Goal: Task Accomplishment & Management: Complete application form

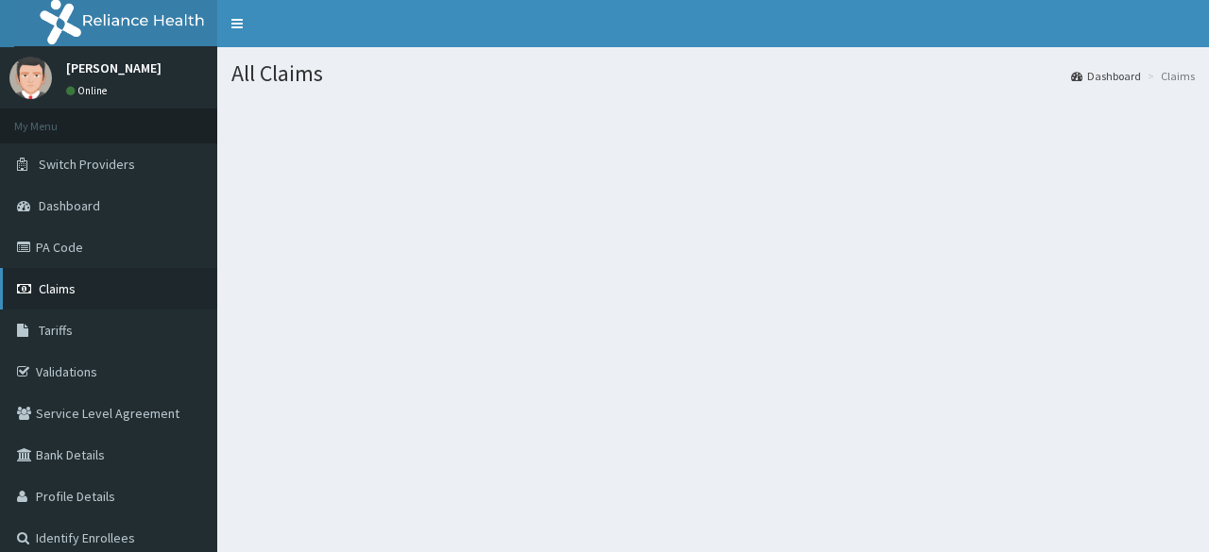
click at [70, 304] on link "Claims" at bounding box center [108, 289] width 217 height 42
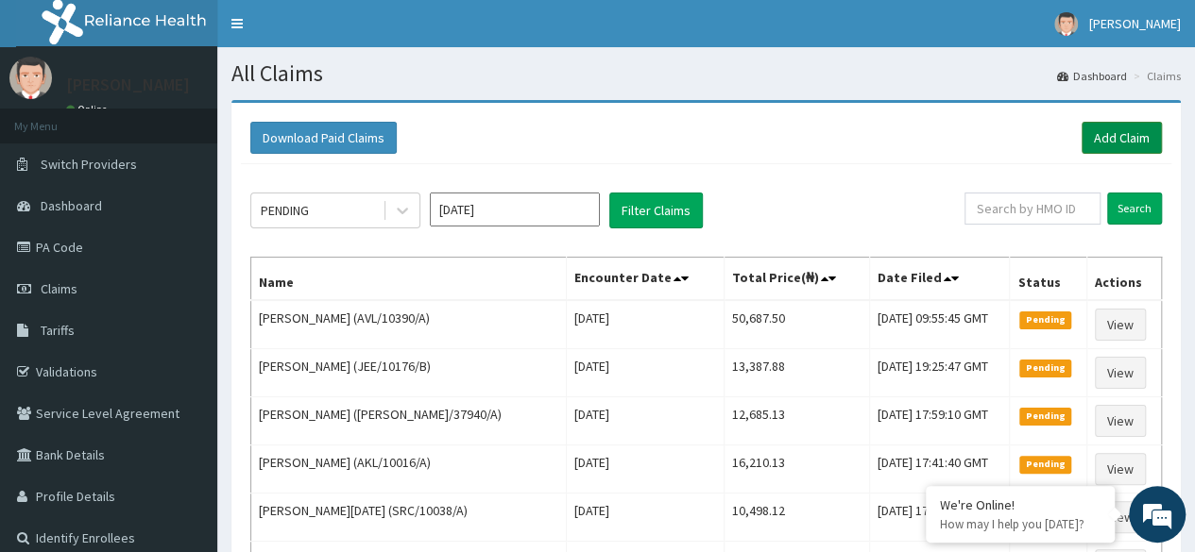
click at [1145, 133] on link "Add Claim" at bounding box center [1121, 138] width 80 height 32
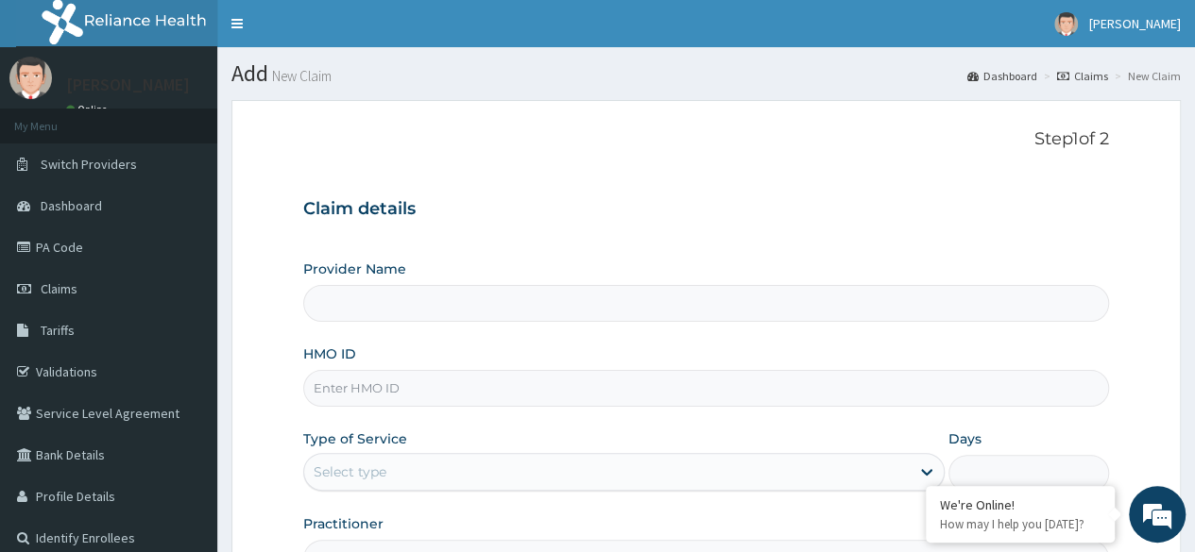
click at [394, 385] on input "HMO ID" at bounding box center [706, 388] width 806 height 37
type input "Reliance Family Clinics (RFC) - [GEOGRAPHIC_DATA]"
paste input "CCD/10091/A"
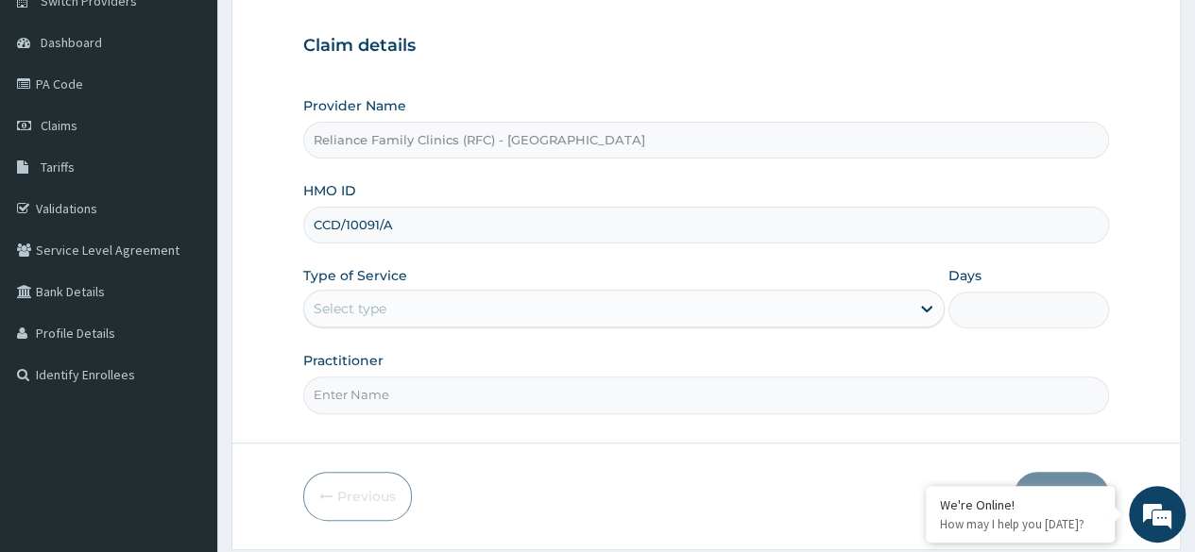
scroll to position [164, 0]
type input "CCD/10091/A"
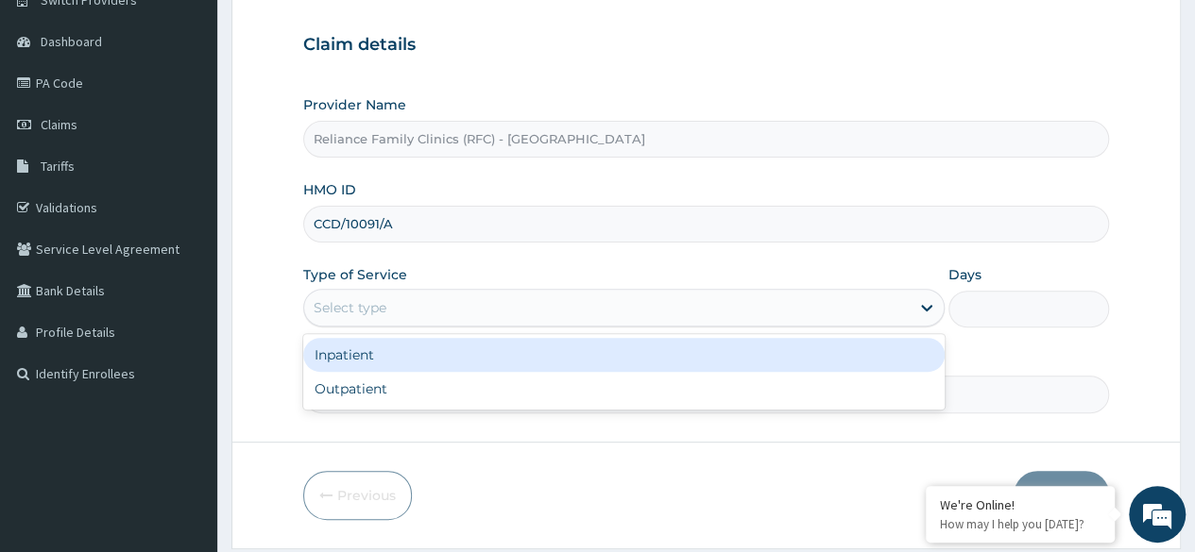
click at [436, 307] on div "Select type" at bounding box center [606, 308] width 605 height 30
click at [593, 385] on div "Outpatient" at bounding box center [623, 389] width 641 height 34
type input "1"
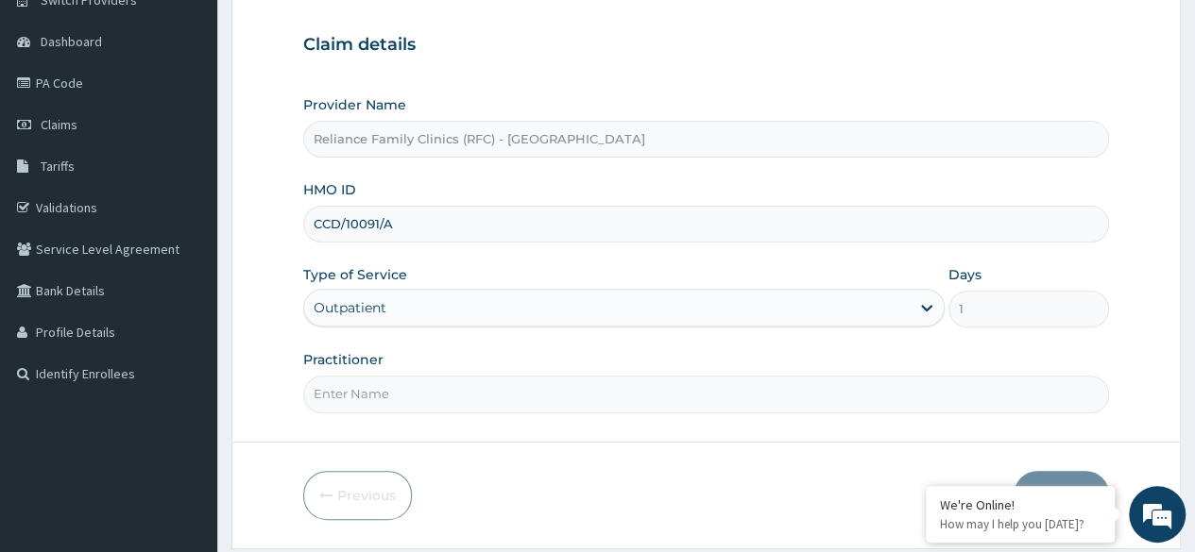
click at [604, 398] on input "Practitioner" at bounding box center [706, 394] width 806 height 37
type input "Cardiologist"
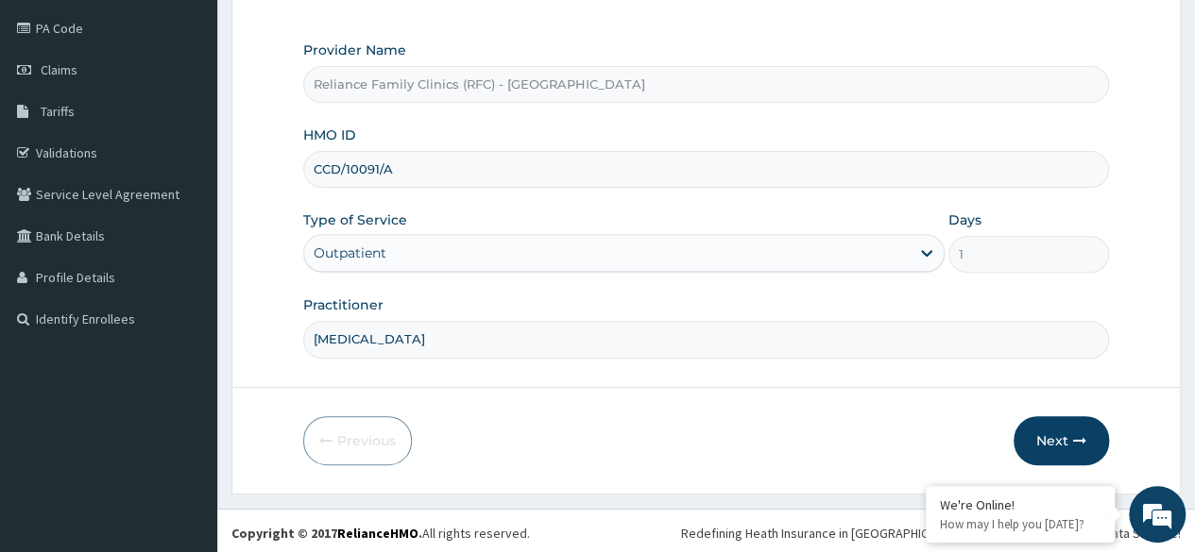
scroll to position [219, 0]
click at [1037, 438] on button "Next" at bounding box center [1060, 440] width 95 height 49
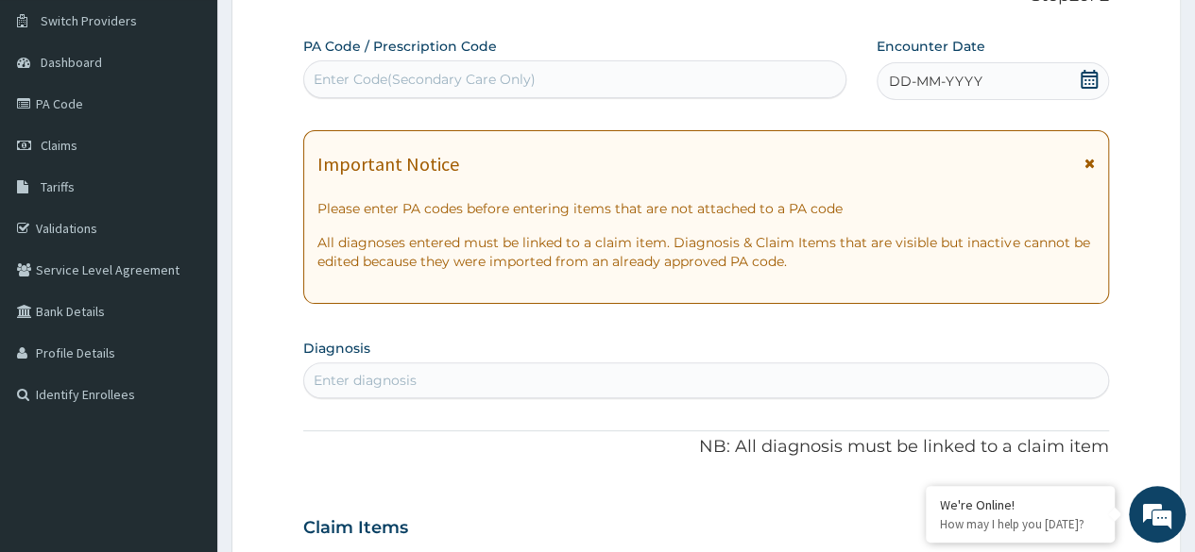
scroll to position [77, 0]
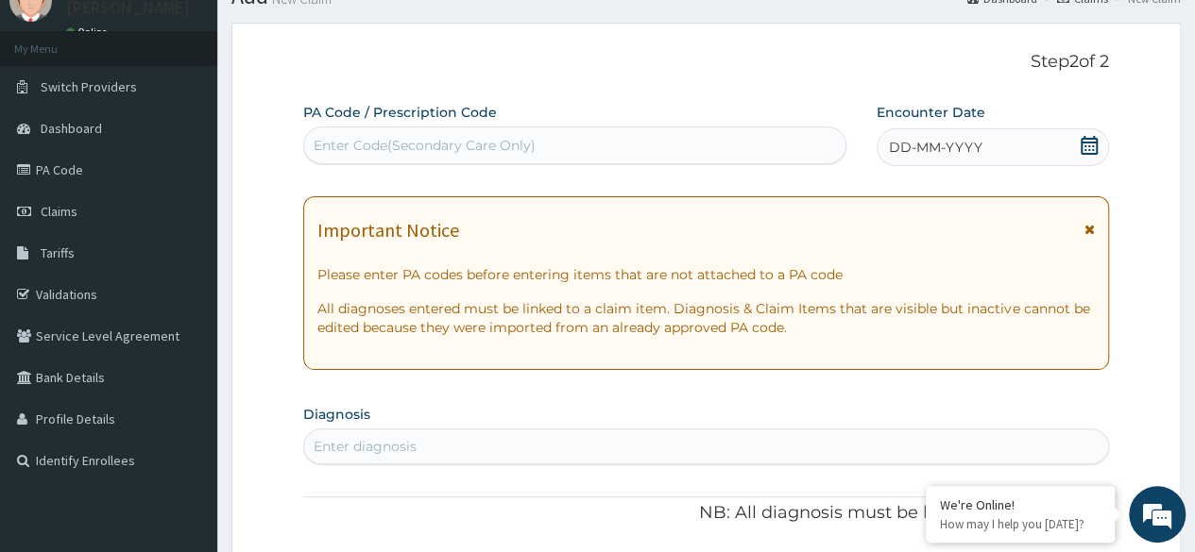
paste input "PA/B817C8"
type input "PA/B817C8"
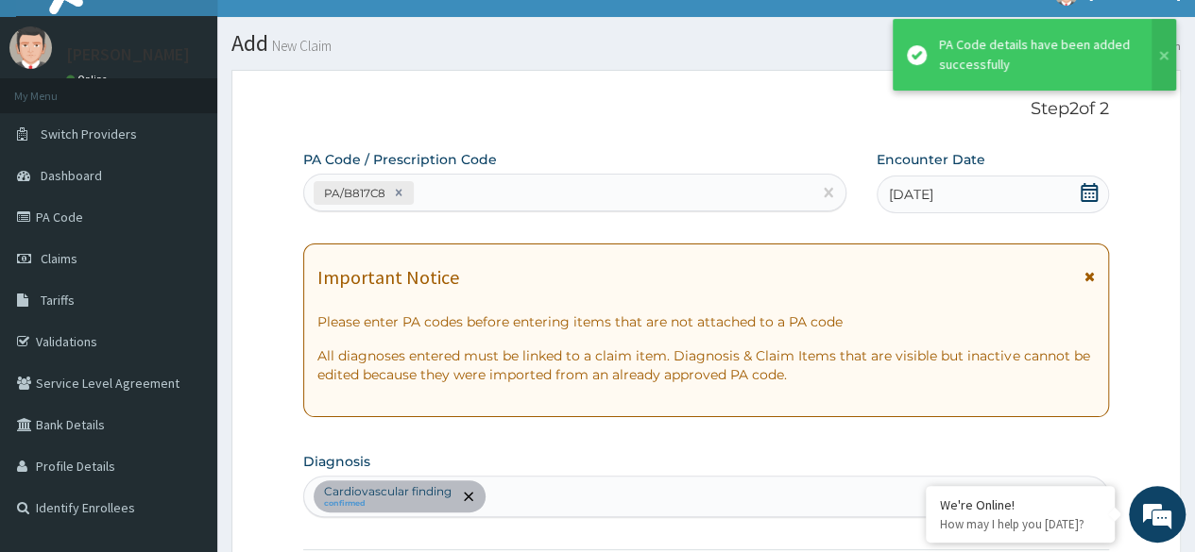
scroll to position [0, 0]
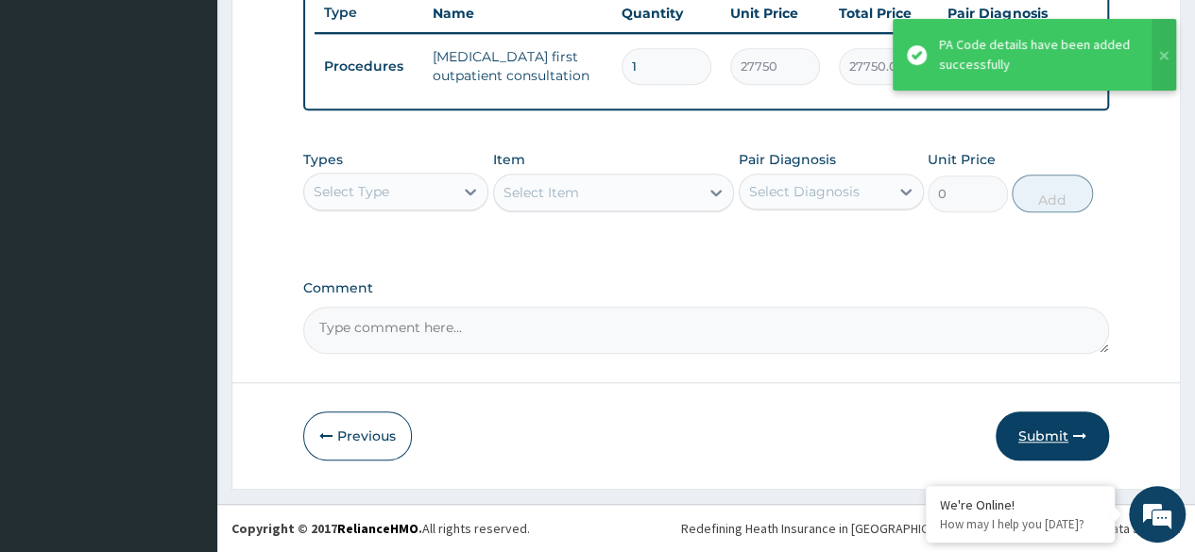
click at [1063, 421] on button "Submit" at bounding box center [1051, 436] width 113 height 49
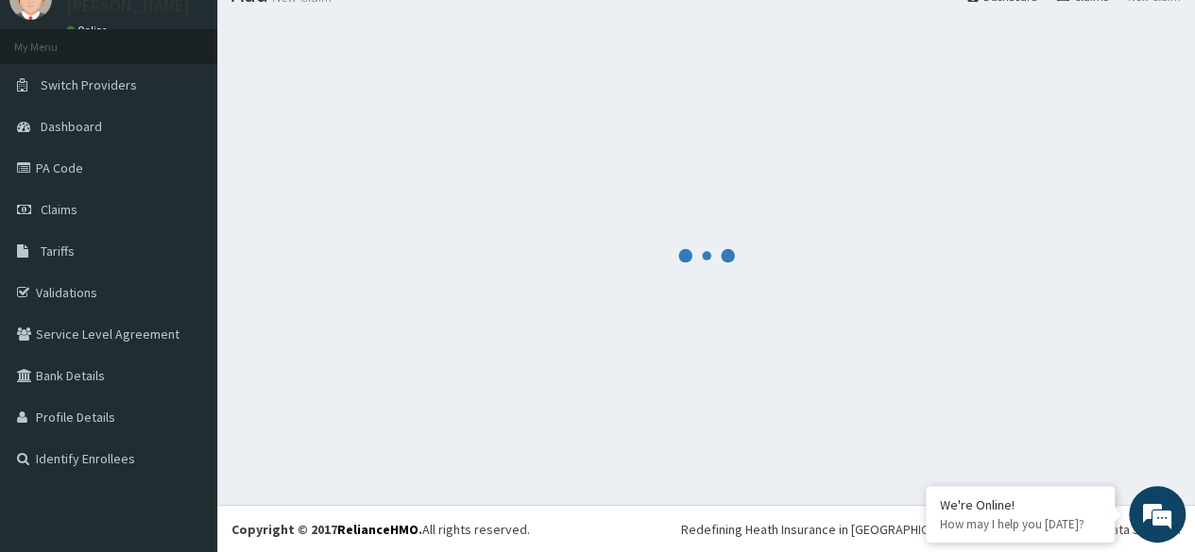
scroll to position [731, 0]
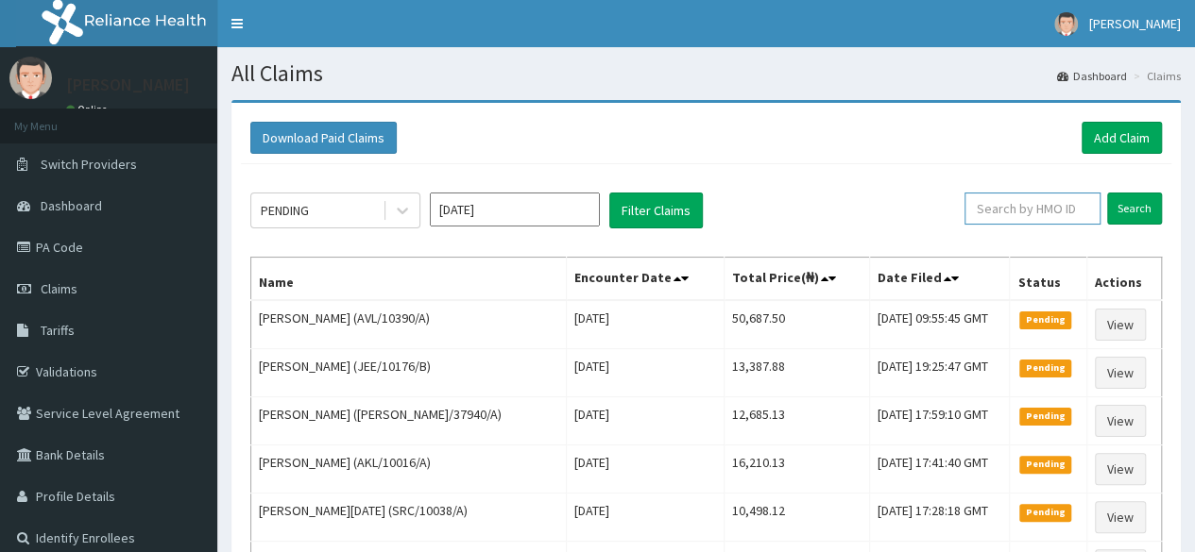
click at [1037, 201] on input "text" at bounding box center [1032, 209] width 136 height 32
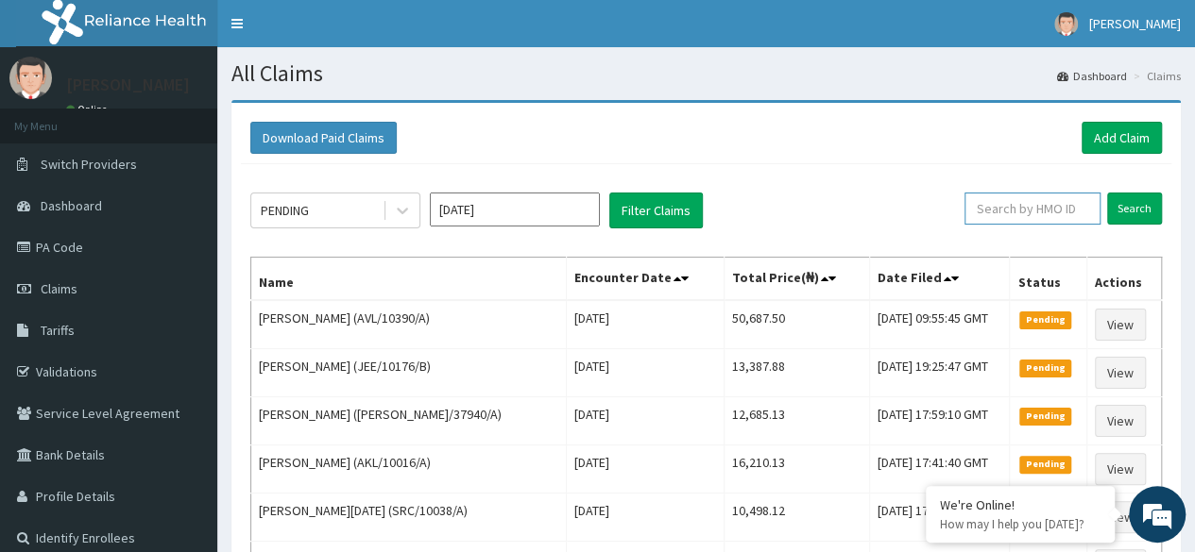
click at [1019, 213] on input "text" at bounding box center [1032, 209] width 136 height 32
paste input "CCD/10091/A"
type input "CCD/10091/A"
click at [1144, 212] on input "Search" at bounding box center [1134, 209] width 55 height 32
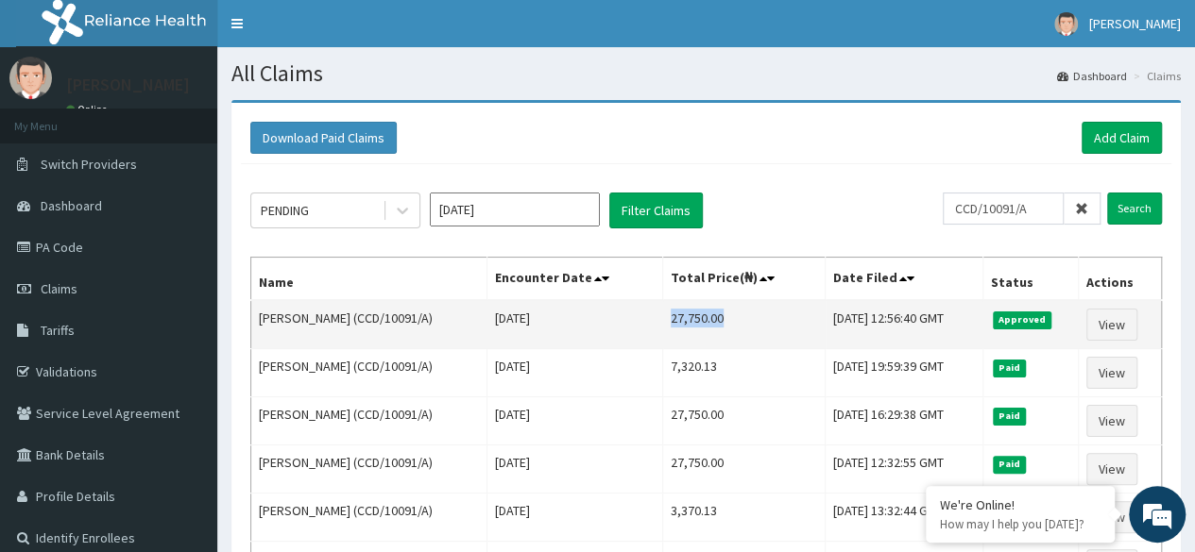
drag, startPoint x: 654, startPoint y: 316, endPoint x: 720, endPoint y: 316, distance: 65.2
click at [720, 316] on td "27,750.00" at bounding box center [743, 324] width 163 height 49
copy td "27,750.00"
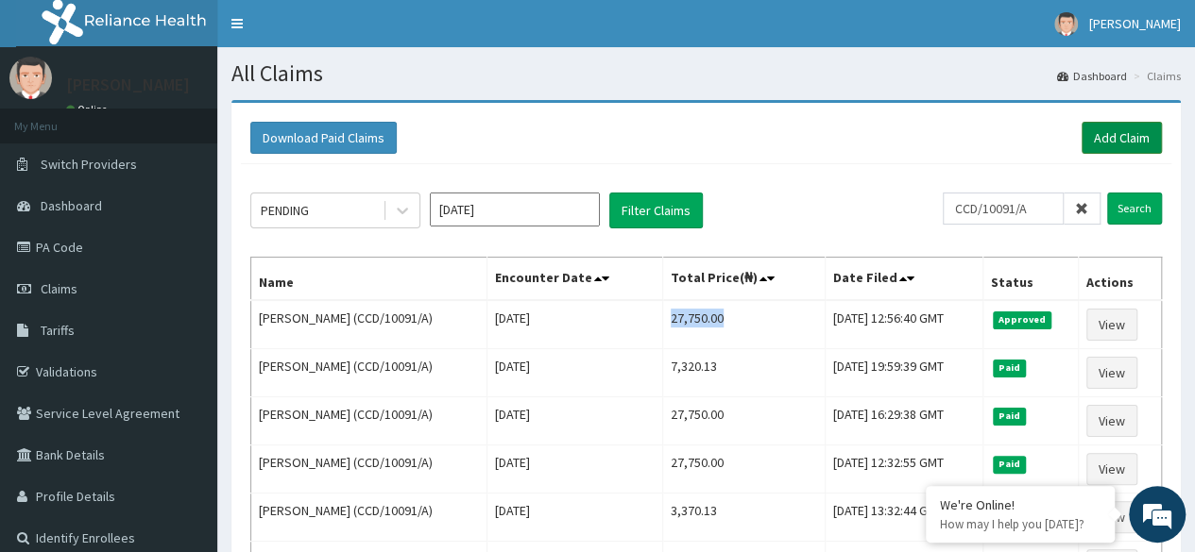
click at [1126, 142] on link "Add Claim" at bounding box center [1121, 138] width 80 height 32
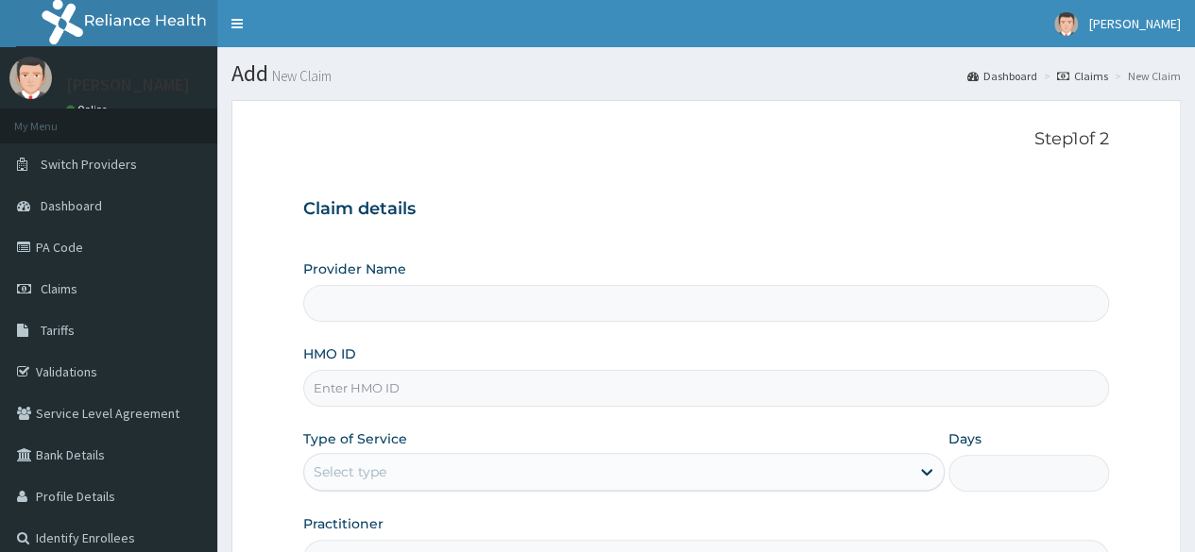
click at [540, 393] on input "HMO ID" at bounding box center [706, 388] width 806 height 37
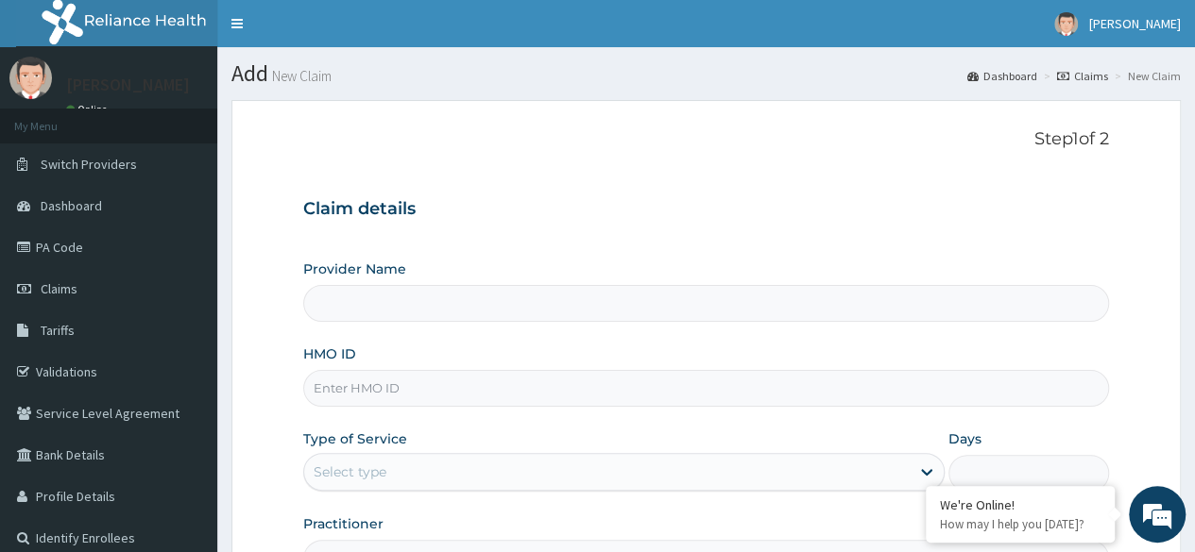
paste input "DCC/10187/A"
type input "DCC/10187/A"
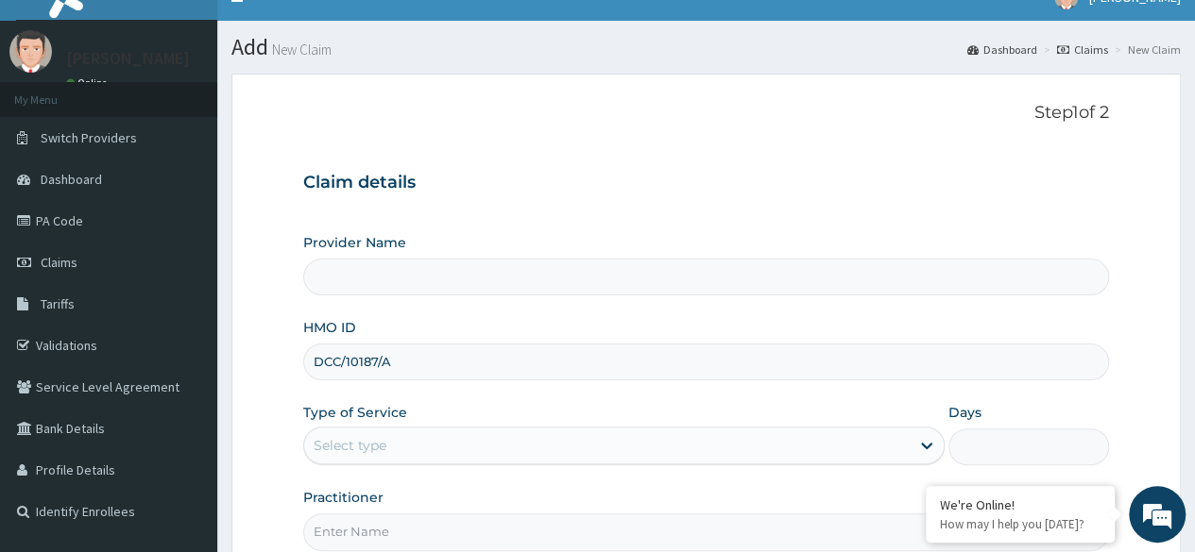
scroll to position [110, 0]
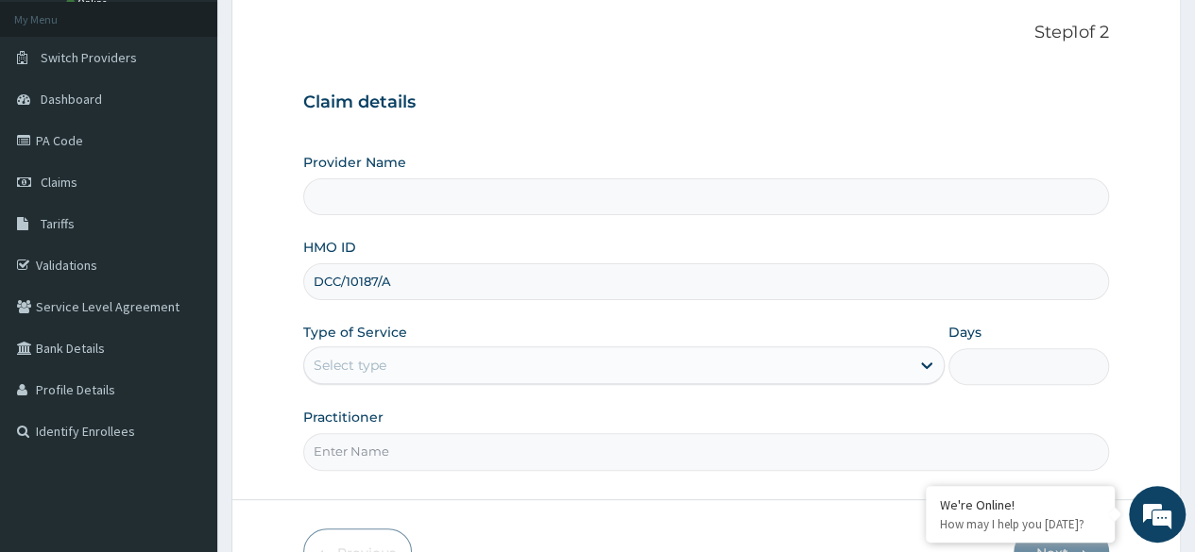
type input "Reliance Family Clinics (RFC) - Lekki"
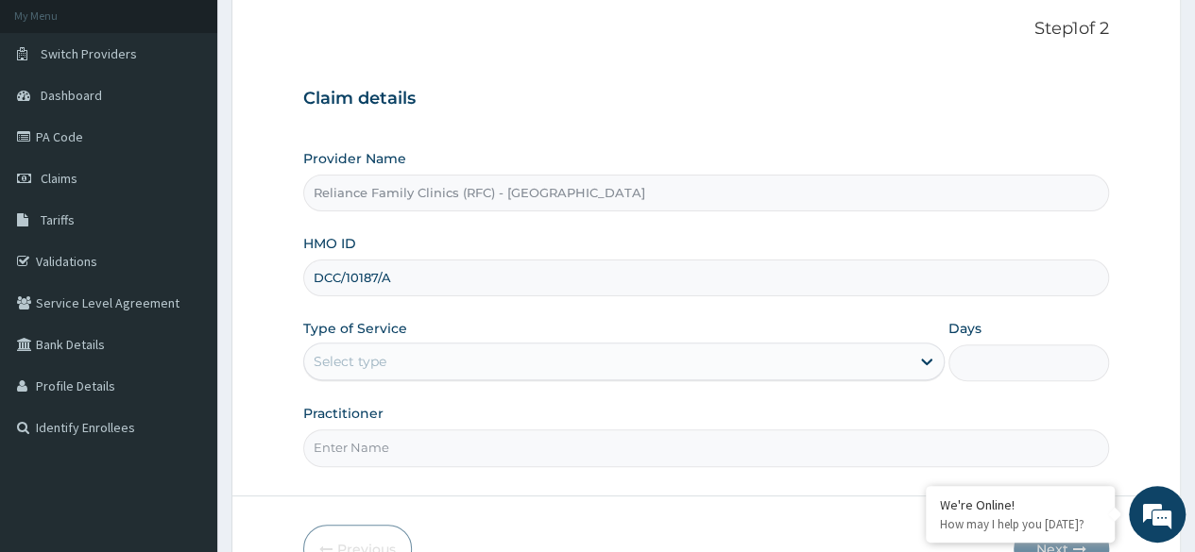
type input "DCC/10187/A"
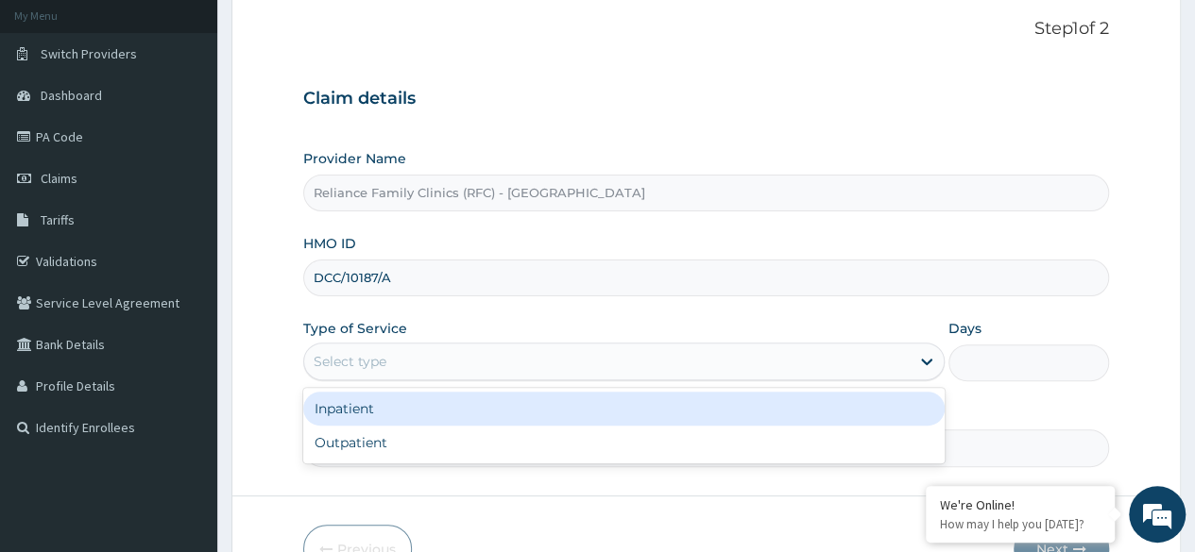
click at [636, 447] on div "Outpatient" at bounding box center [623, 443] width 641 height 34
type input "1"
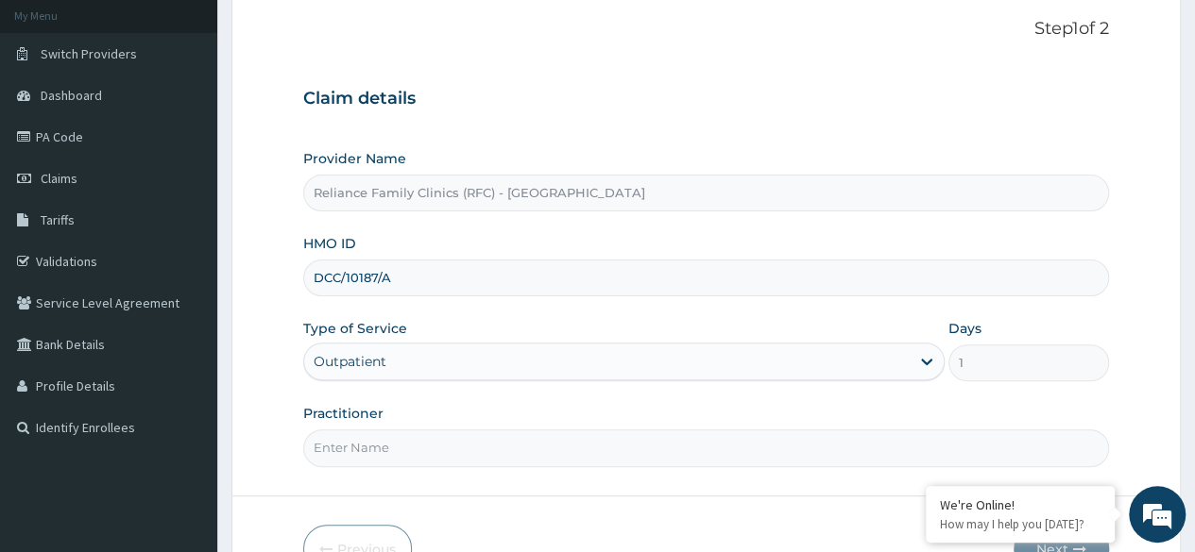
click at [644, 449] on input "Practitioner" at bounding box center [706, 448] width 806 height 37
click at [602, 438] on input "Practitioner" at bounding box center [706, 448] width 806 height 37
type input "Locum"
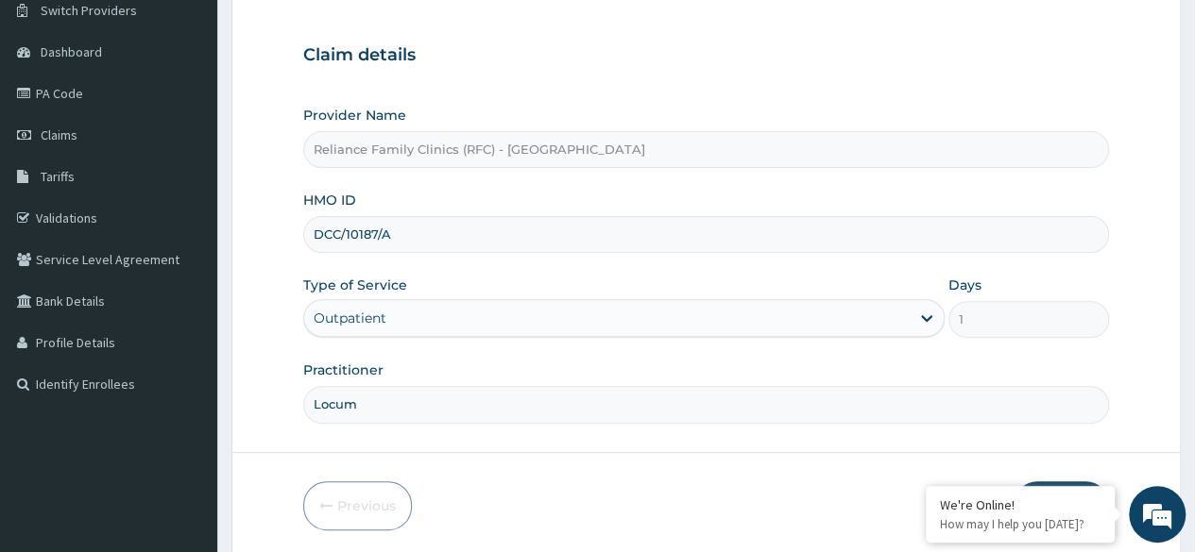
scroll to position [219, 0]
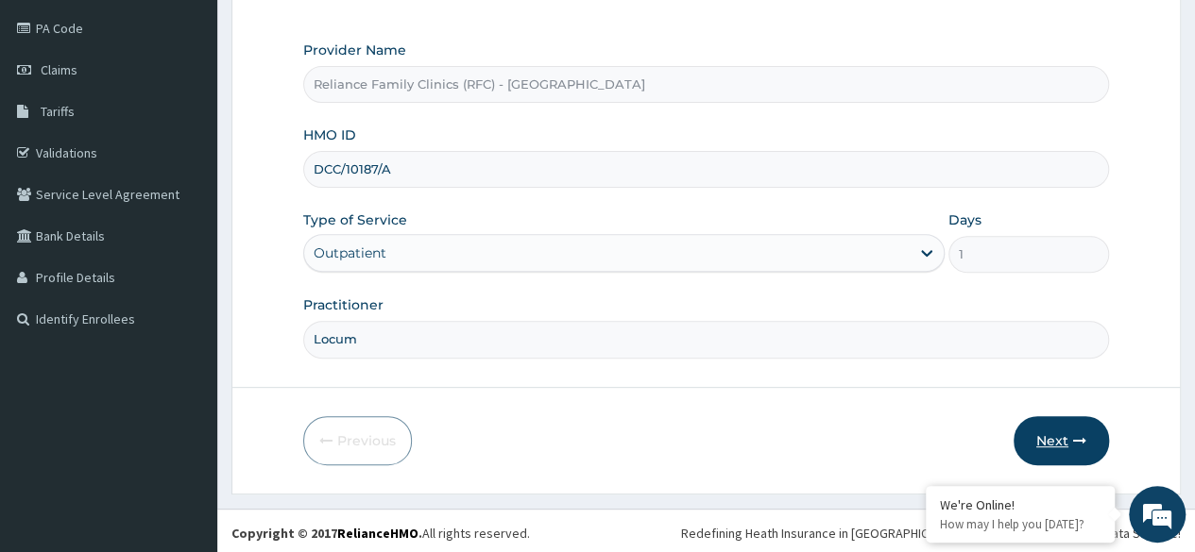
click at [1074, 457] on button "Next" at bounding box center [1060, 440] width 95 height 49
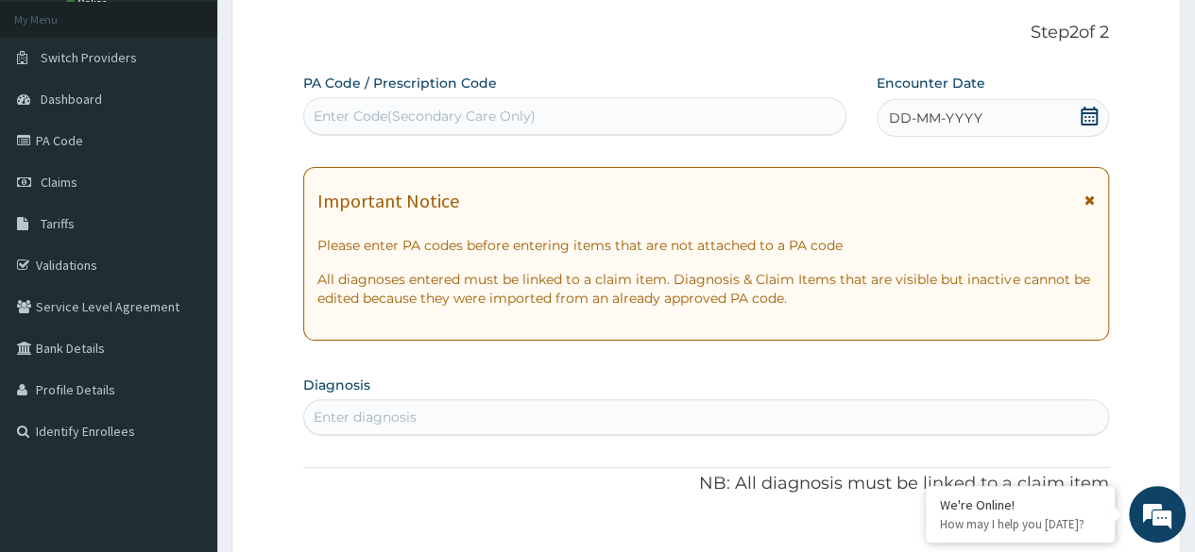
scroll to position [59, 0]
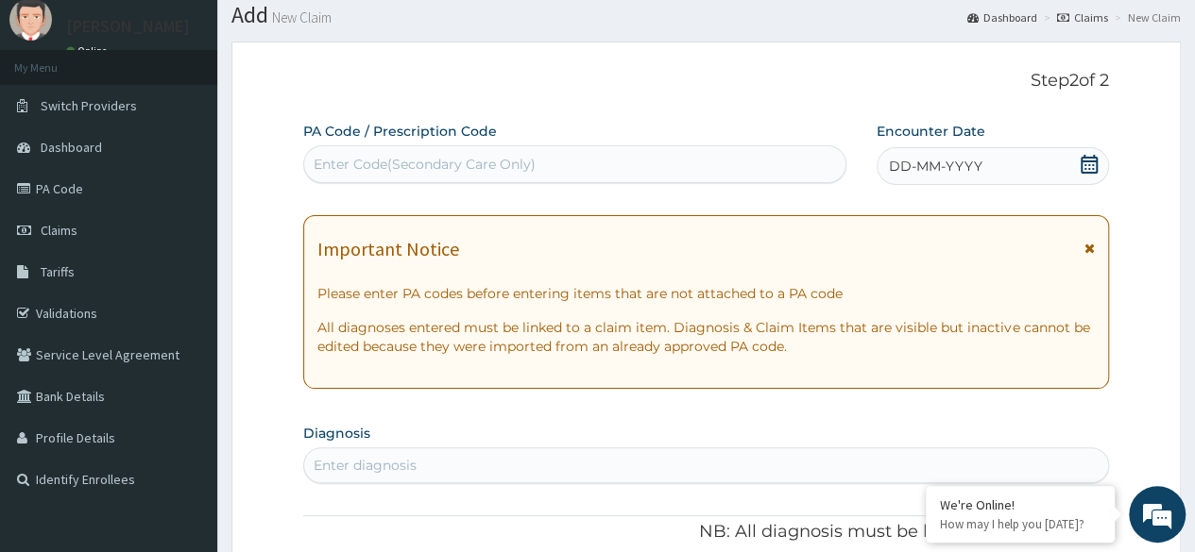
paste input "PA/8185CD"
type input "PA/8185CD"
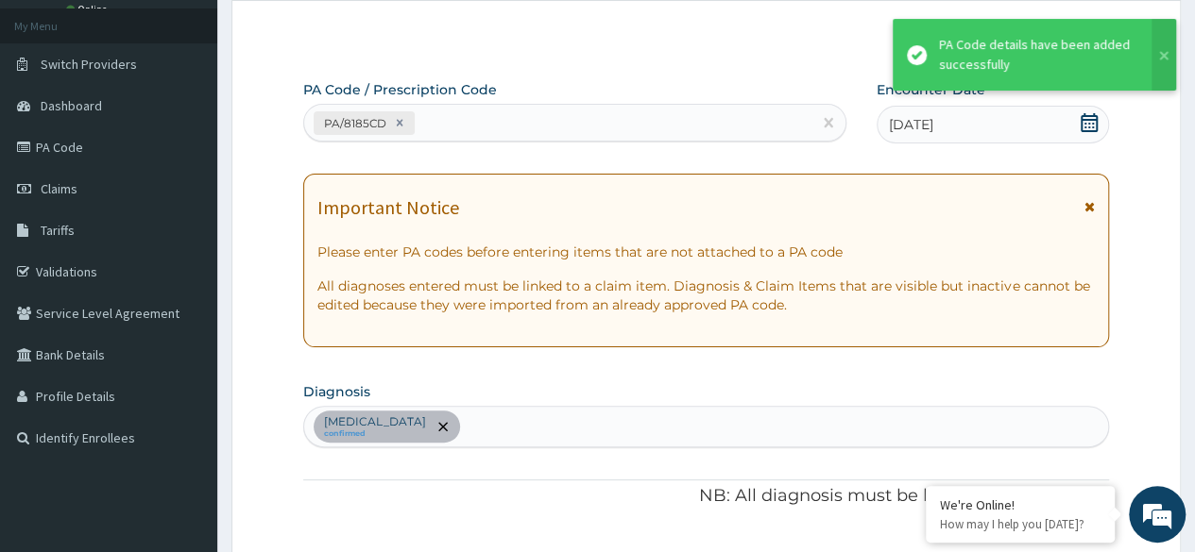
scroll to position [0, 0]
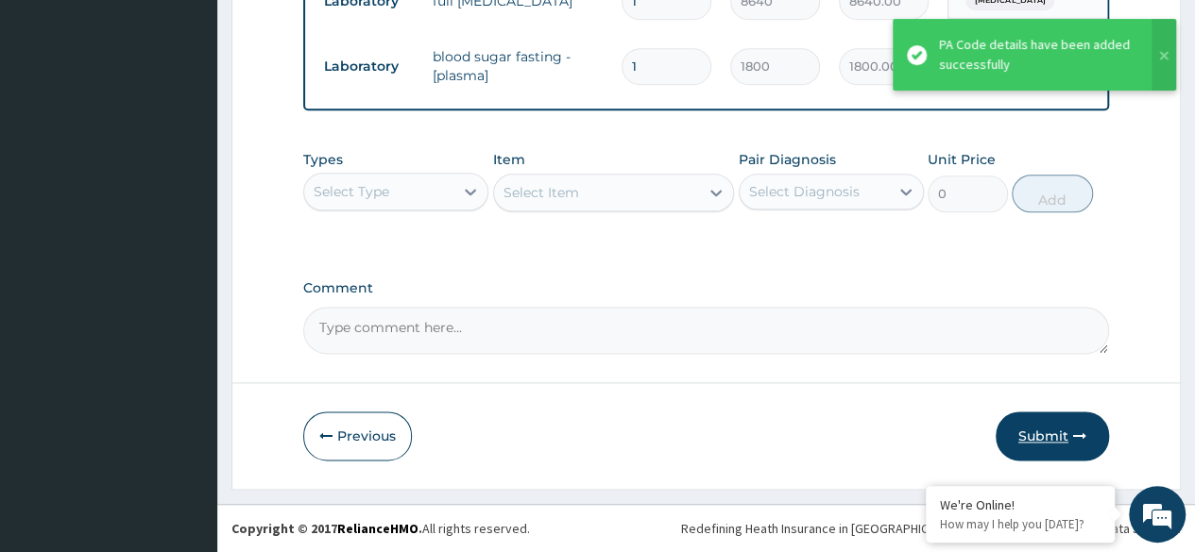
click at [1019, 438] on button "Submit" at bounding box center [1051, 436] width 113 height 49
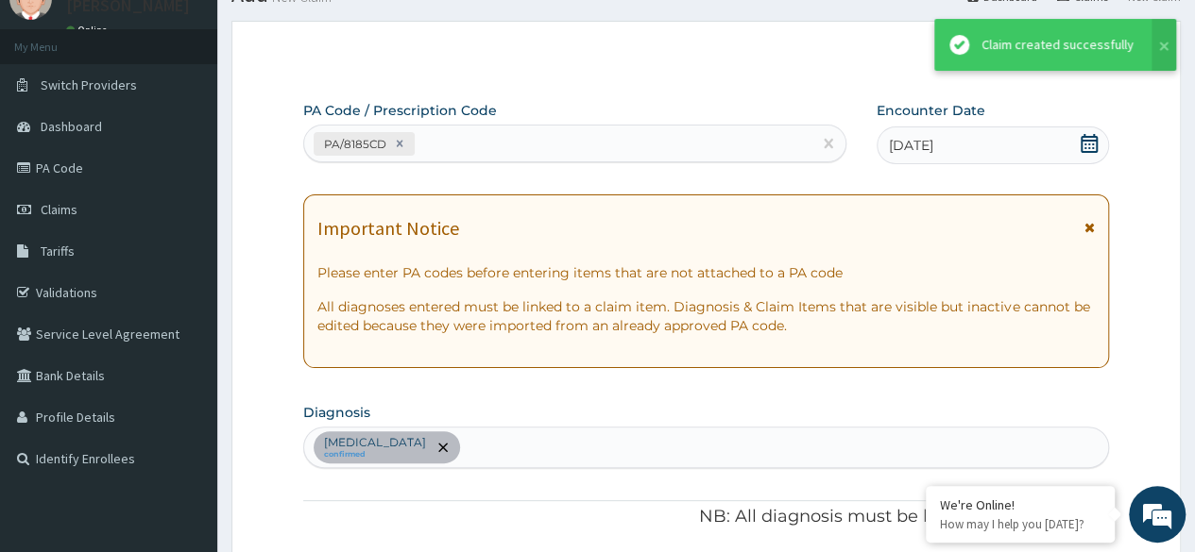
scroll to position [1078, 0]
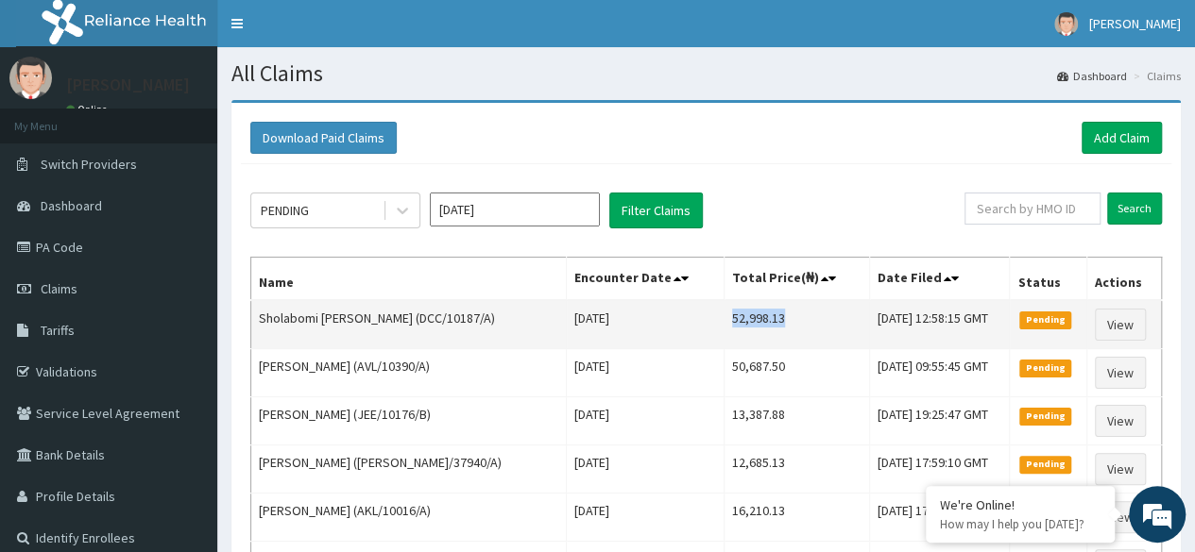
drag, startPoint x: 714, startPoint y: 320, endPoint x: 780, endPoint y: 315, distance: 66.3
click at [780, 315] on td "52,998.13" at bounding box center [795, 324] width 145 height 49
copy td "52,998.13"
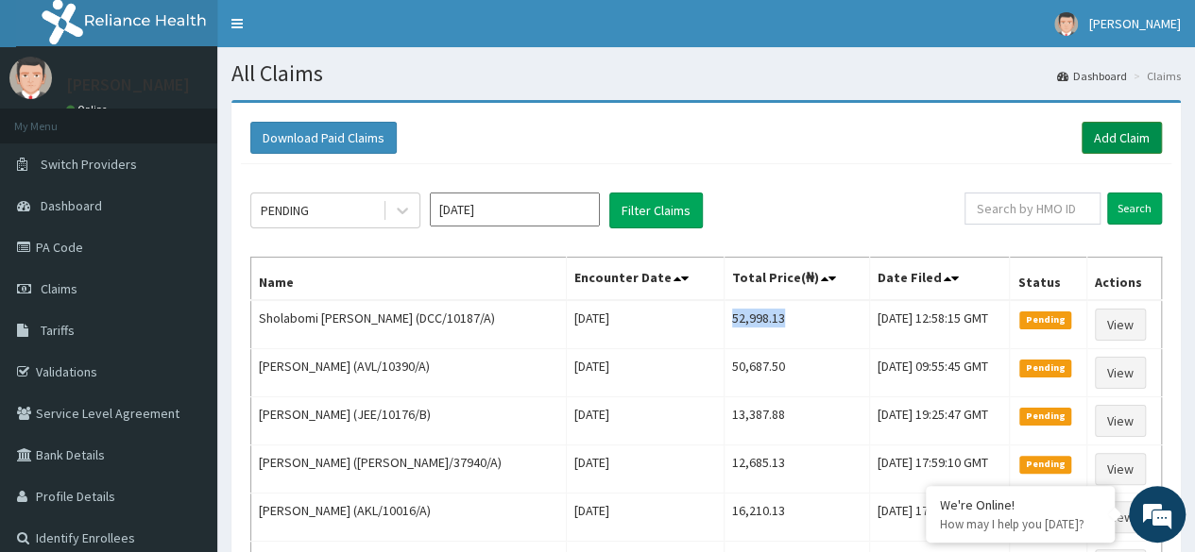
click at [1101, 127] on link "Add Claim" at bounding box center [1121, 138] width 80 height 32
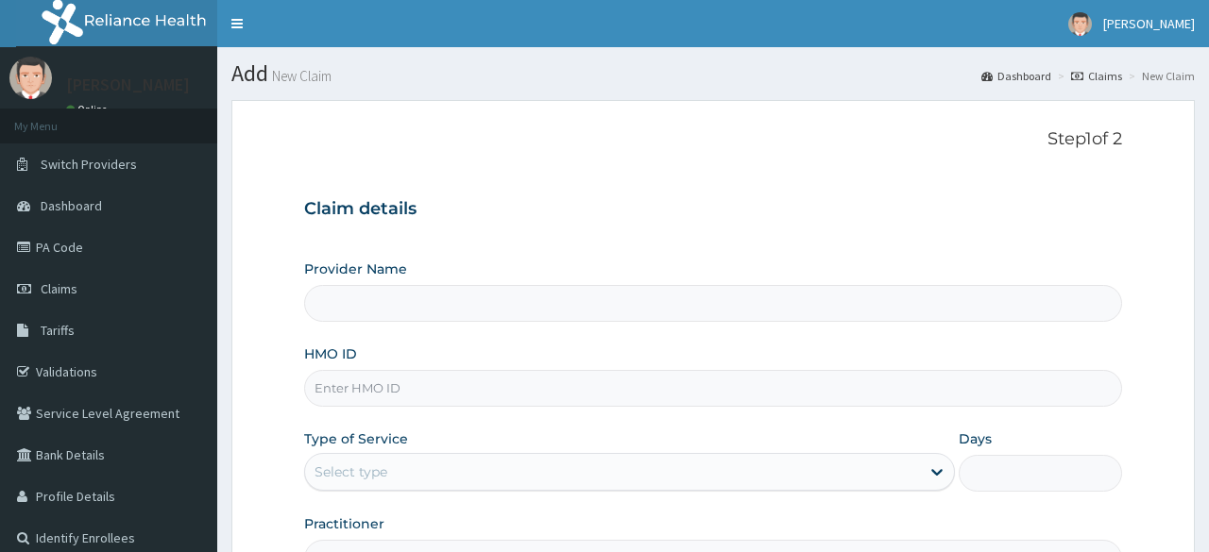
click at [540, 400] on input "HMO ID" at bounding box center [712, 388] width 817 height 37
paste input "RET/46254/A"
type input "RET/46254/A"
type input "Reliance Family Clinics (RFC) - Lekki"
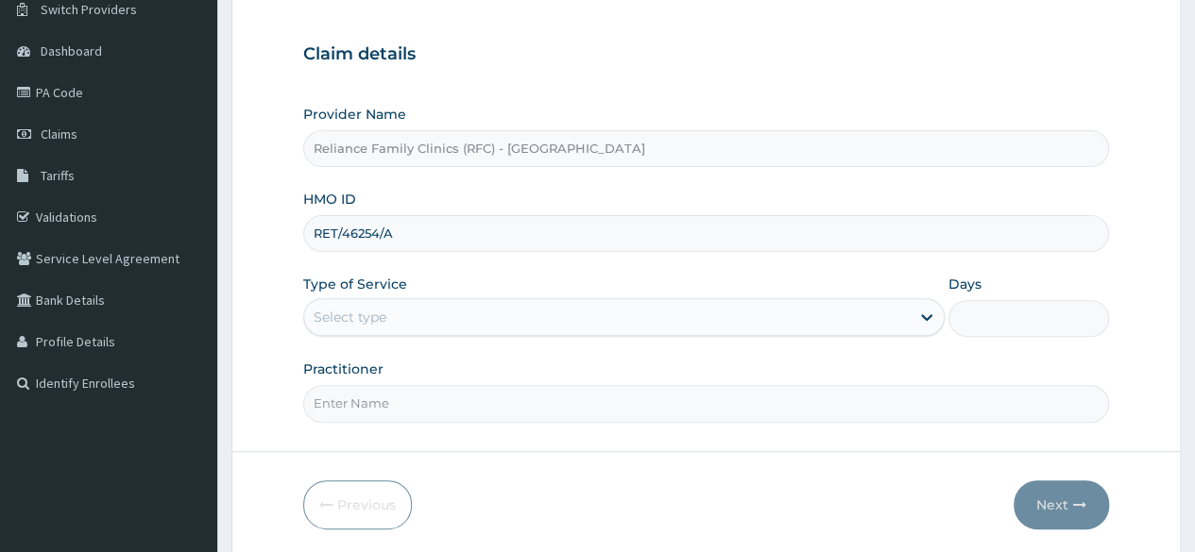
scroll to position [171, 0]
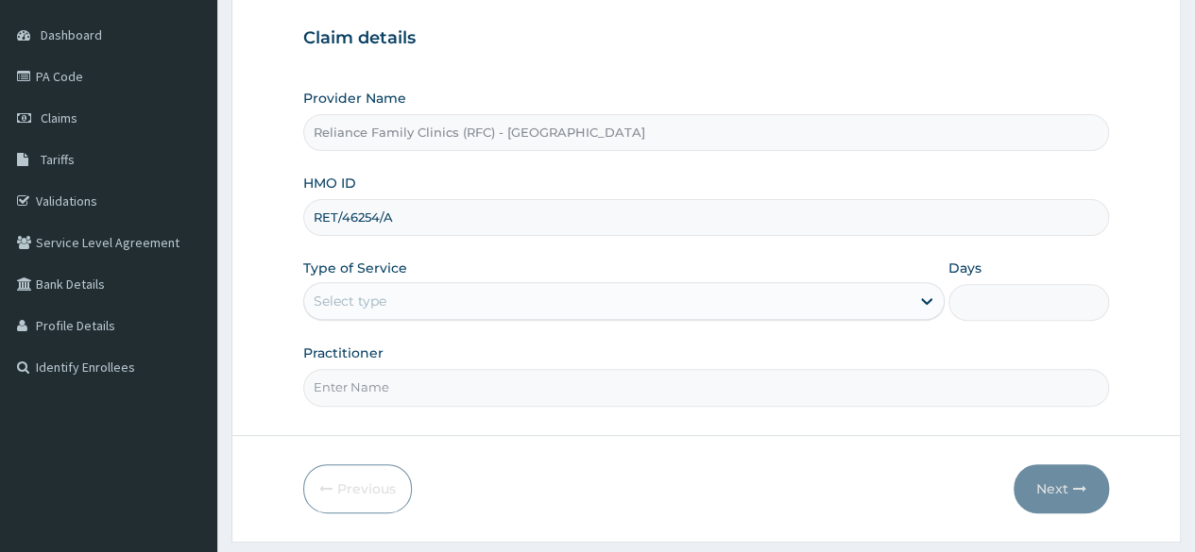
type input "RET/46254/A"
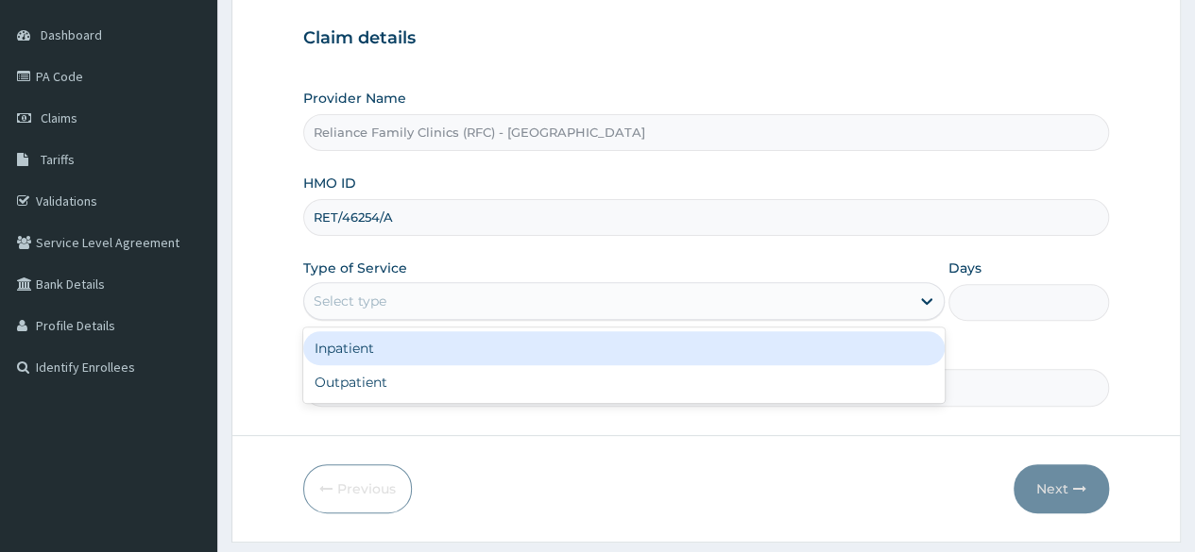
click at [557, 377] on div "Outpatient" at bounding box center [623, 382] width 641 height 34
type input "1"
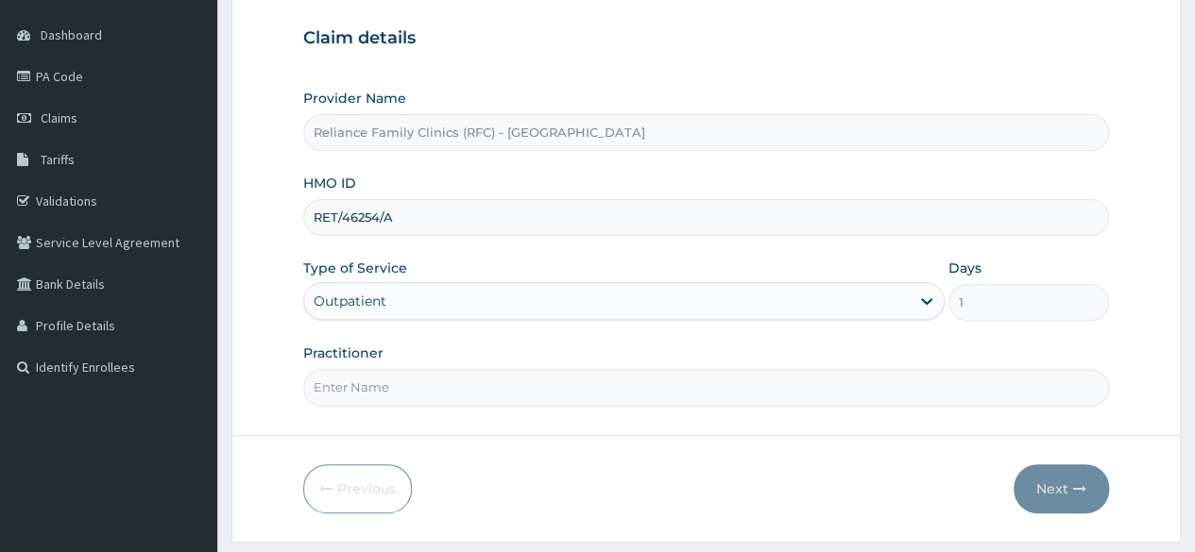
click at [577, 389] on input "Practitioner" at bounding box center [706, 387] width 806 height 37
type input "Cardiologist"
click at [1052, 470] on button "Next" at bounding box center [1060, 489] width 95 height 49
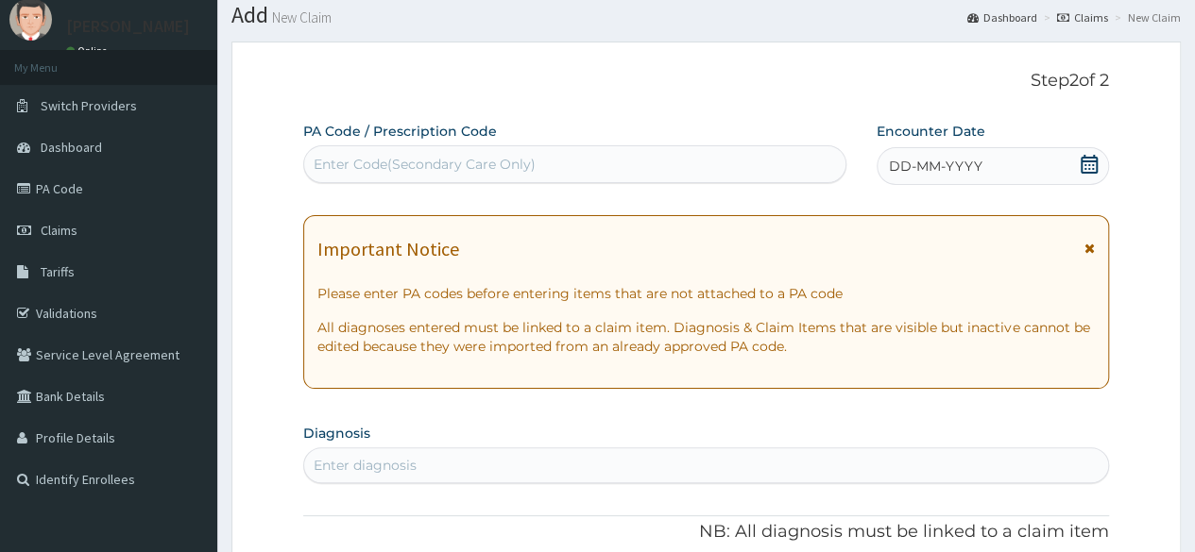
scroll to position [79, 0]
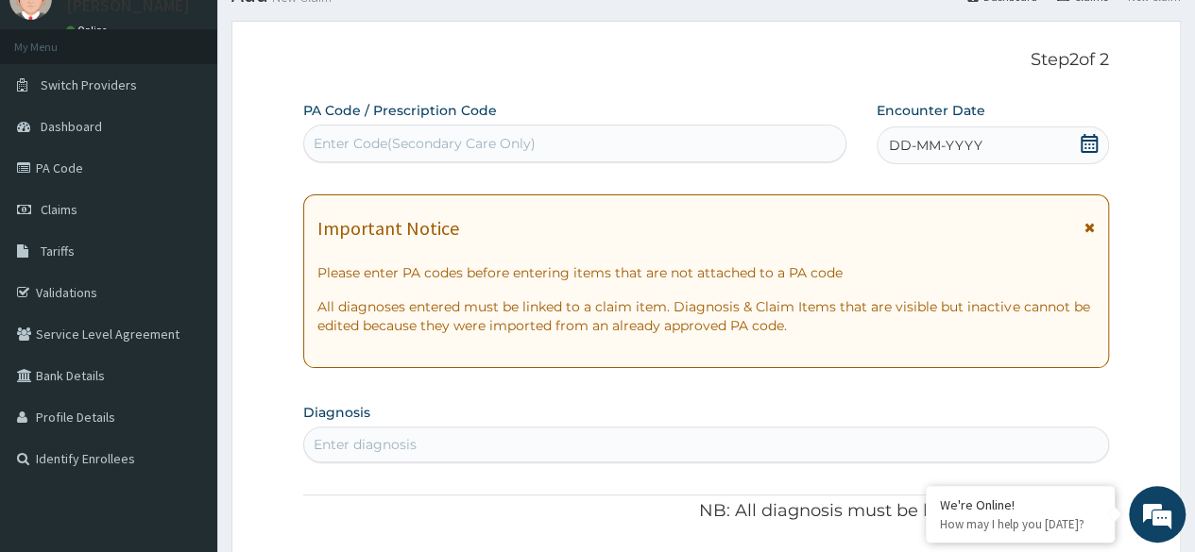
paste input "PA/3F02D1"
type input "PA/3F02D1"
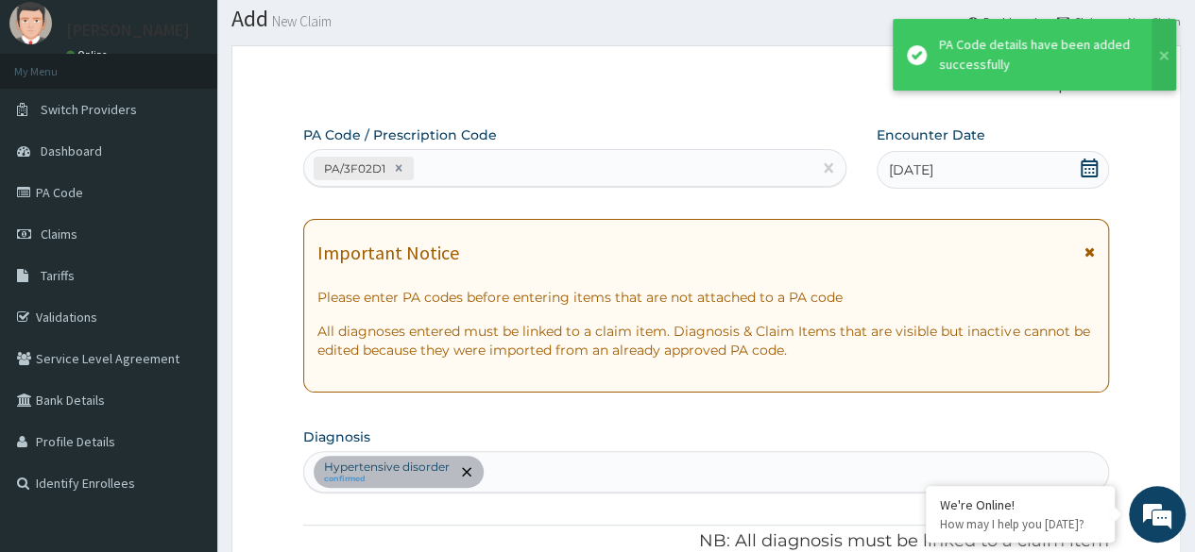
scroll to position [0, 0]
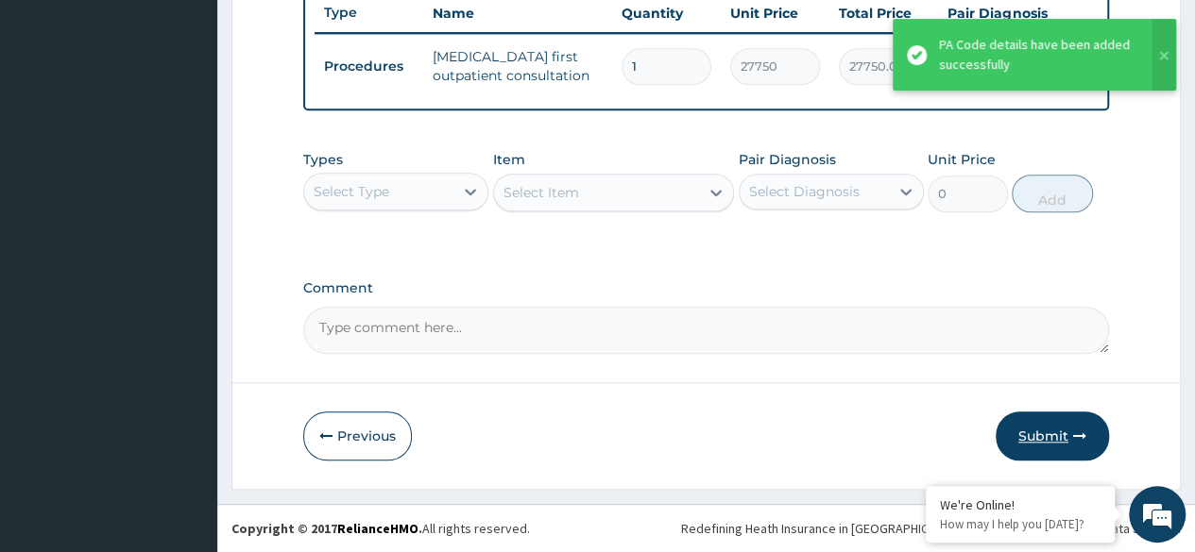
click at [1062, 442] on button "Submit" at bounding box center [1051, 436] width 113 height 49
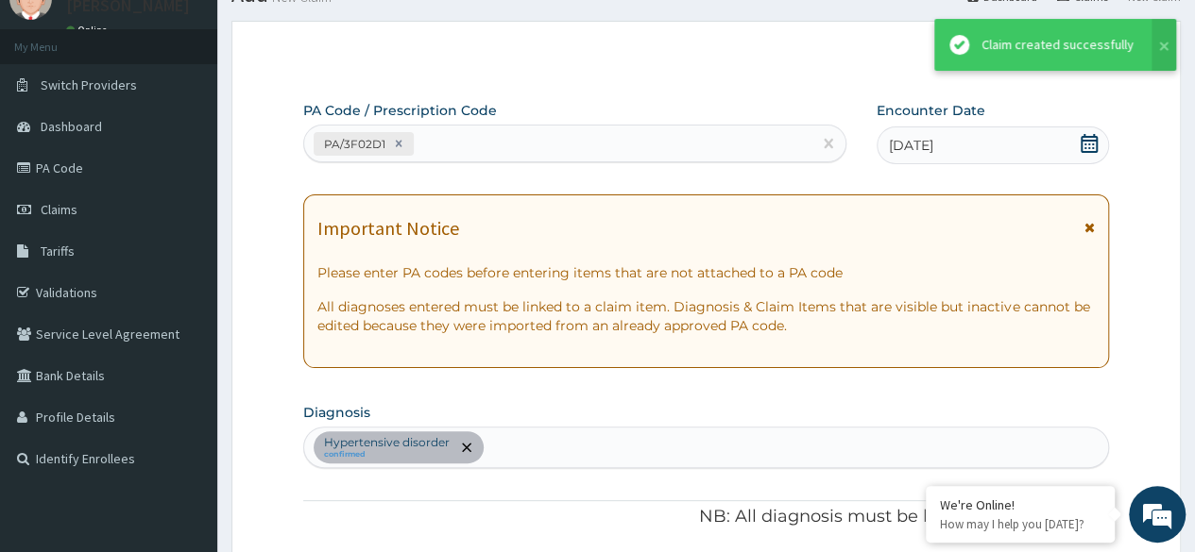
scroll to position [731, 0]
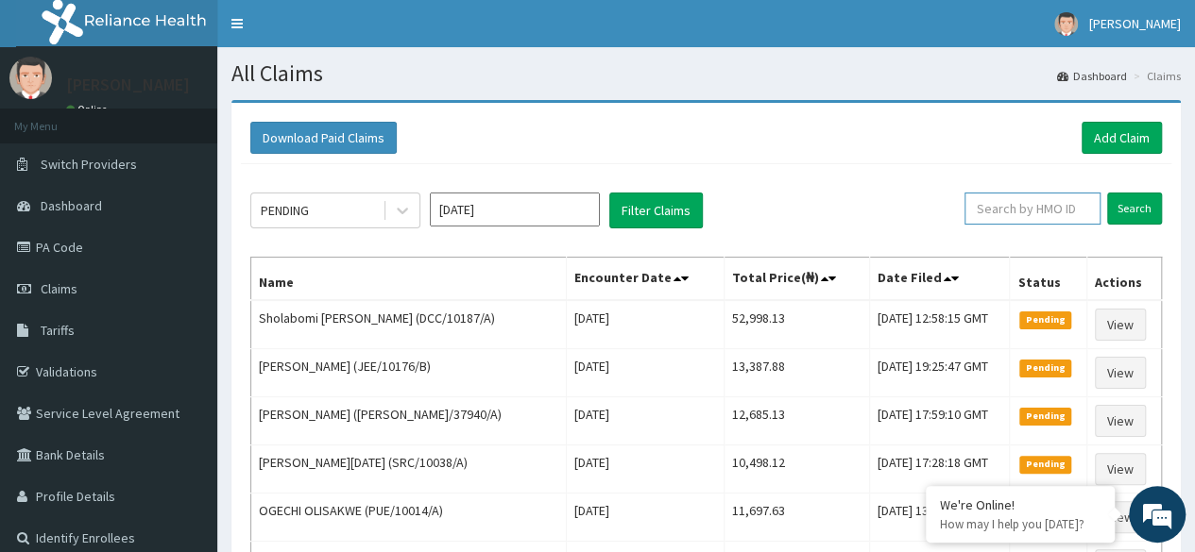
click at [1003, 212] on input "text" at bounding box center [1032, 209] width 136 height 32
click at [1061, 213] on input "text" at bounding box center [1032, 209] width 136 height 32
paste input "RET/46254/A"
type input "RET/46254/A"
click at [1148, 201] on input "Search" at bounding box center [1134, 209] width 55 height 32
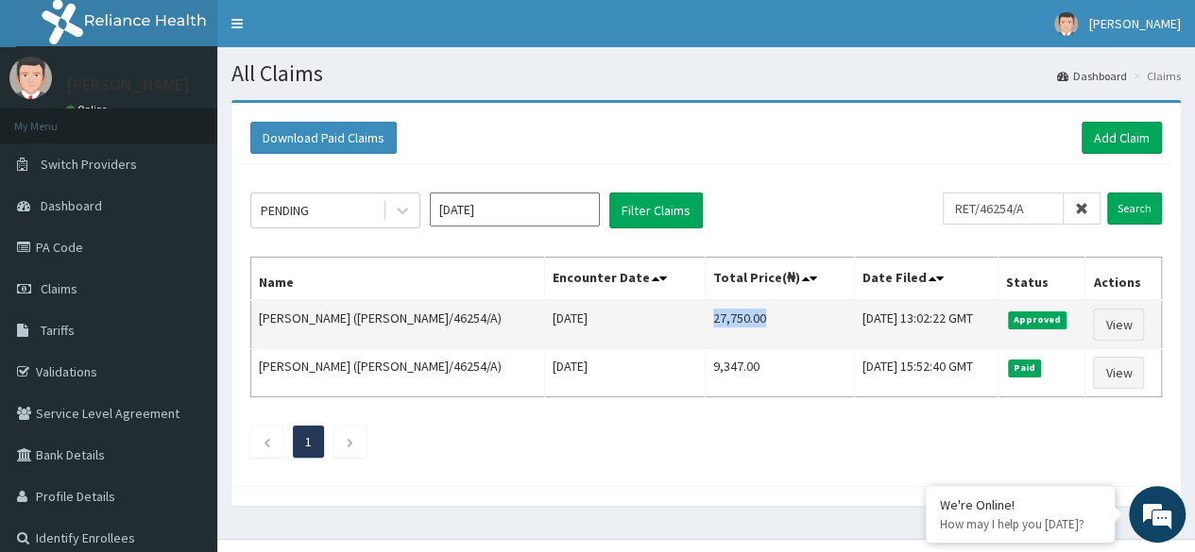
drag, startPoint x: 651, startPoint y: 321, endPoint x: 704, endPoint y: 323, distance: 52.9
click at [705, 323] on td "27,750.00" at bounding box center [779, 324] width 149 height 49
copy td "27,750.00"
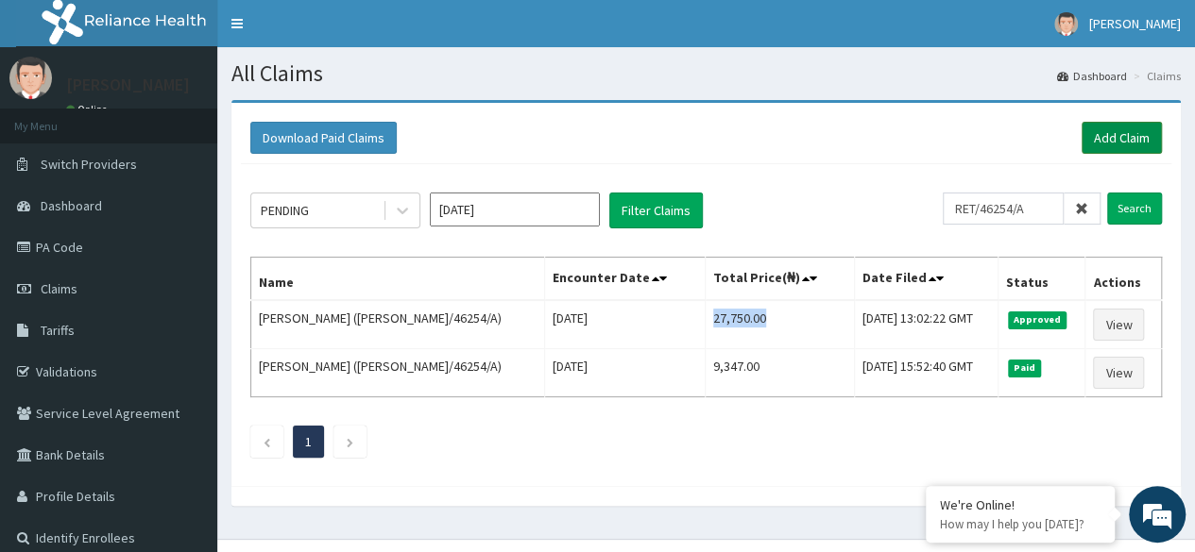
click at [1152, 124] on link "Add Claim" at bounding box center [1121, 138] width 80 height 32
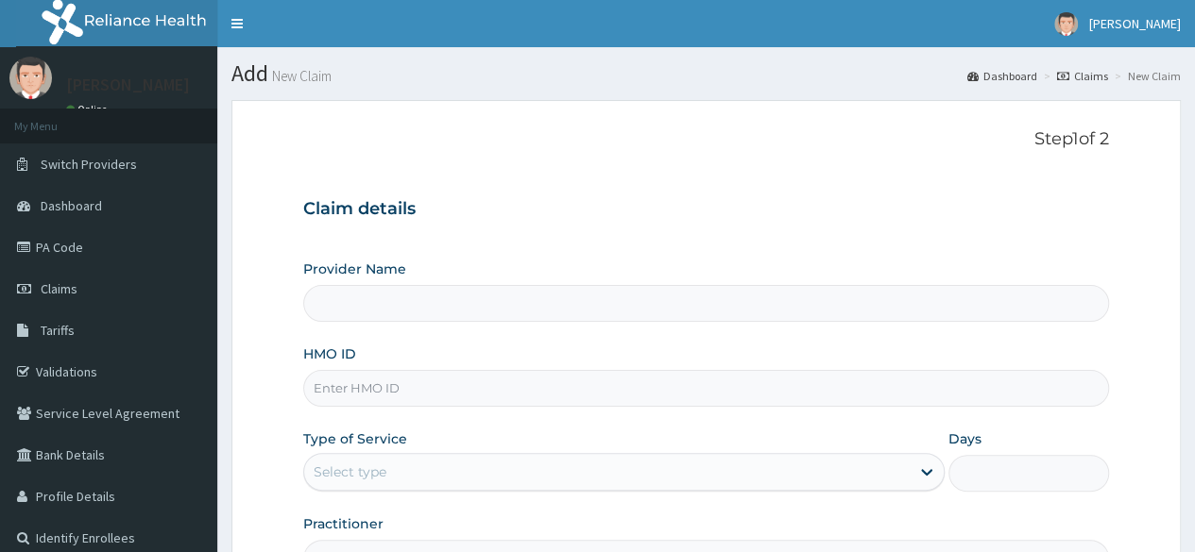
click at [548, 393] on input "HMO ID" at bounding box center [706, 388] width 806 height 37
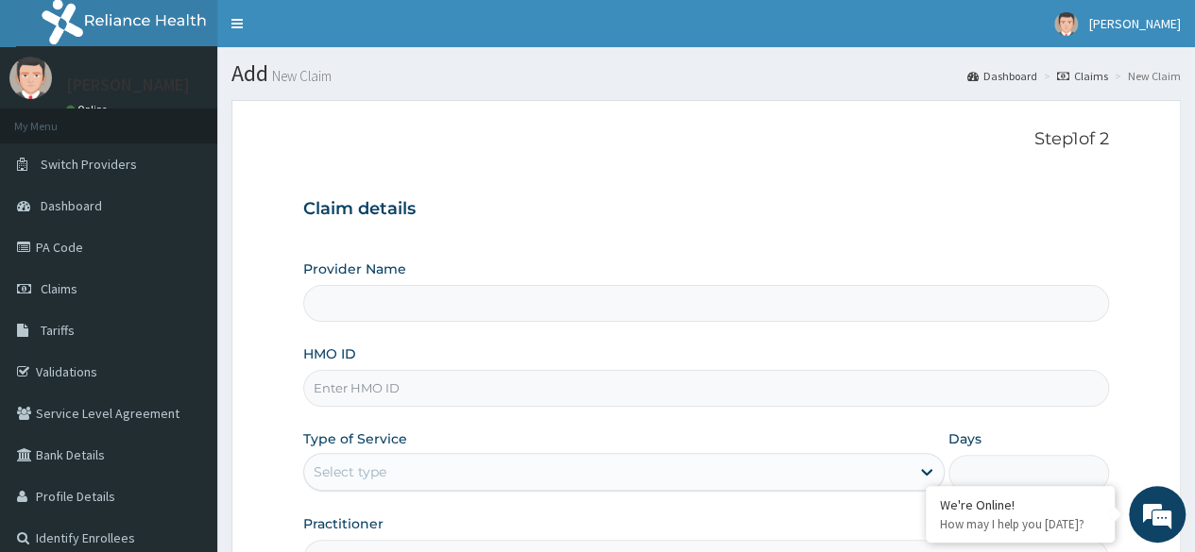
paste input "MPP/10018/A"
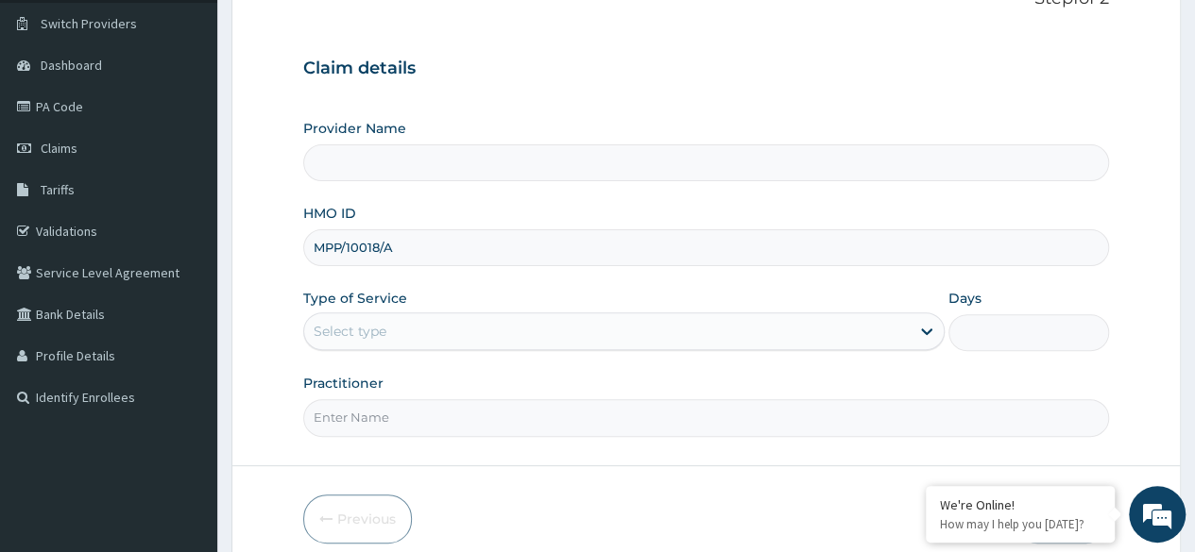
scroll to position [170, 0]
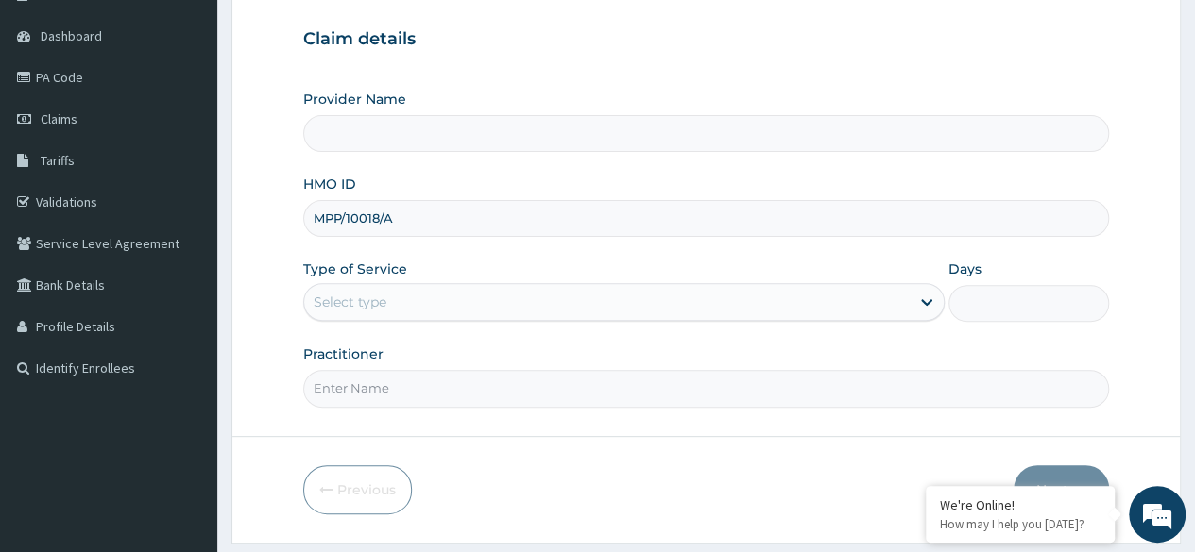
type input "MPP/10018/A"
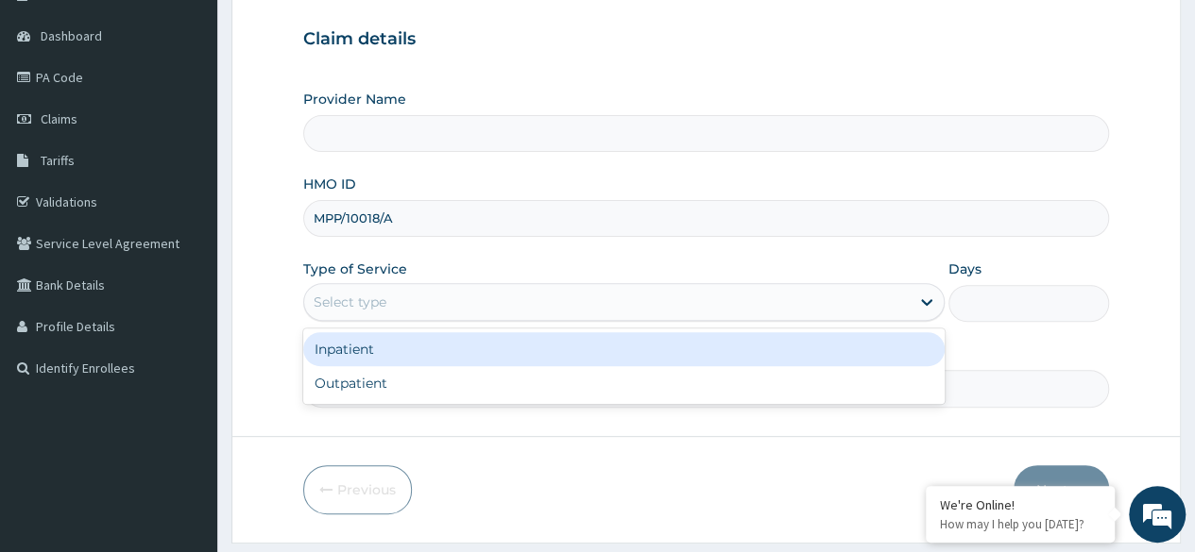
click at [593, 399] on div "Outpatient" at bounding box center [623, 383] width 641 height 34
type input "1"
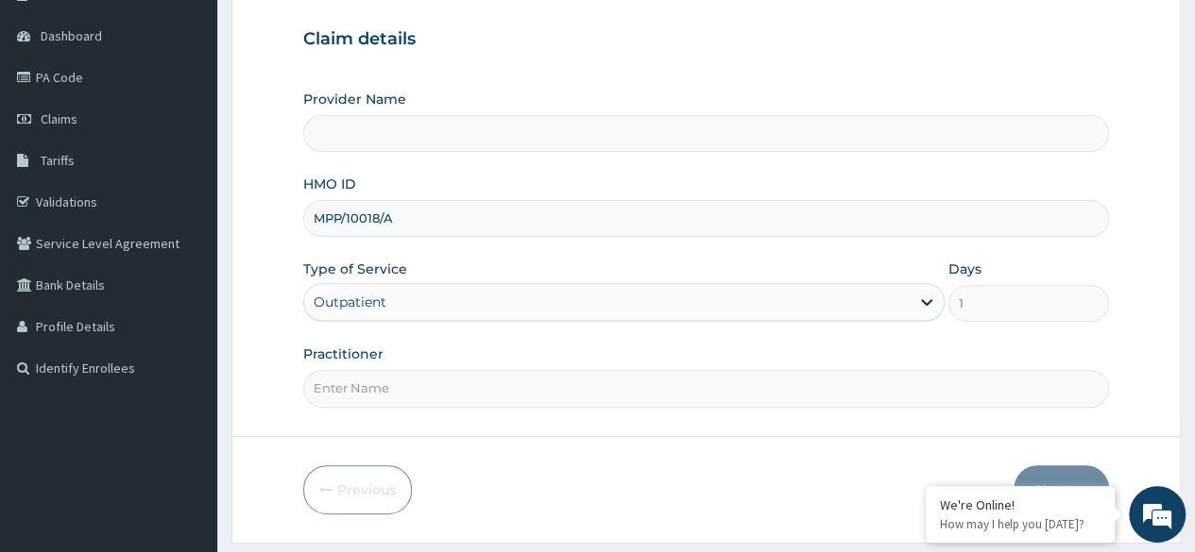
type input "Reliance Family Clinics (RFC) - [GEOGRAPHIC_DATA]"
click at [602, 393] on input "Practitioner" at bounding box center [706, 388] width 806 height 37
click at [555, 382] on input "Practitioner" at bounding box center [706, 388] width 806 height 37
type input "[MEDICAL_DATA]"
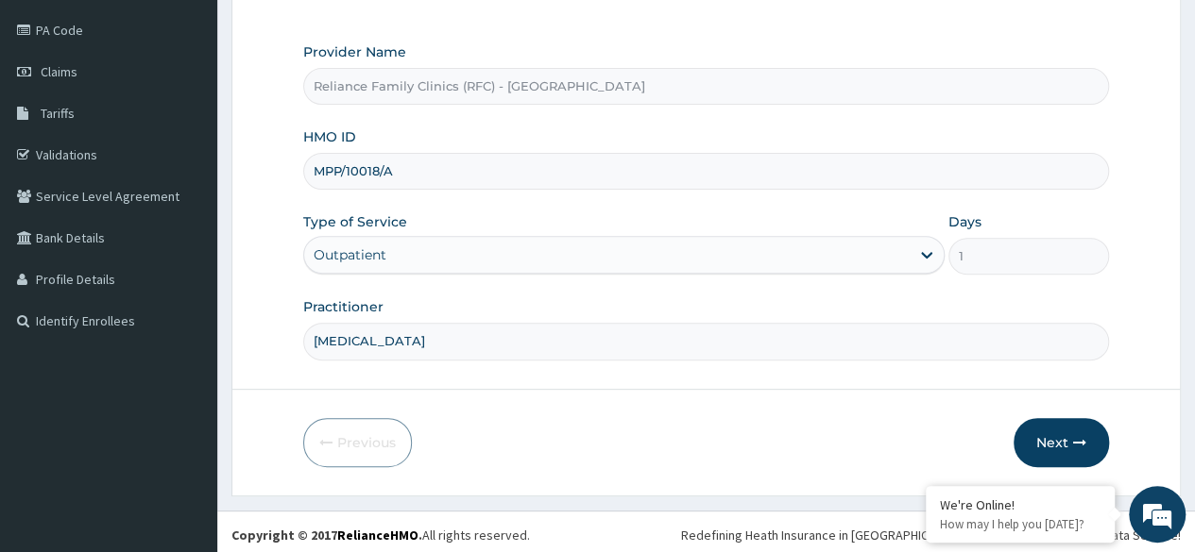
scroll to position [219, 0]
click at [1080, 435] on icon "button" at bounding box center [1079, 440] width 13 height 13
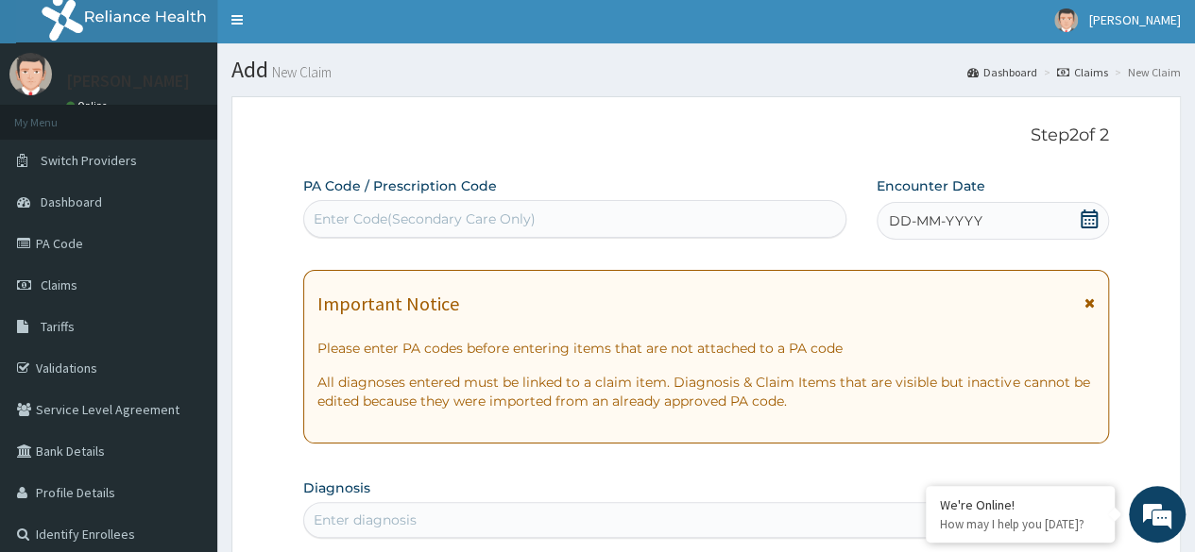
scroll to position [0, 0]
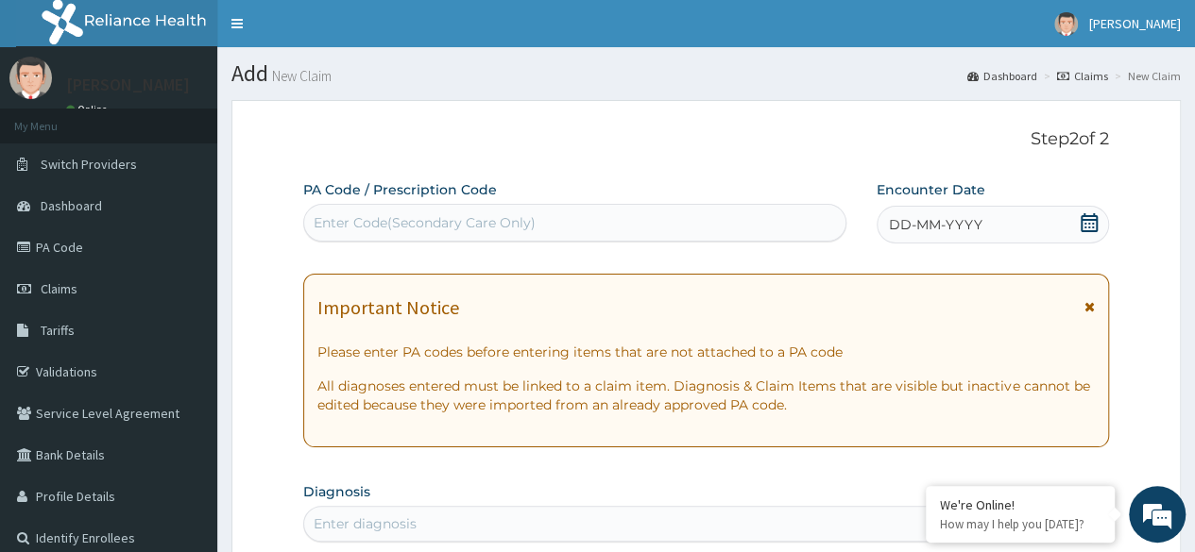
paste input "PA/82DEB8"
type input "PA/82DEB8"
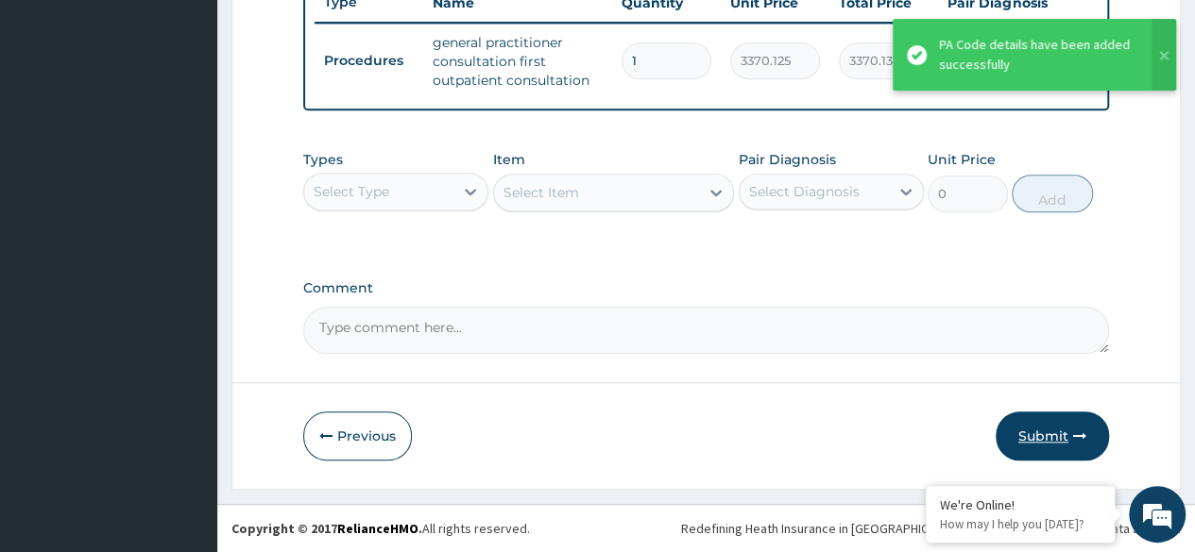
click at [1043, 457] on button "Submit" at bounding box center [1051, 436] width 113 height 49
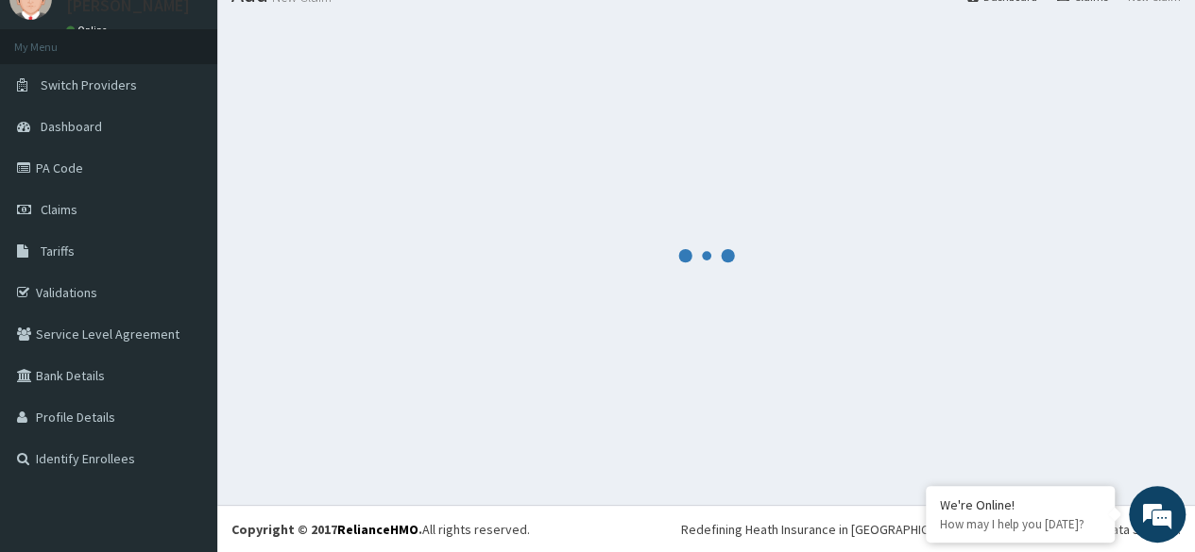
scroll to position [740, 0]
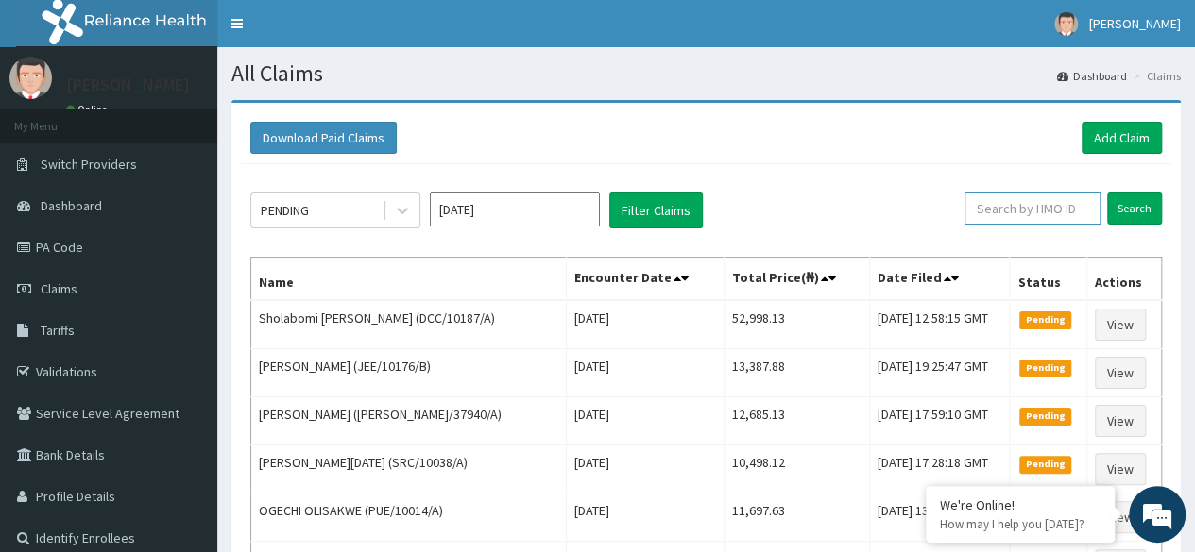
click at [1034, 204] on input "text" at bounding box center [1032, 209] width 136 height 32
paste input "MPP/10018/A"
type input "MPP/10018/A"
click at [1152, 200] on input "Search" at bounding box center [1134, 209] width 55 height 32
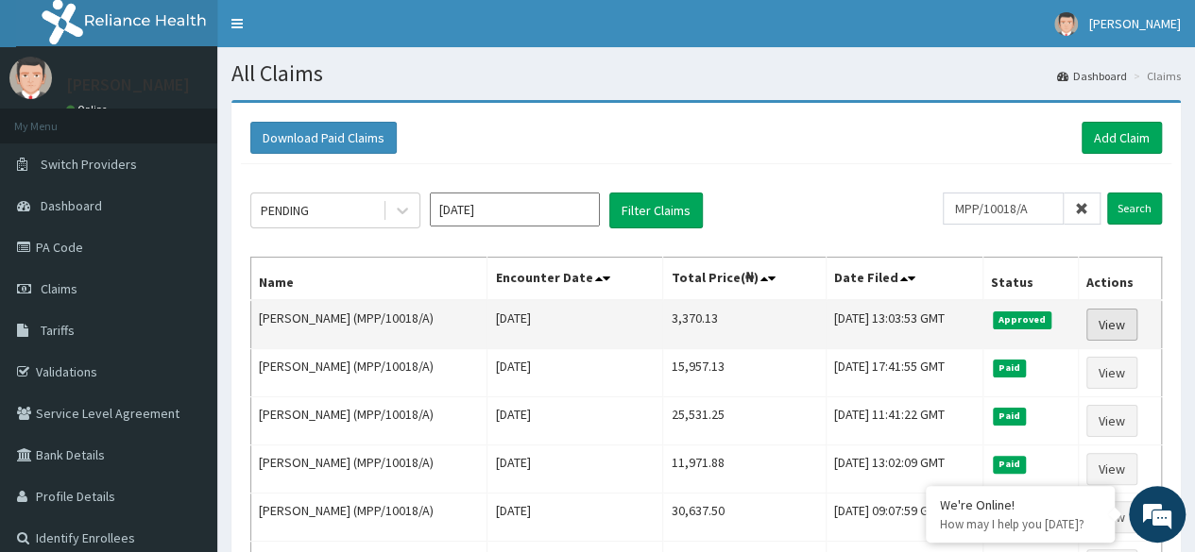
click at [1130, 333] on link "View" at bounding box center [1111, 325] width 51 height 32
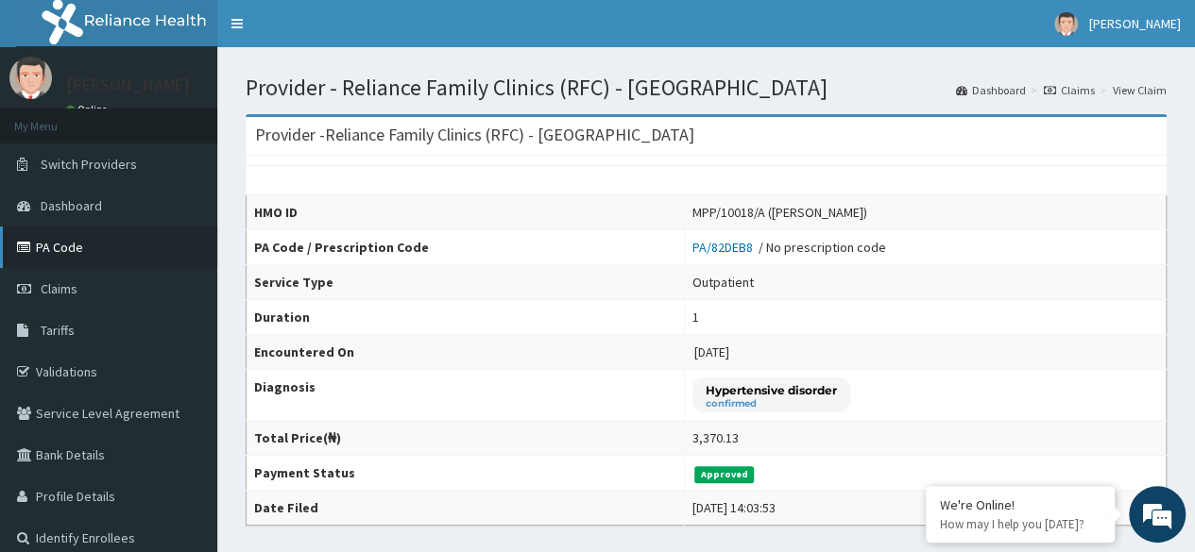
click at [81, 246] on link "PA Code" at bounding box center [108, 248] width 217 height 42
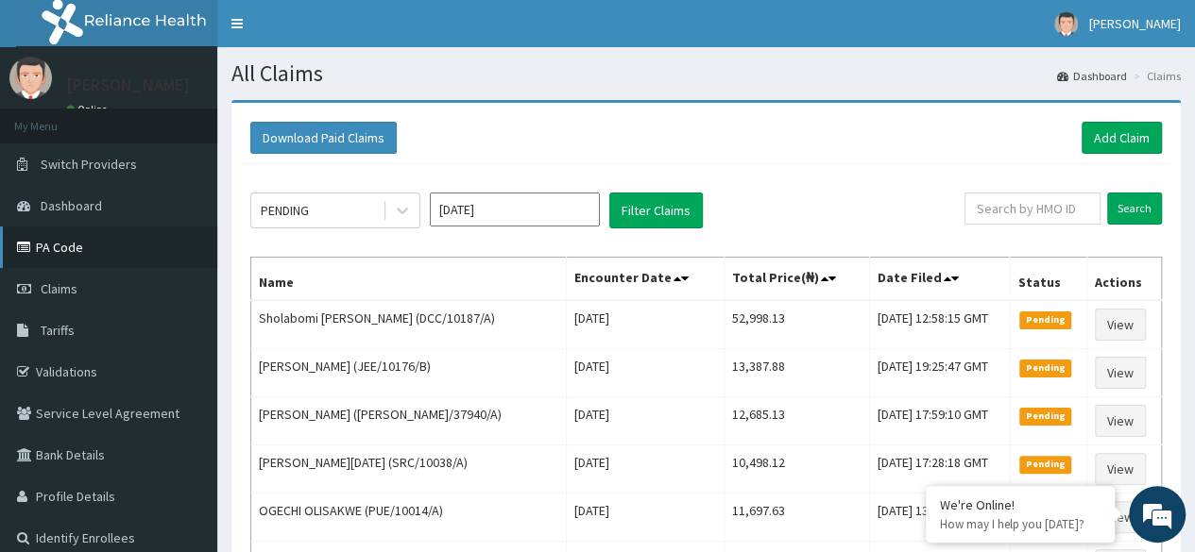
click at [67, 244] on link "PA Code" at bounding box center [108, 248] width 217 height 42
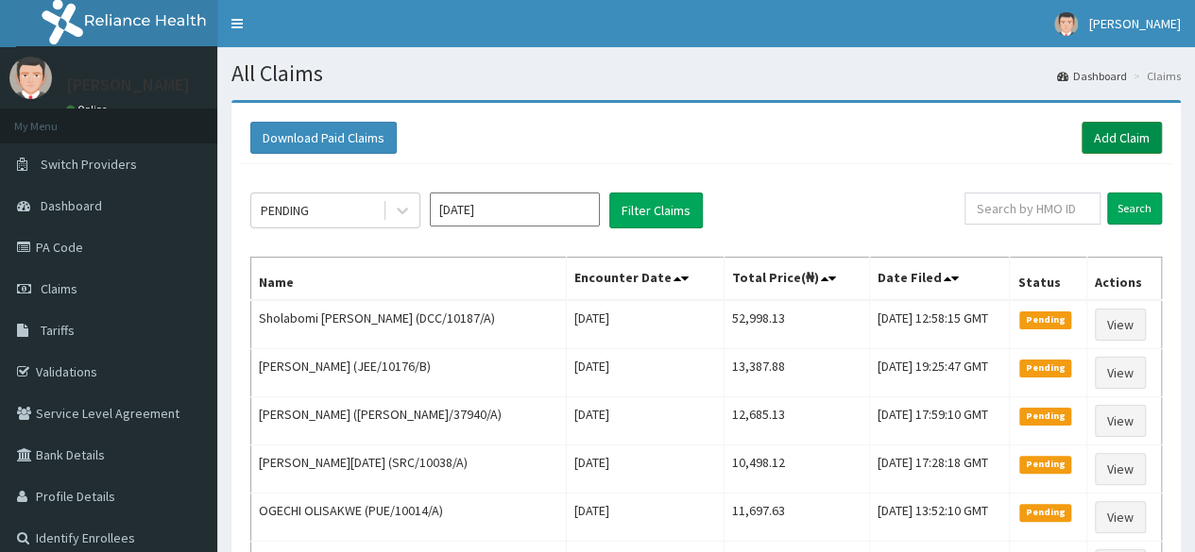
click at [1139, 136] on link "Add Claim" at bounding box center [1121, 138] width 80 height 32
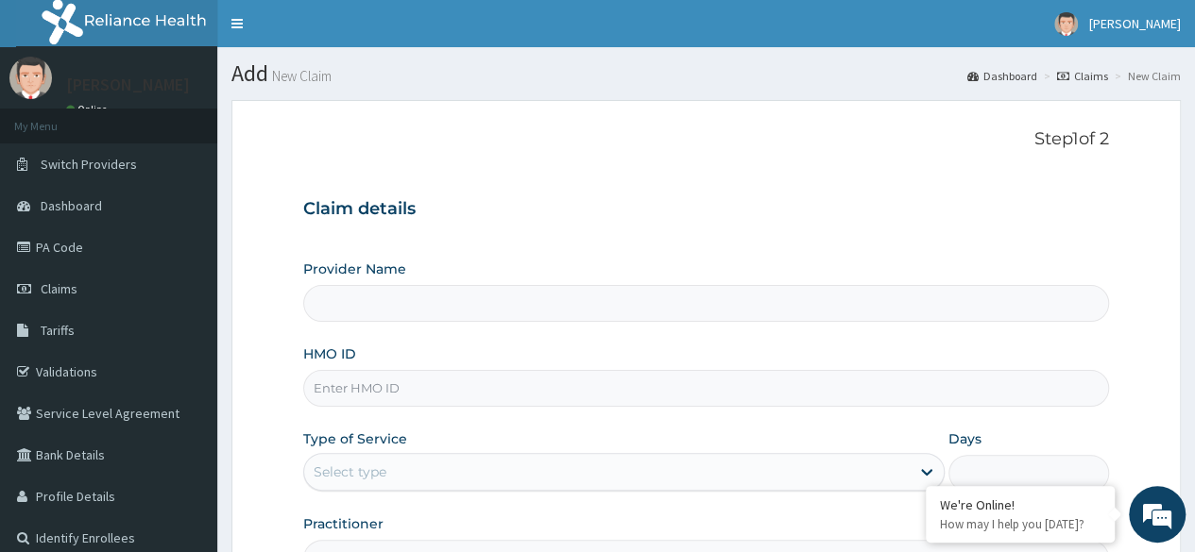
click at [414, 383] on input "HMO ID" at bounding box center [706, 388] width 806 height 37
paste input "ENP/11809/A"
type input "ENP/11809/A"
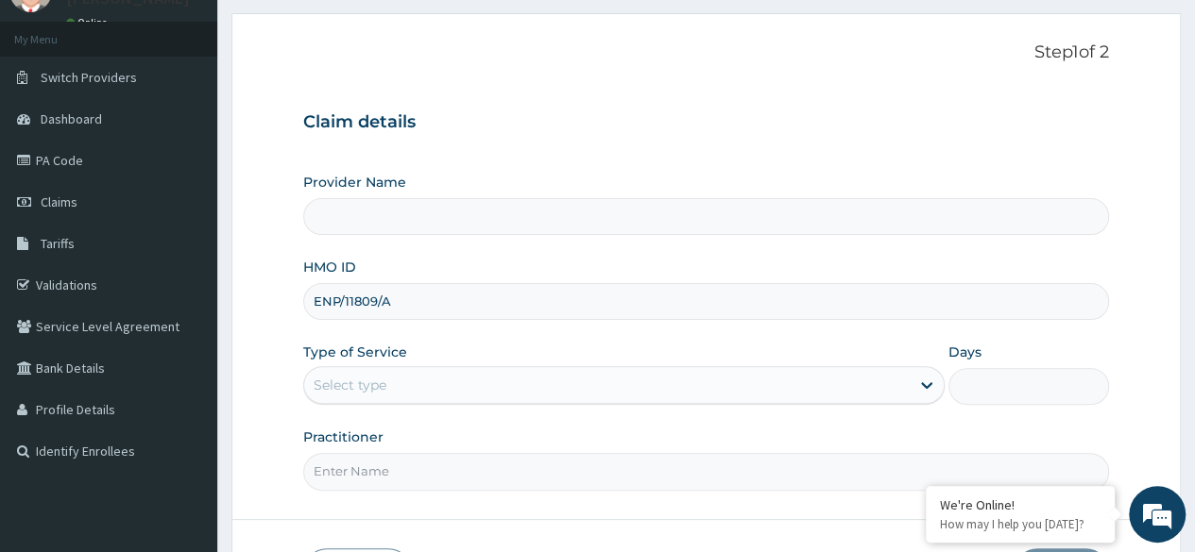
type input "Reliance Family Clinics (RFC) - [GEOGRAPHIC_DATA]"
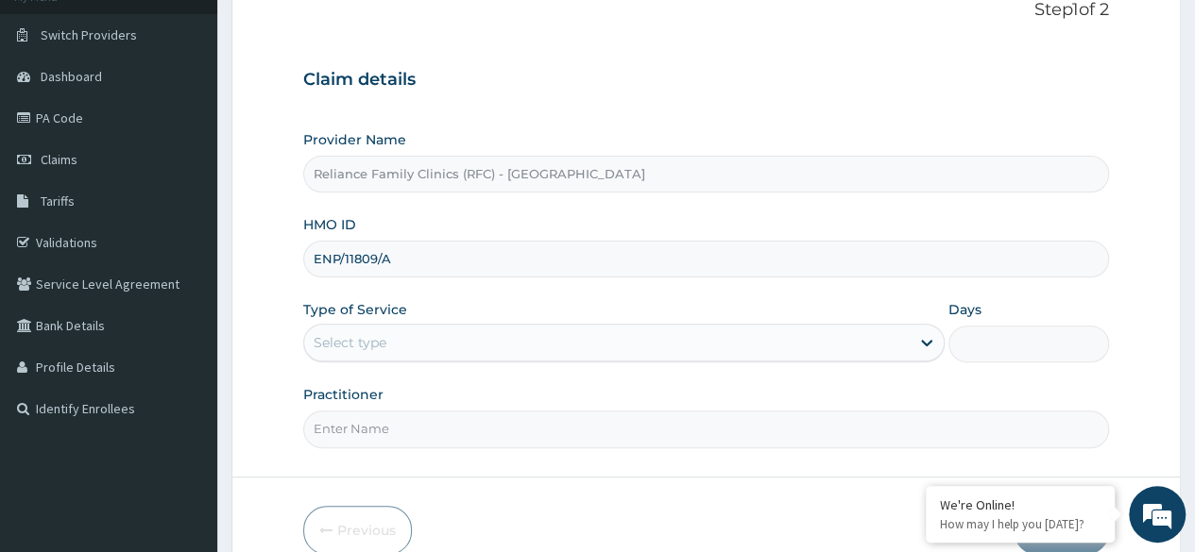
type input "ENP/11809/A"
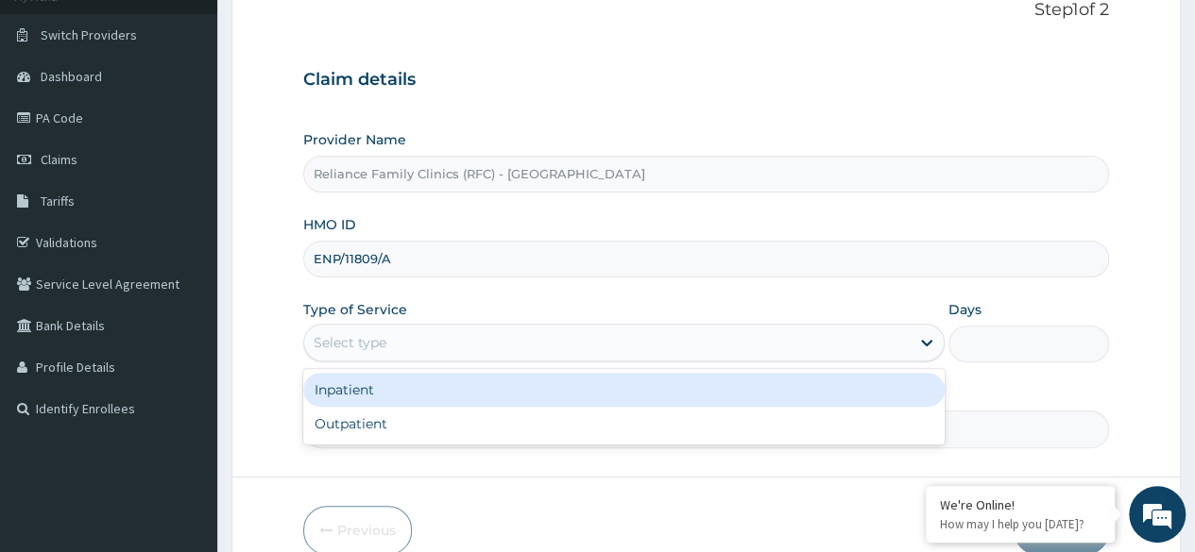
click at [517, 421] on div "Outpatient" at bounding box center [623, 424] width 641 height 34
type input "1"
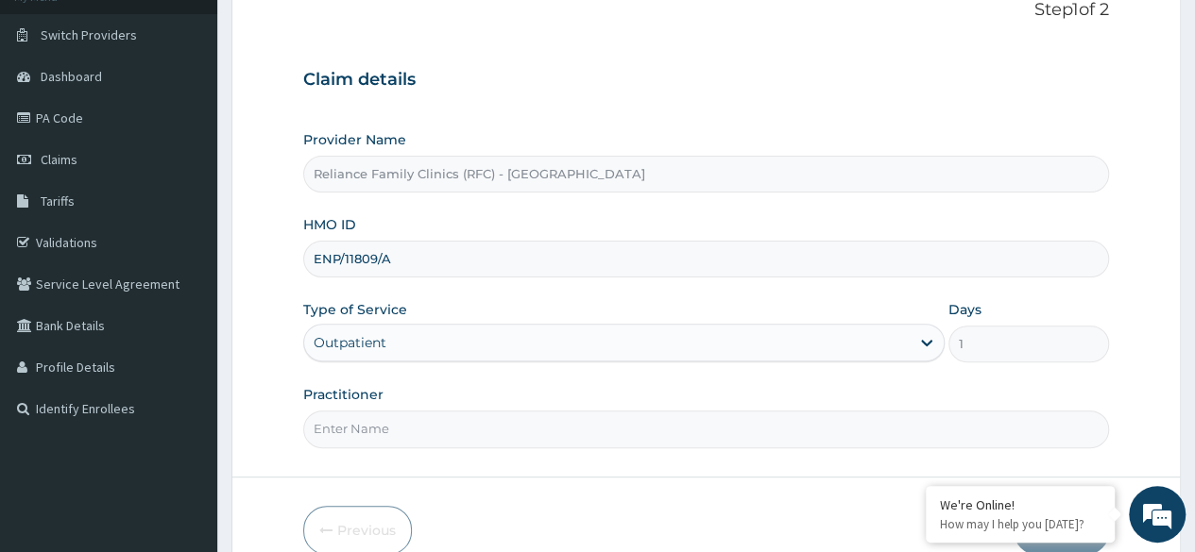
click at [535, 425] on input "Practitioner" at bounding box center [706, 429] width 806 height 37
click at [500, 422] on input "Practitioner" at bounding box center [706, 429] width 806 height 37
type input "[MEDICAL_DATA]"
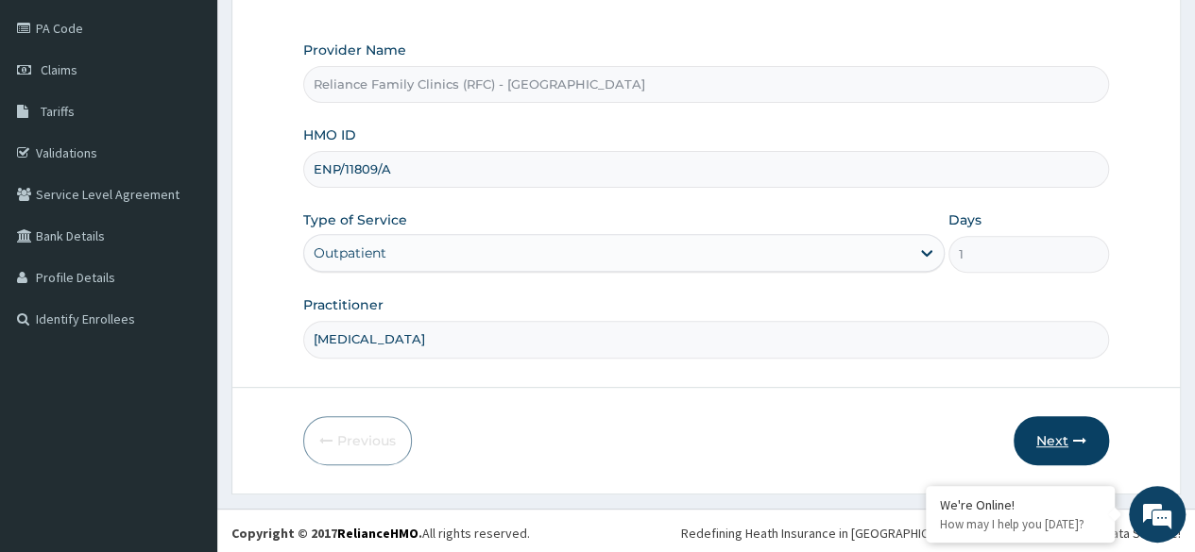
click at [1056, 426] on button "Next" at bounding box center [1060, 440] width 95 height 49
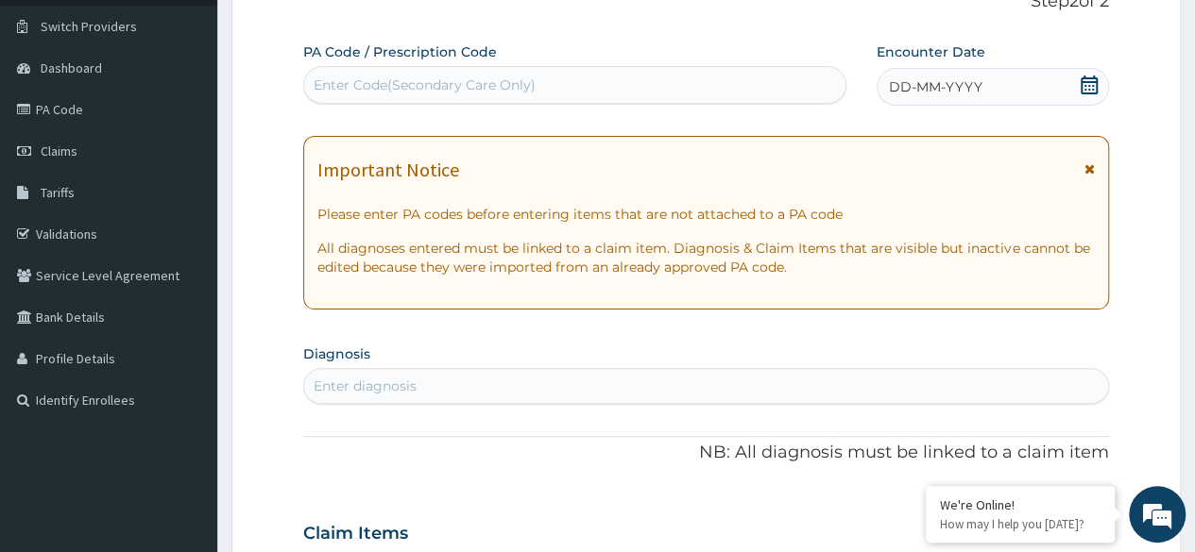
scroll to position [158, 0]
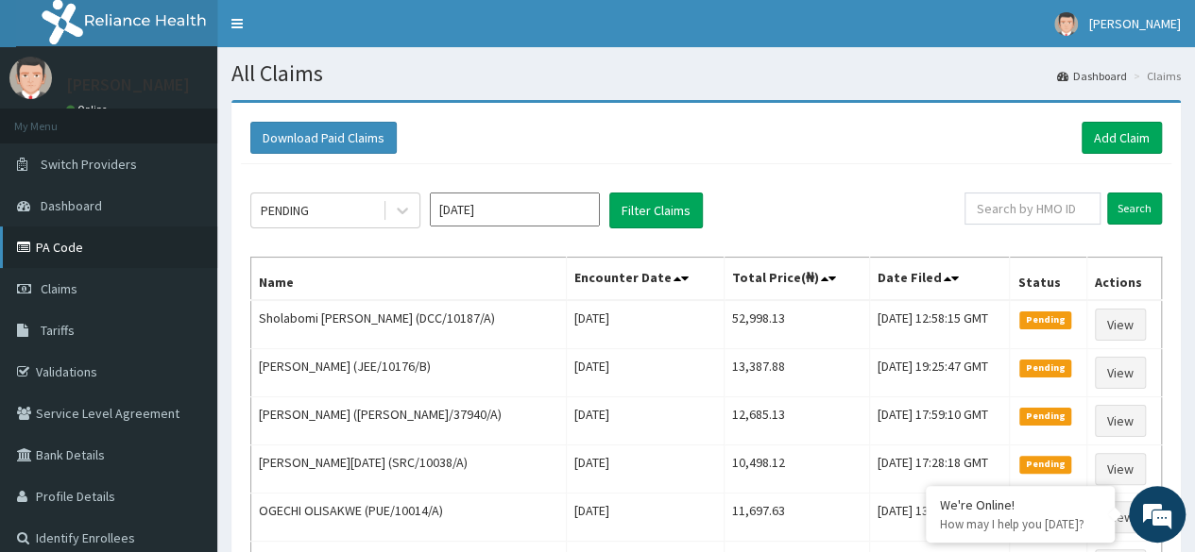
click at [36, 250] on link "PA Code" at bounding box center [108, 248] width 217 height 42
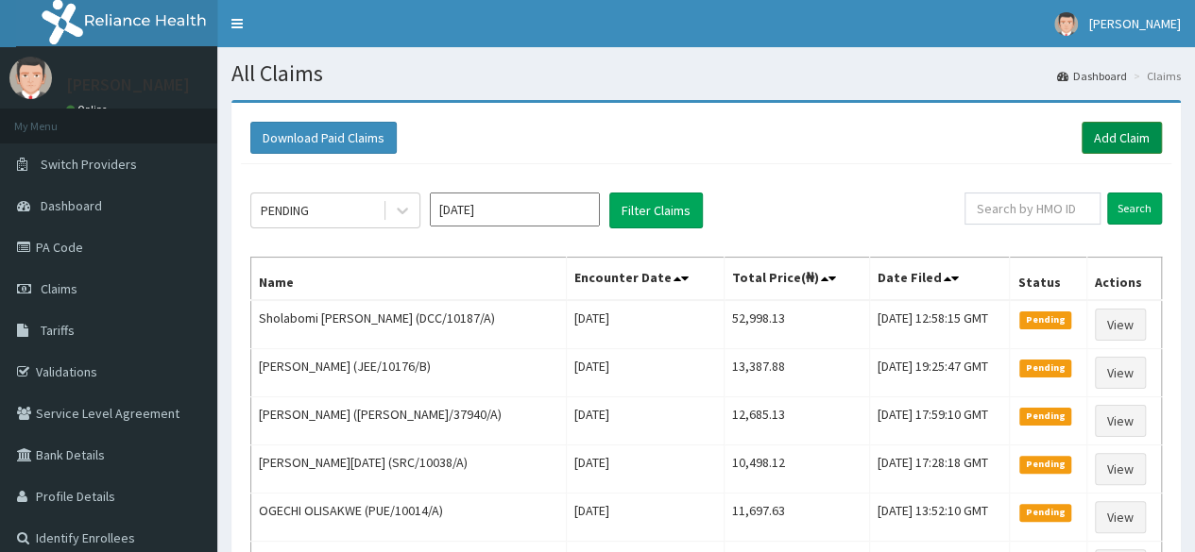
click at [1111, 142] on link "Add Claim" at bounding box center [1121, 138] width 80 height 32
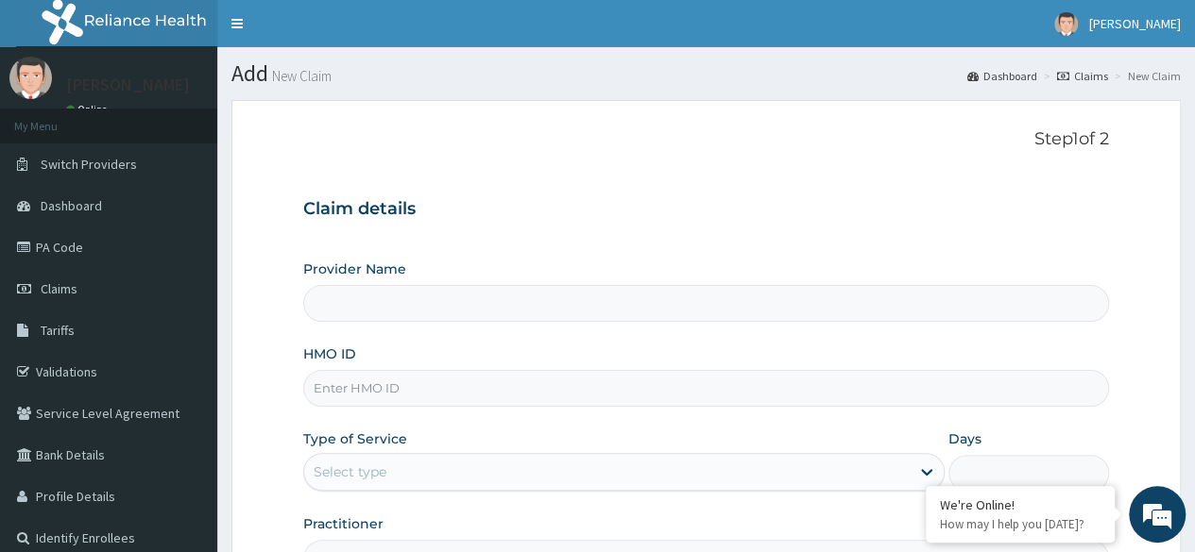
click at [640, 319] on input "Provider Name" at bounding box center [706, 303] width 806 height 37
click at [597, 382] on input "HMO ID" at bounding box center [706, 388] width 806 height 37
type input "Reliance Family Clinics (RFC) - [GEOGRAPHIC_DATA]"
paste input "MPP/10018/A"
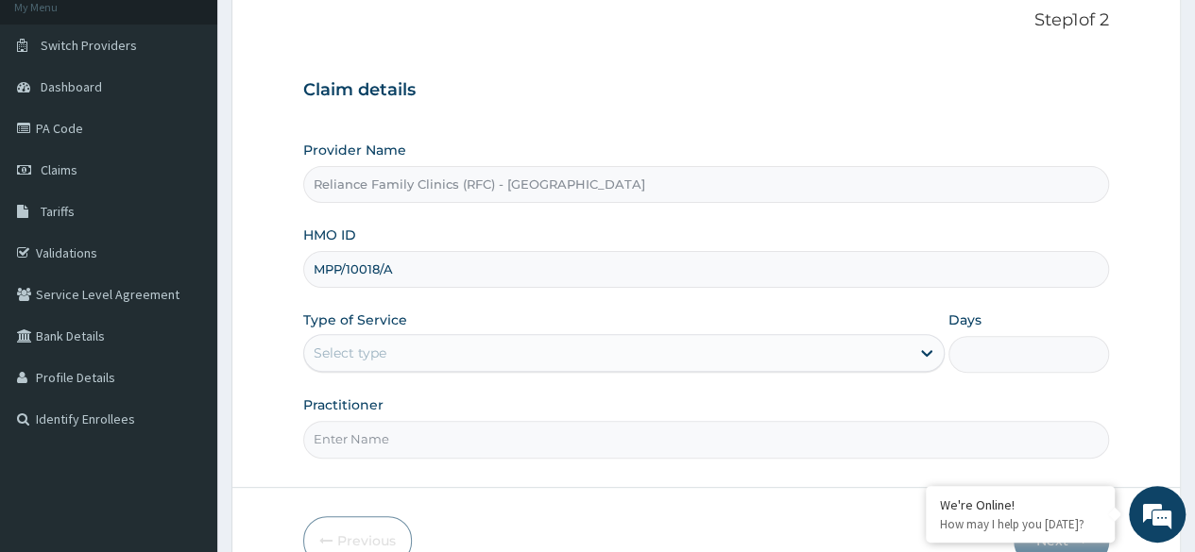
scroll to position [121, 0]
type input "MPP/10018/A"
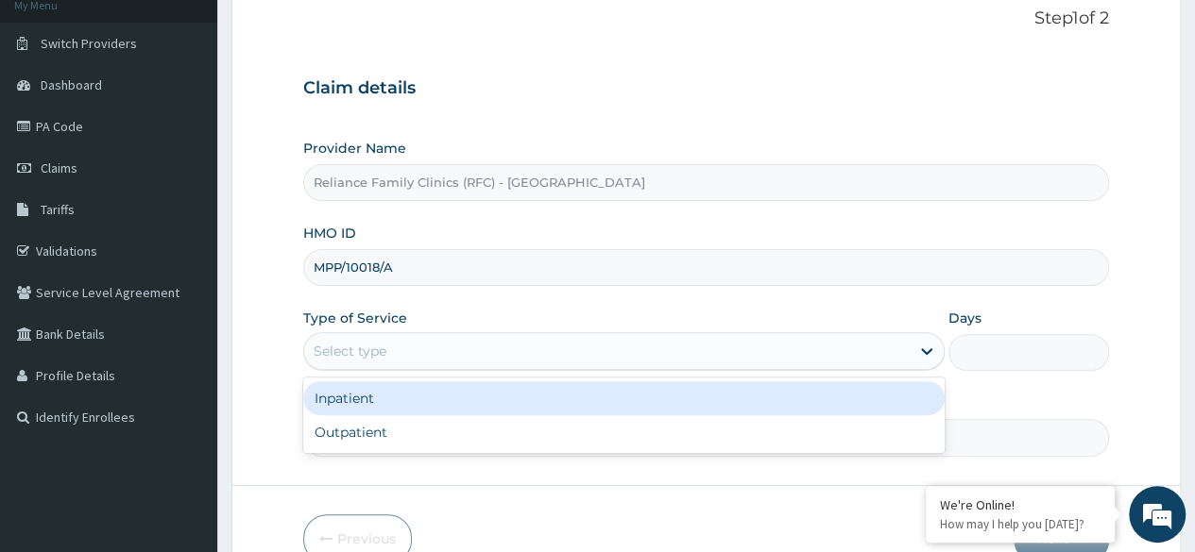
click at [516, 433] on div "Outpatient" at bounding box center [623, 433] width 641 height 34
type input "1"
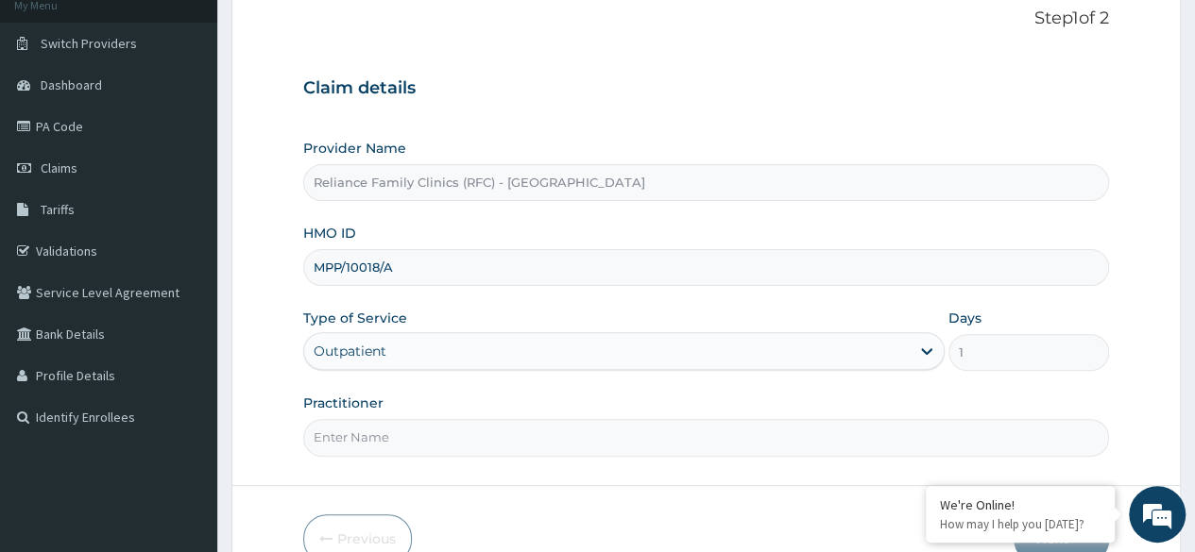
click at [536, 431] on input "Practitioner" at bounding box center [706, 437] width 806 height 37
type input "Cadiologist"
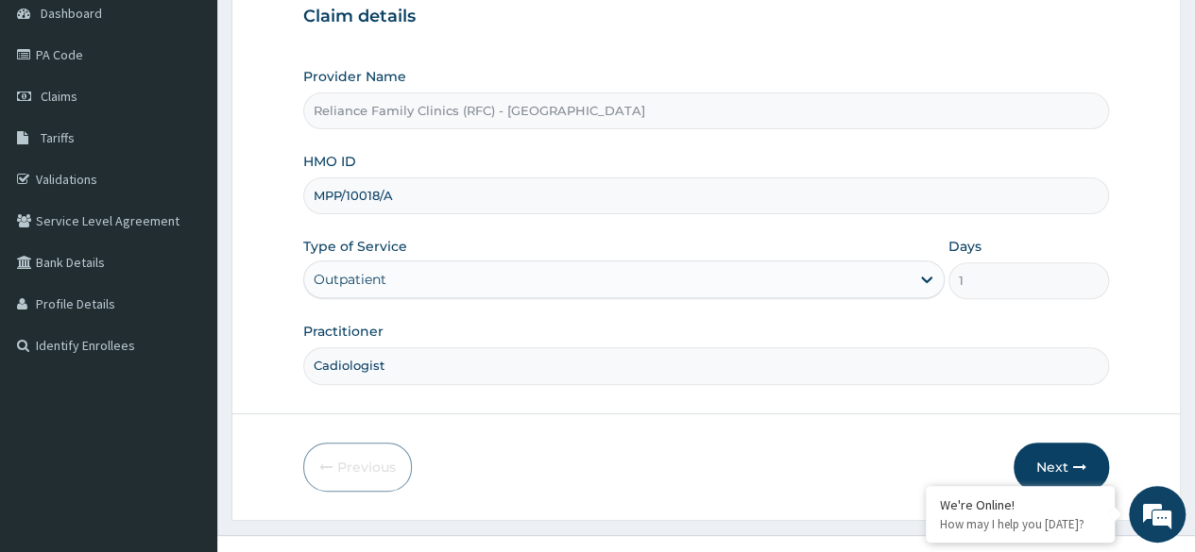
scroll to position [219, 0]
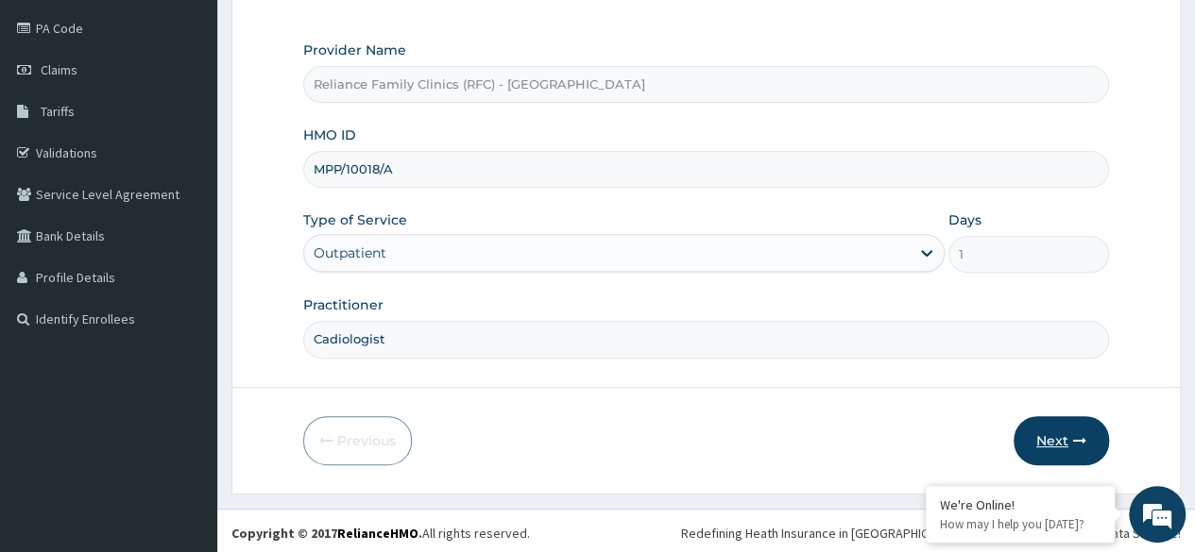
click at [1075, 434] on icon "button" at bounding box center [1079, 440] width 13 height 13
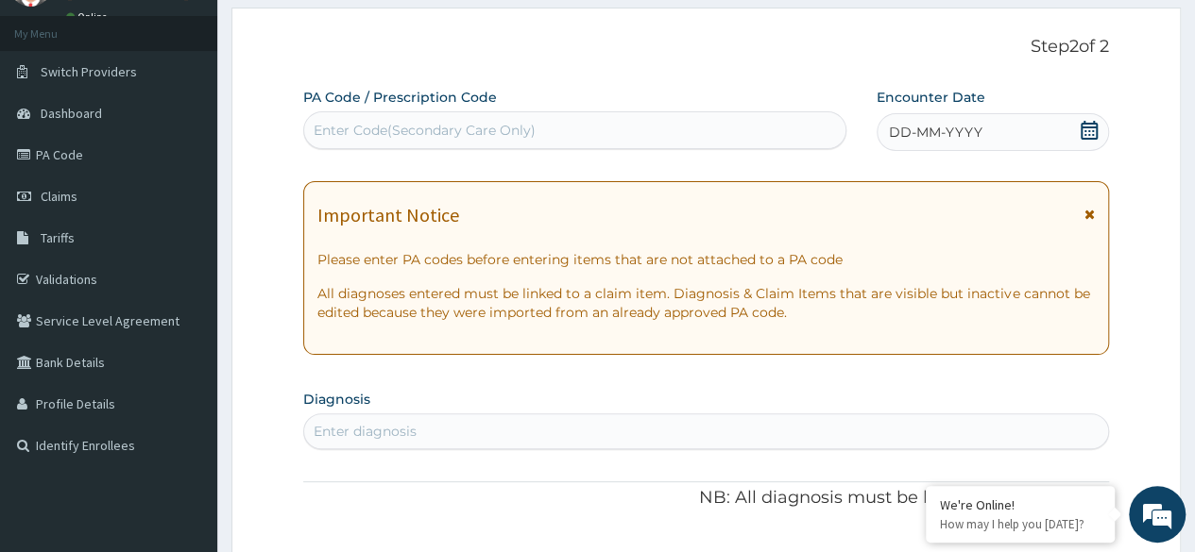
scroll to position [91, 0]
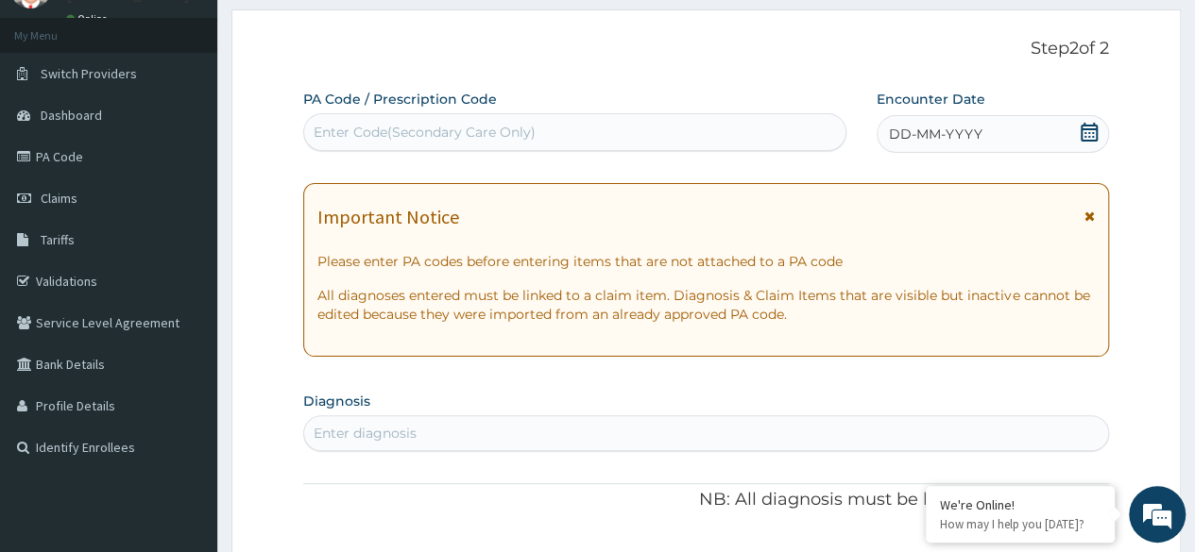
paste input "PA/1BB699"
type input "PA/1BB699"
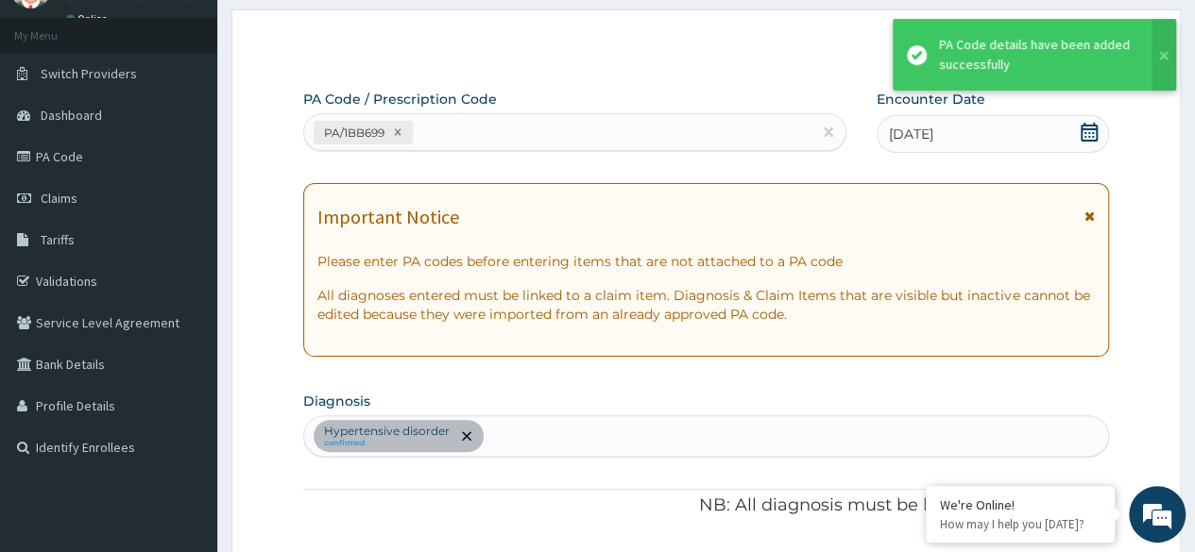
scroll to position [508, 0]
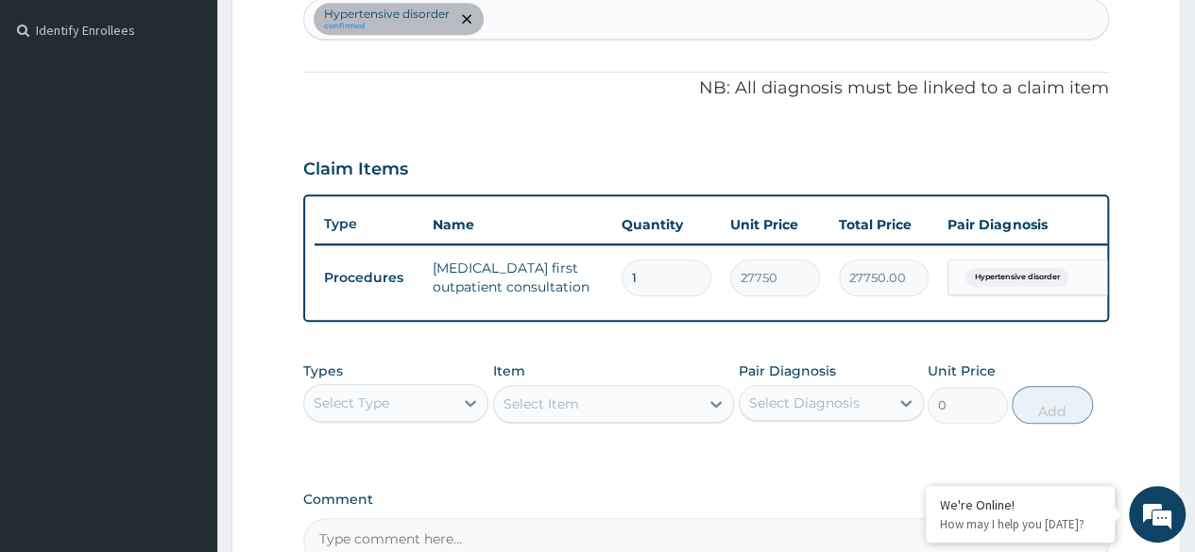
click at [721, 242] on thead "Type Name Quantity Unit Price Total Price Pair Diagnosis Actions" at bounding box center [776, 225] width 925 height 39
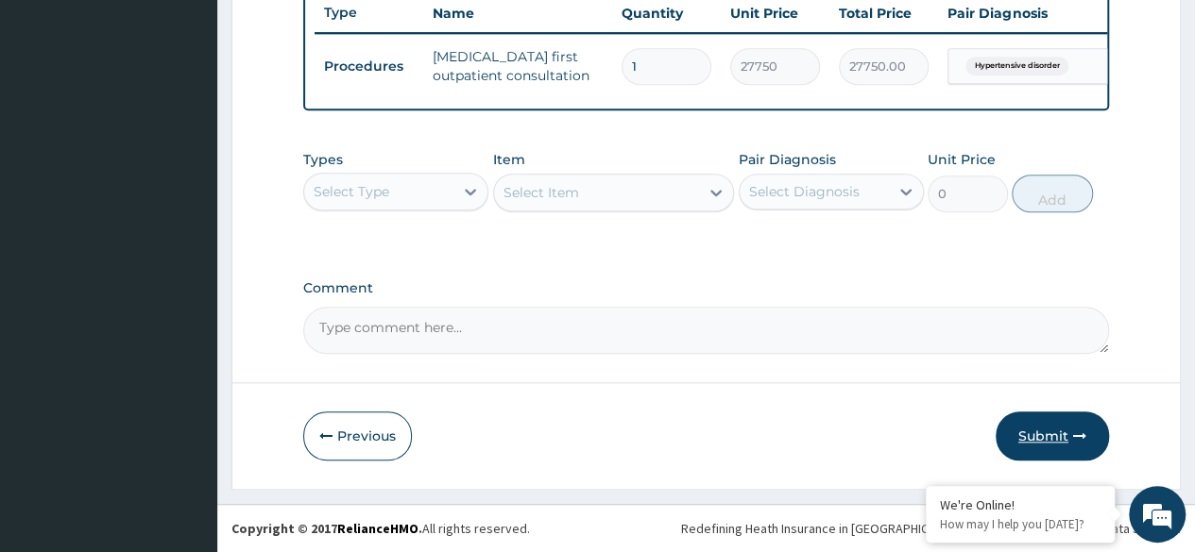
click at [1043, 430] on button "Submit" at bounding box center [1051, 436] width 113 height 49
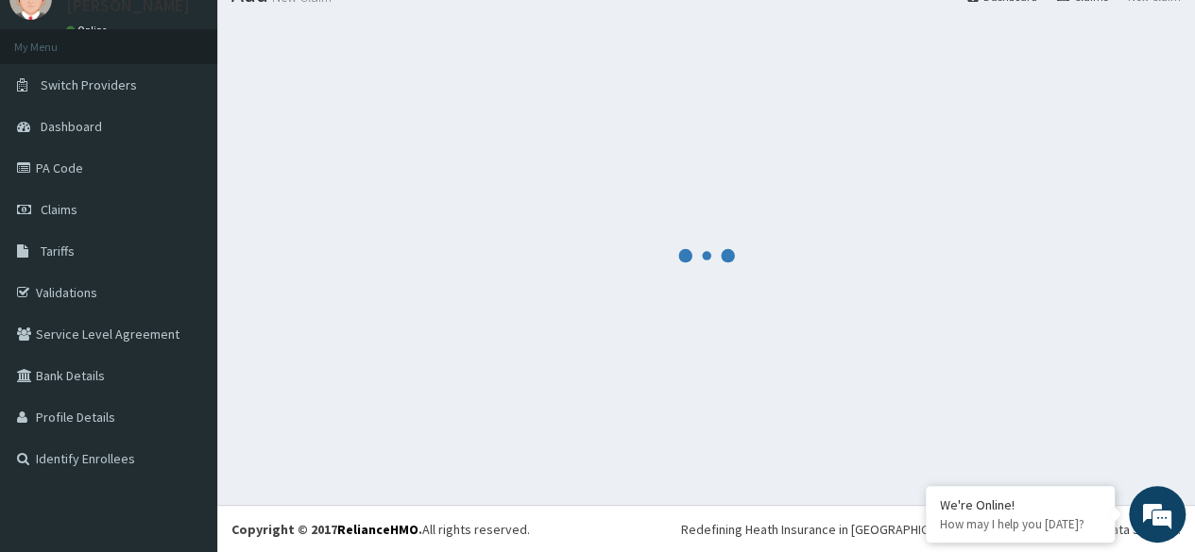
scroll to position [731, 0]
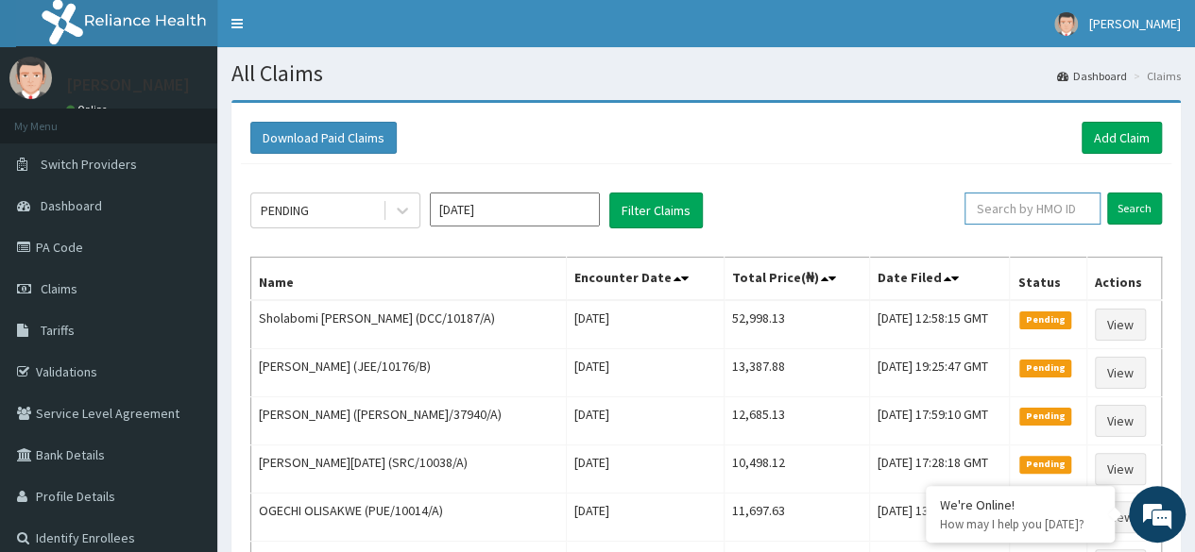
click at [1033, 210] on input "text" at bounding box center [1032, 209] width 136 height 32
paste input "MPP/10018/A"
type input "MPP/10018/A"
click at [1141, 214] on input "Search" at bounding box center [1134, 209] width 55 height 32
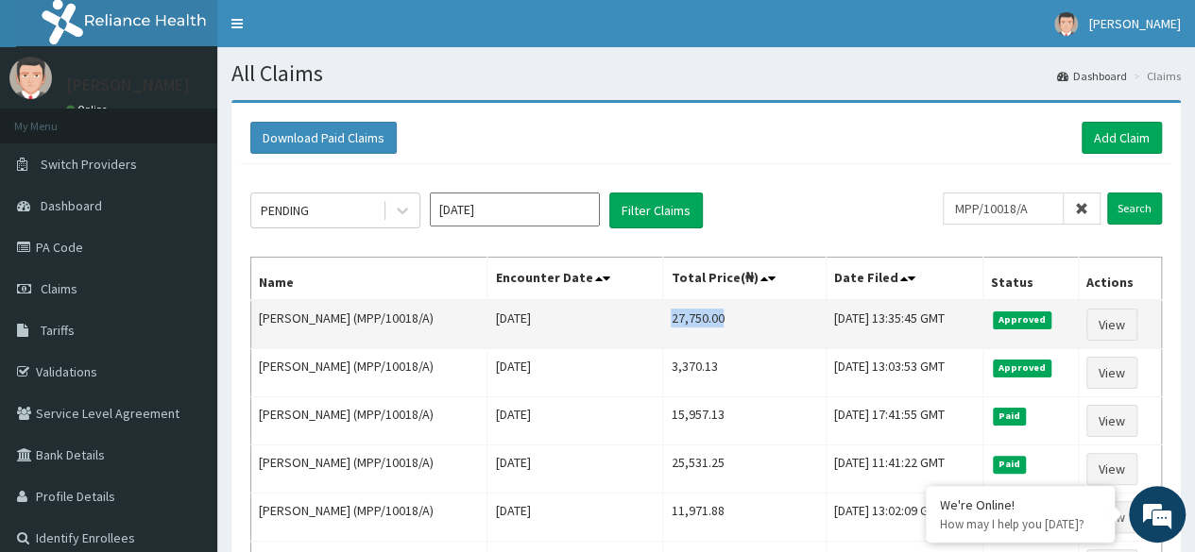
drag, startPoint x: 642, startPoint y: 320, endPoint x: 714, endPoint y: 313, distance: 72.2
click at [714, 313] on td "27,750.00" at bounding box center [744, 324] width 162 height 49
copy td "27,750.00"
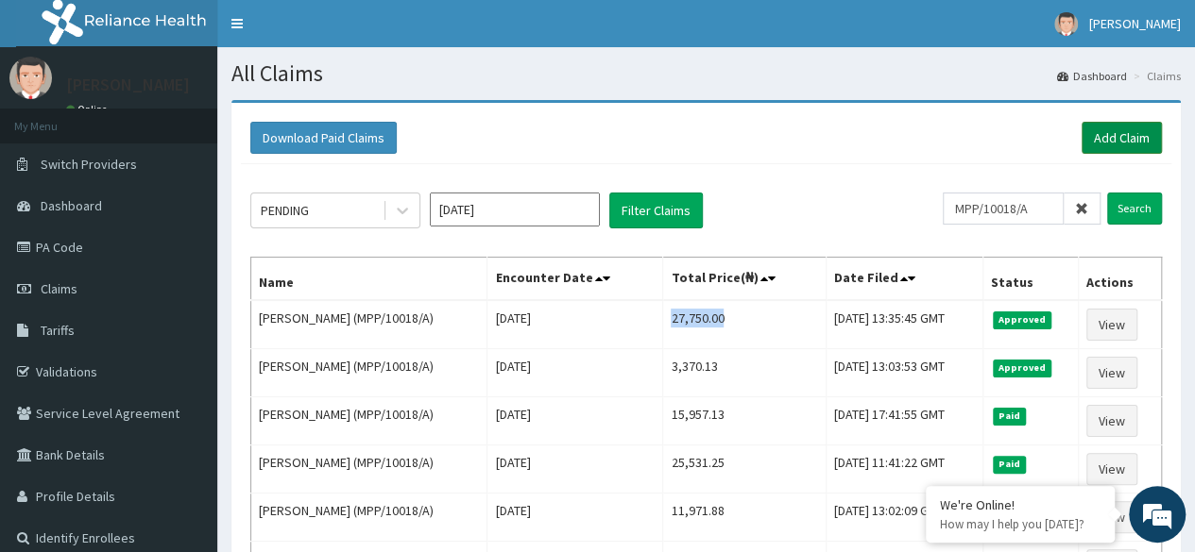
click at [1142, 150] on link "Add Claim" at bounding box center [1121, 138] width 80 height 32
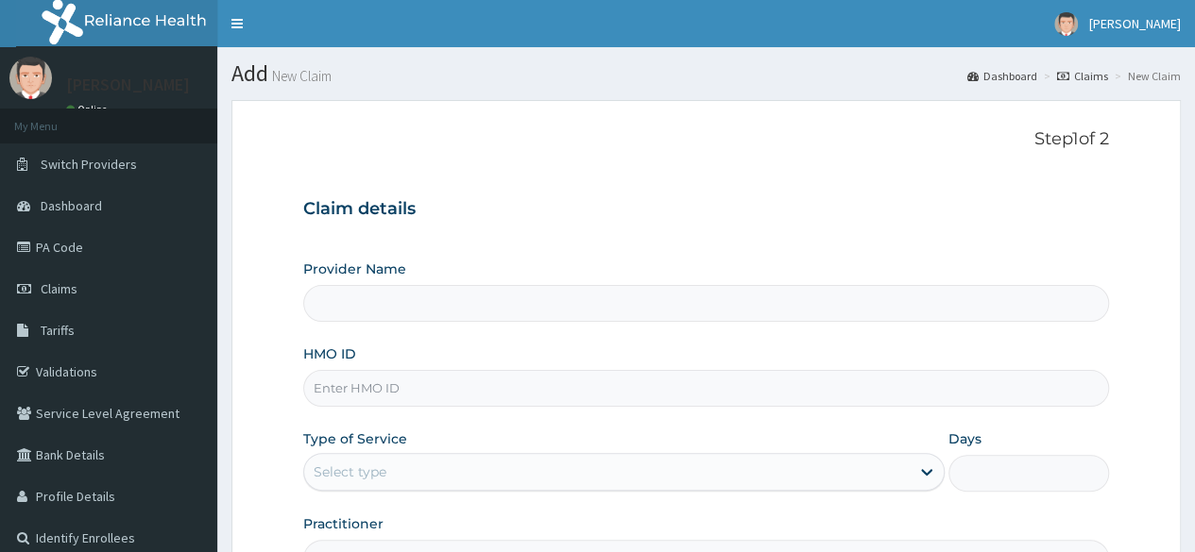
click at [562, 306] on input "Provider Name" at bounding box center [706, 303] width 806 height 37
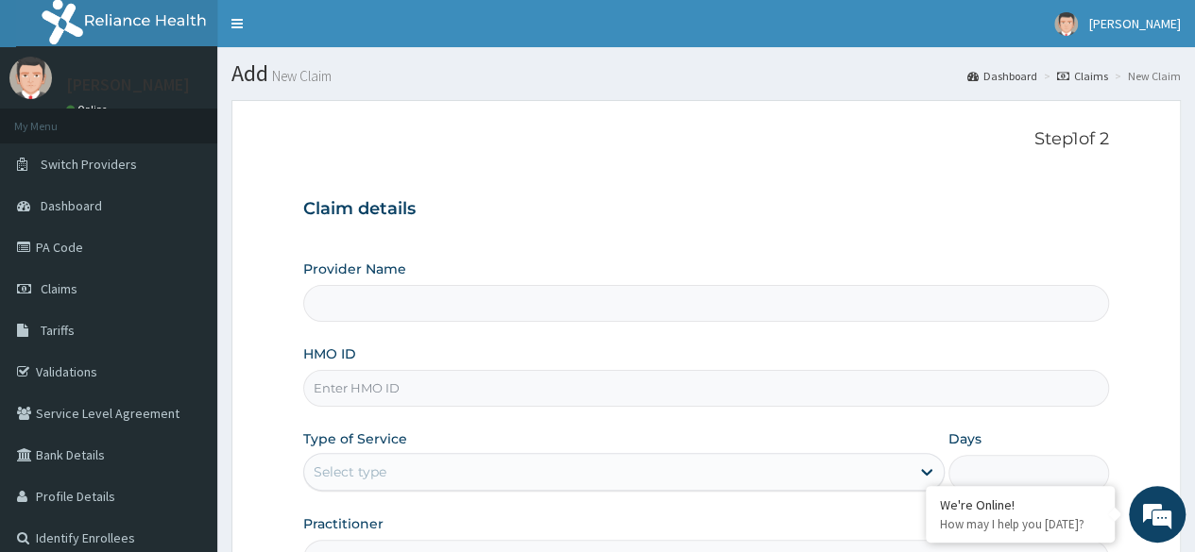
click at [538, 395] on input "HMO ID" at bounding box center [706, 388] width 806 height 37
paste input "ANG/10039/A"
type input "ANG/10039/A"
type input "Reliance Family Clinics (RFC) - Lekki"
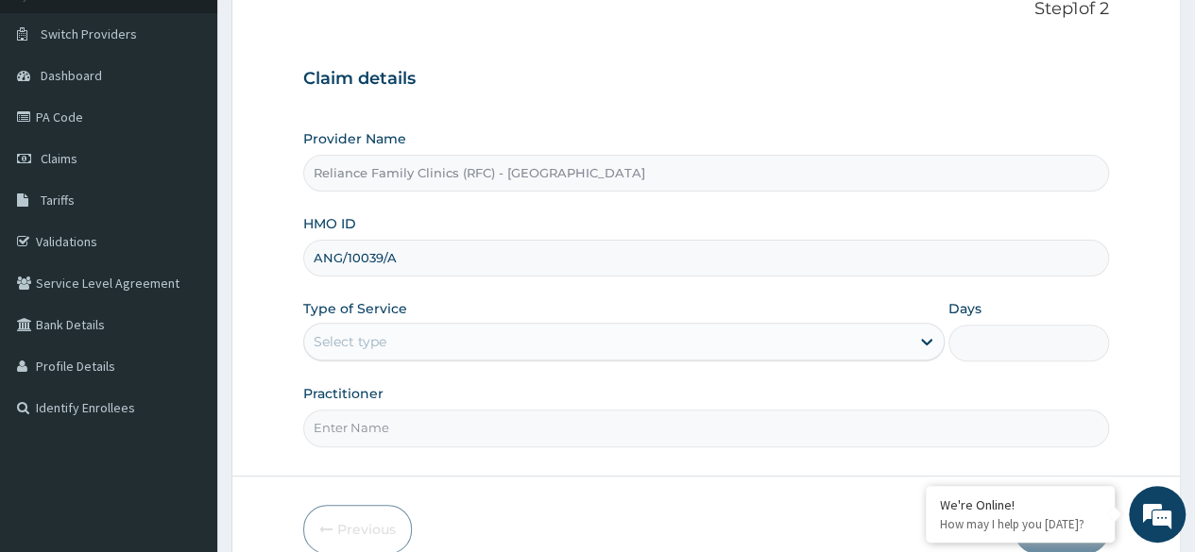
scroll to position [158, 0]
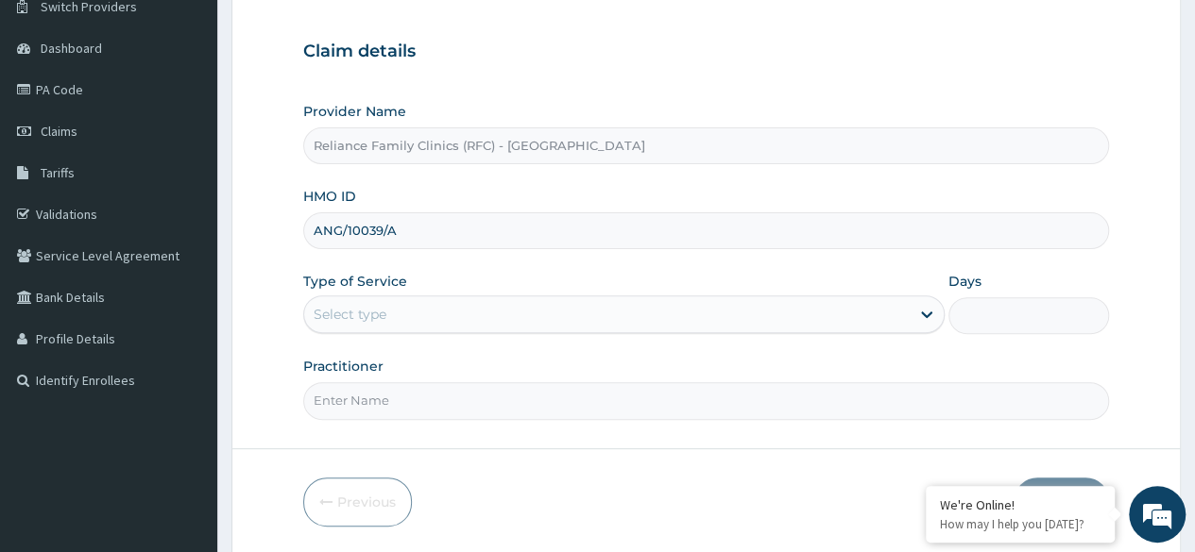
type input "ANG/10039/A"
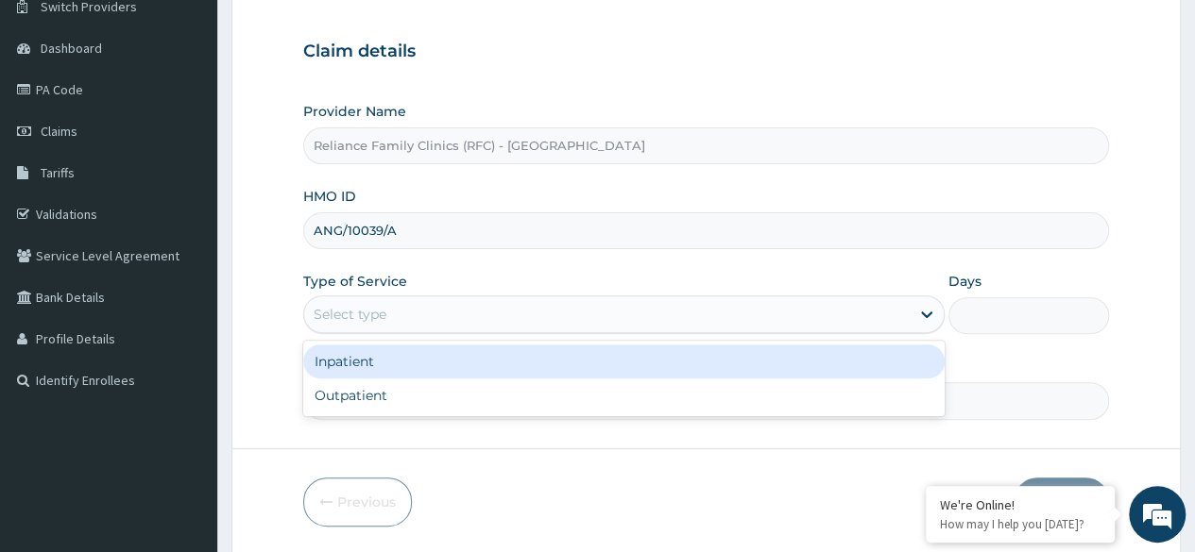
click at [505, 388] on div "Outpatient" at bounding box center [623, 396] width 641 height 34
type input "1"
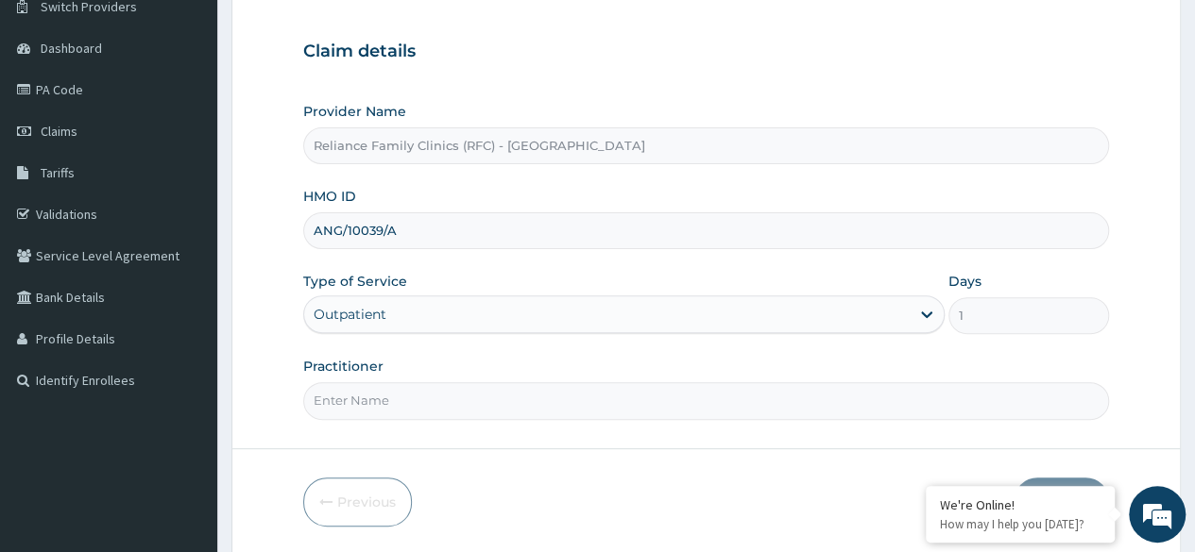
click at [500, 396] on input "Practitioner" at bounding box center [706, 400] width 806 height 37
click at [476, 392] on input "Practitioner" at bounding box center [706, 400] width 806 height 37
type input "Cardio"
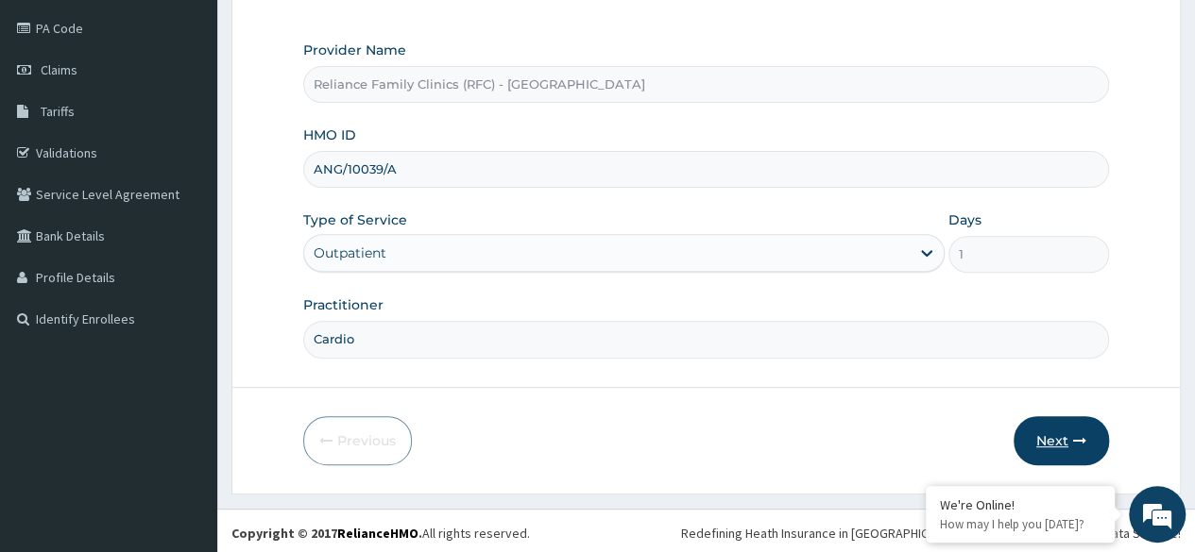
click at [1038, 420] on button "Next" at bounding box center [1060, 440] width 95 height 49
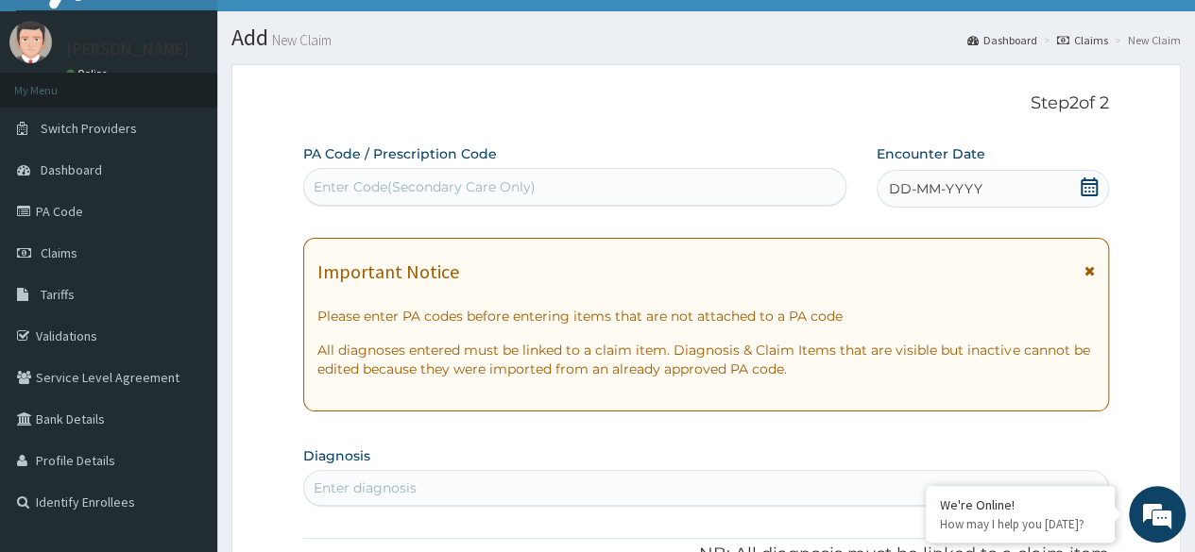
scroll to position [0, 0]
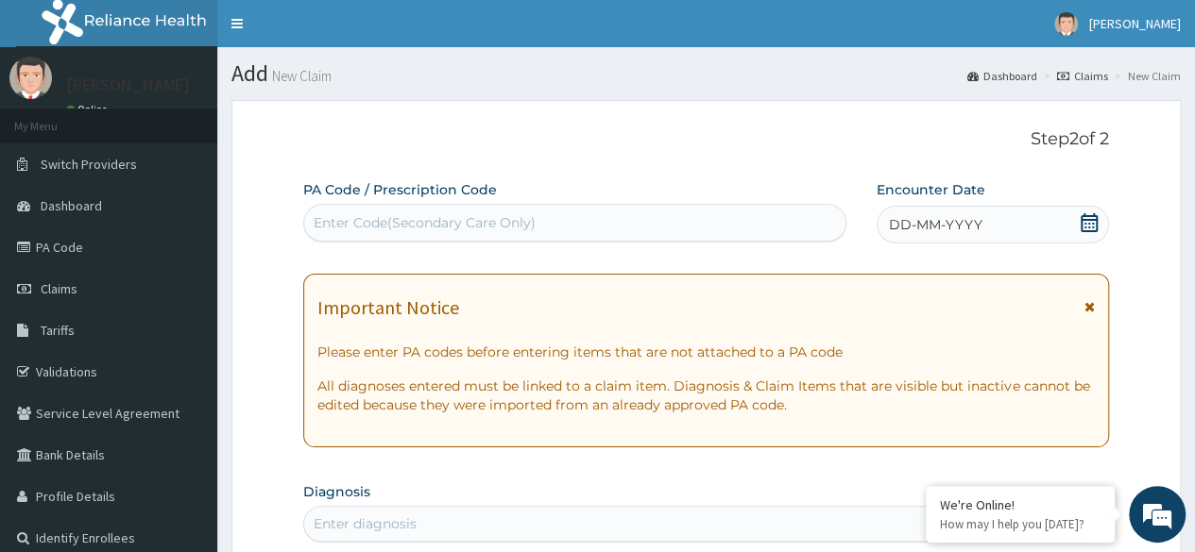
paste input "PA/2FB892"
type input "PA/2FB892"
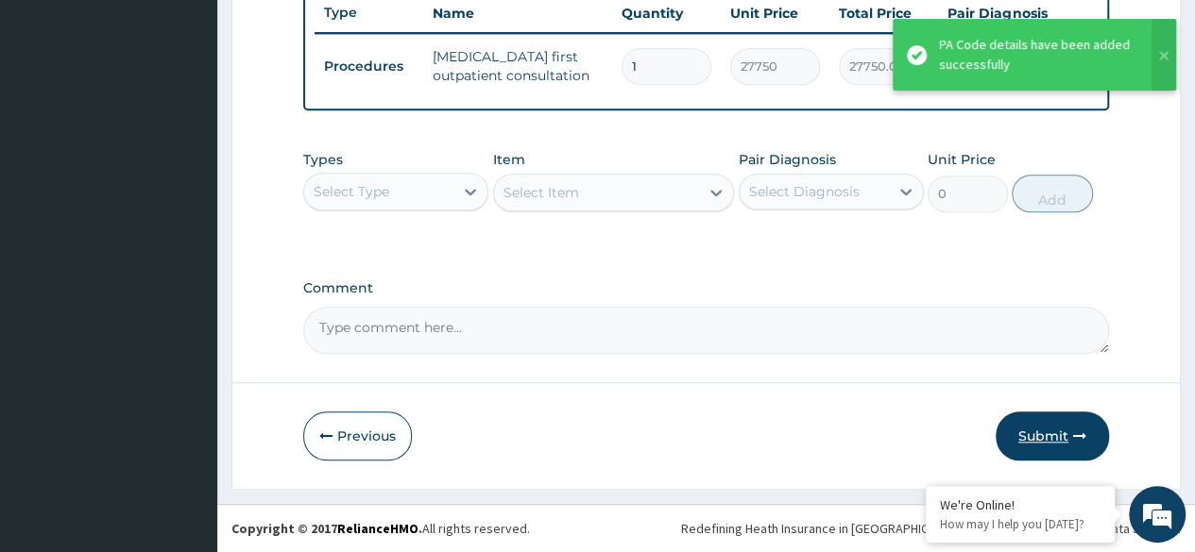
click at [1054, 445] on button "Submit" at bounding box center [1051, 436] width 113 height 49
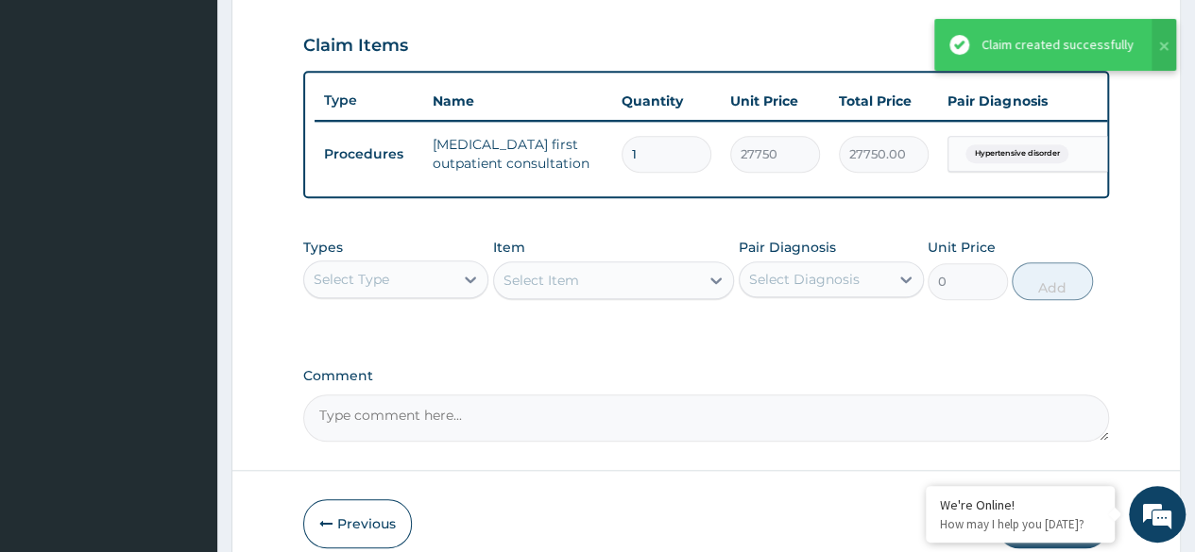
scroll to position [631, 0]
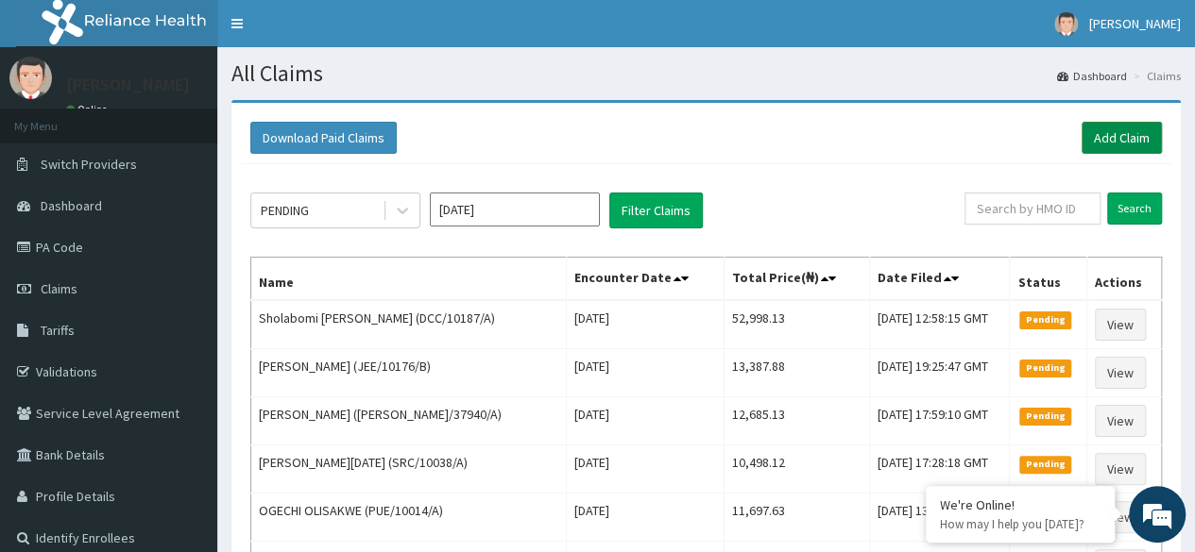
click at [1136, 125] on link "Add Claim" at bounding box center [1121, 138] width 80 height 32
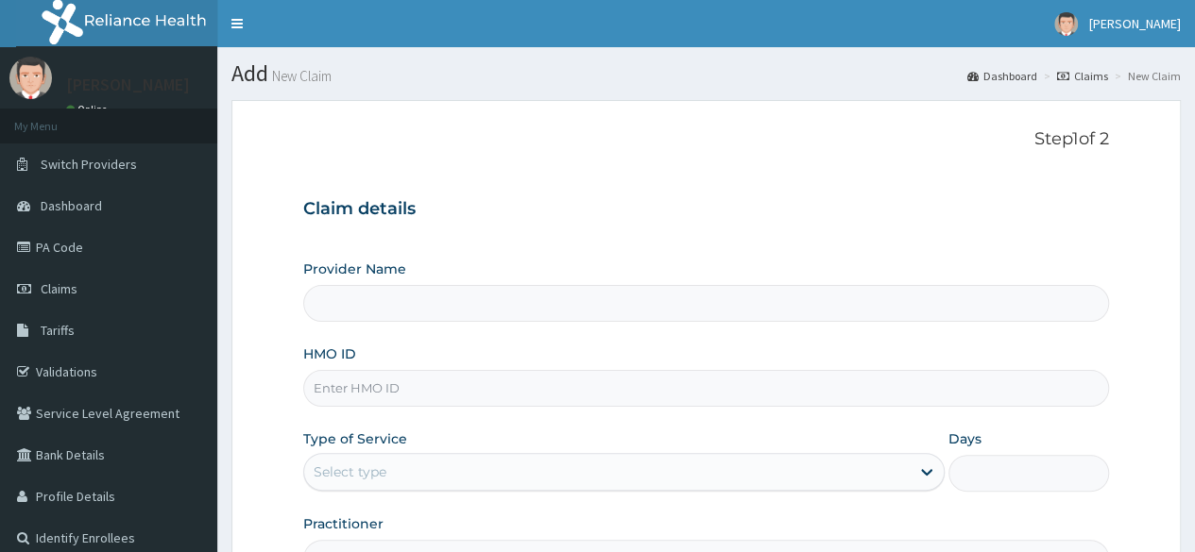
click at [472, 393] on input "HMO ID" at bounding box center [706, 388] width 806 height 37
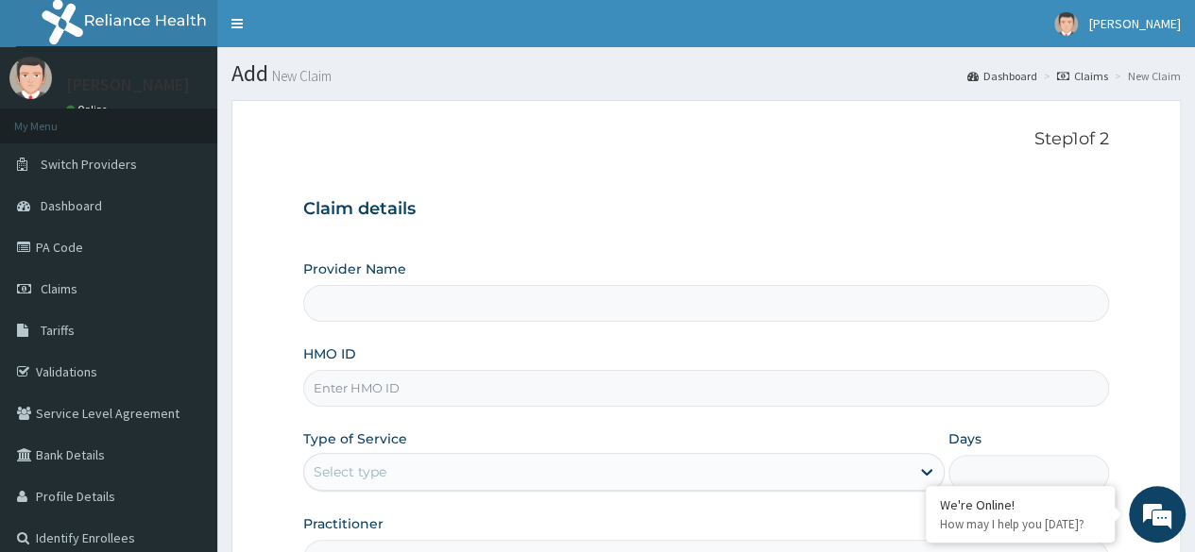
paste input "OES/10001/A"
type input "OES/10001/A"
type input "Reliance Family Clinics (RFC) - Lekki"
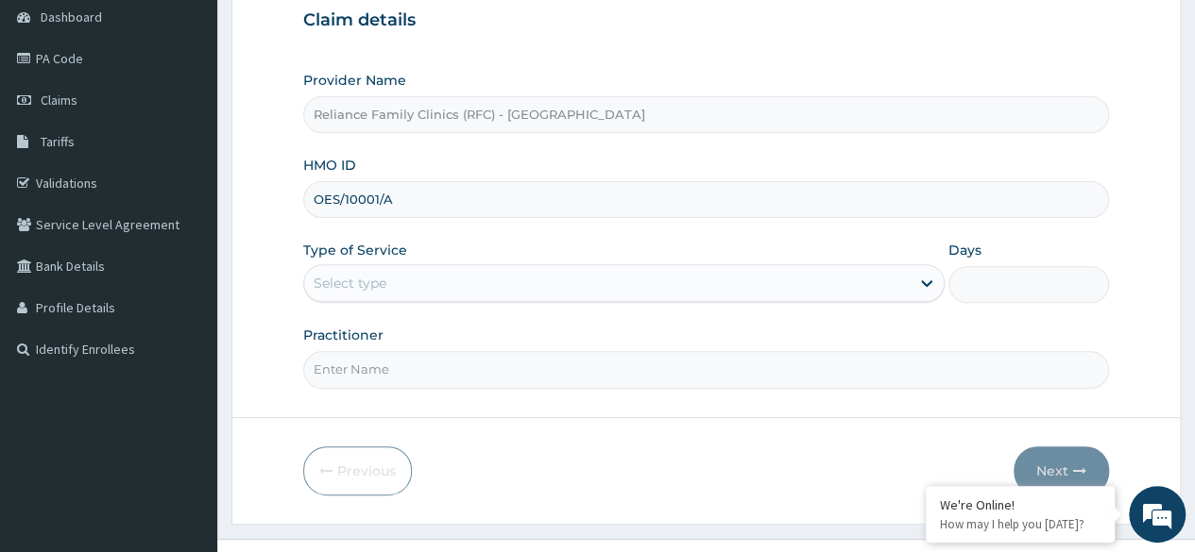
scroll to position [193, 0]
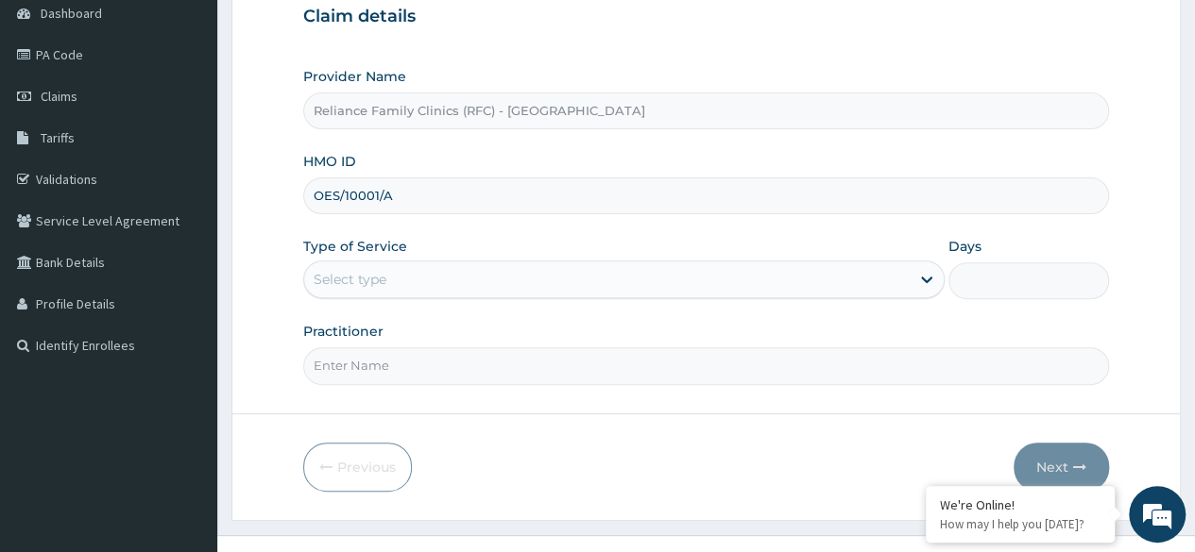
type input "OES/10001/A"
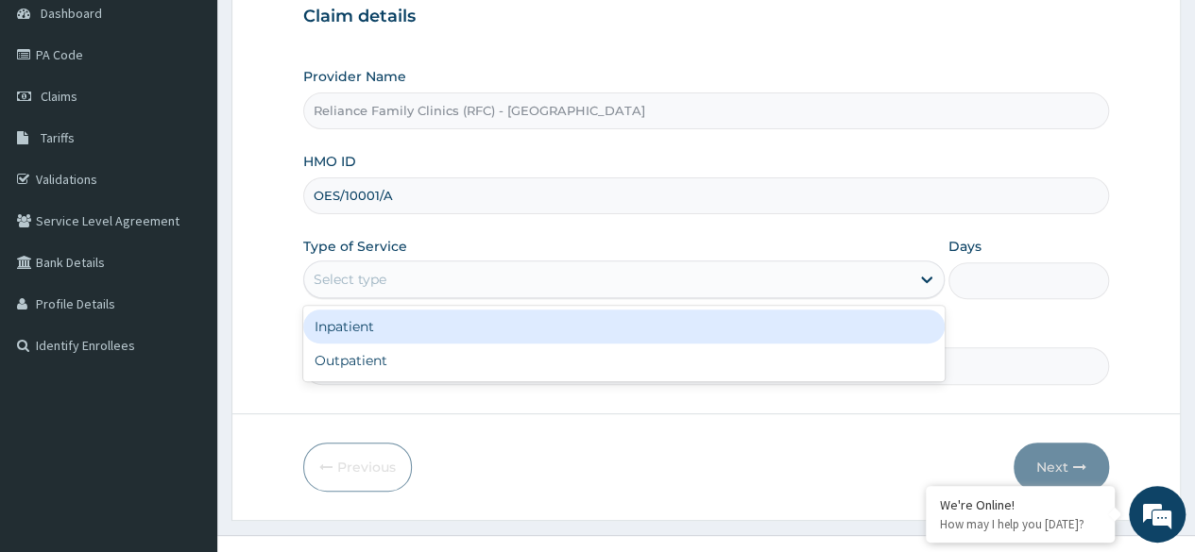
click at [496, 361] on div "Outpatient" at bounding box center [623, 361] width 641 height 34
type input "1"
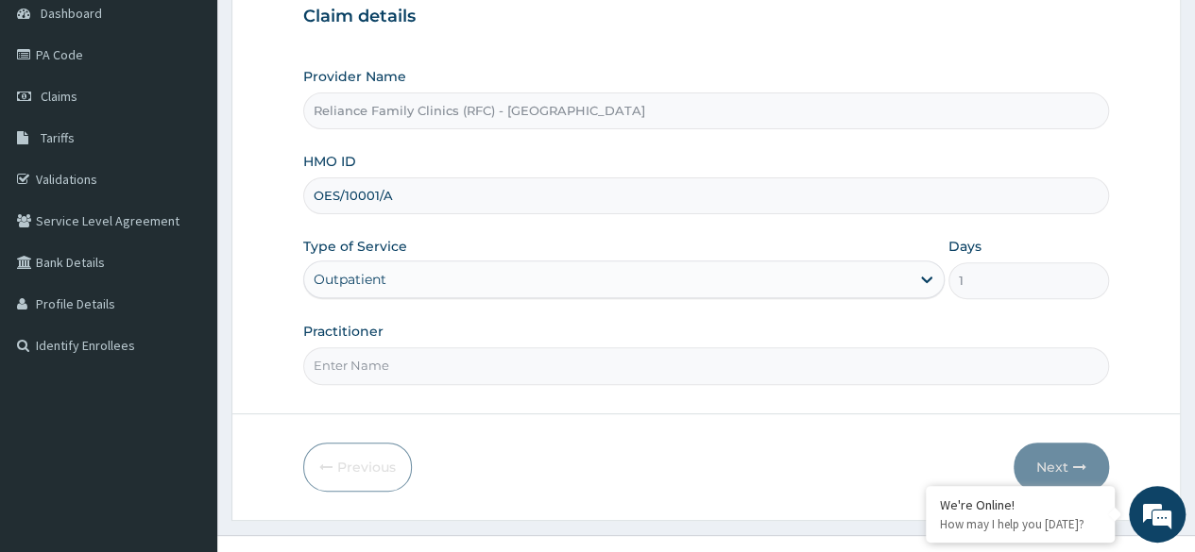
click at [512, 367] on input "Practitioner" at bounding box center [706, 366] width 806 height 37
type input "Cardio"
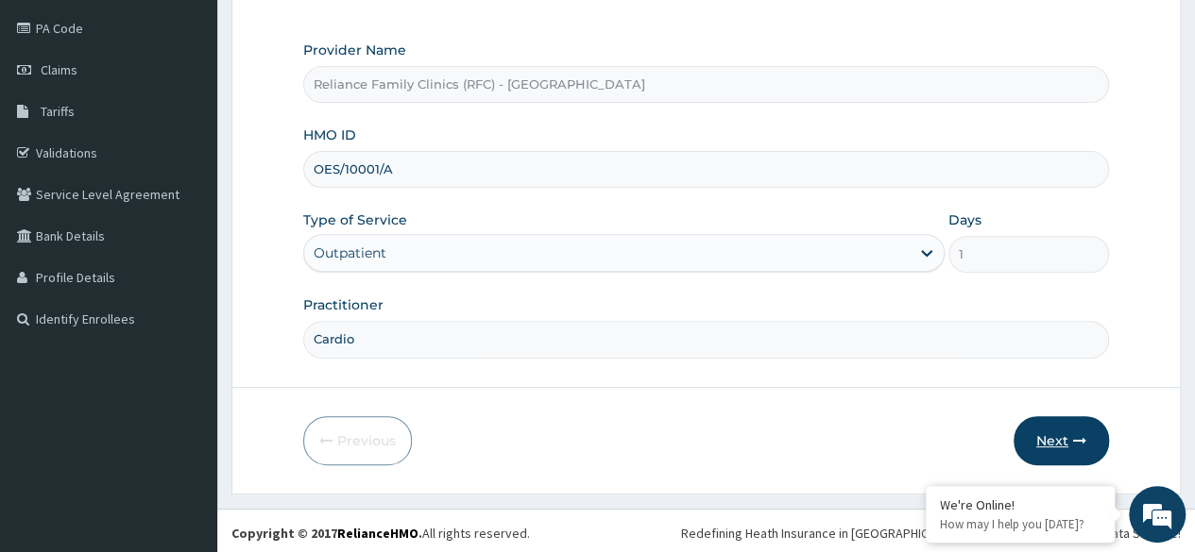
click at [1067, 436] on button "Next" at bounding box center [1060, 440] width 95 height 49
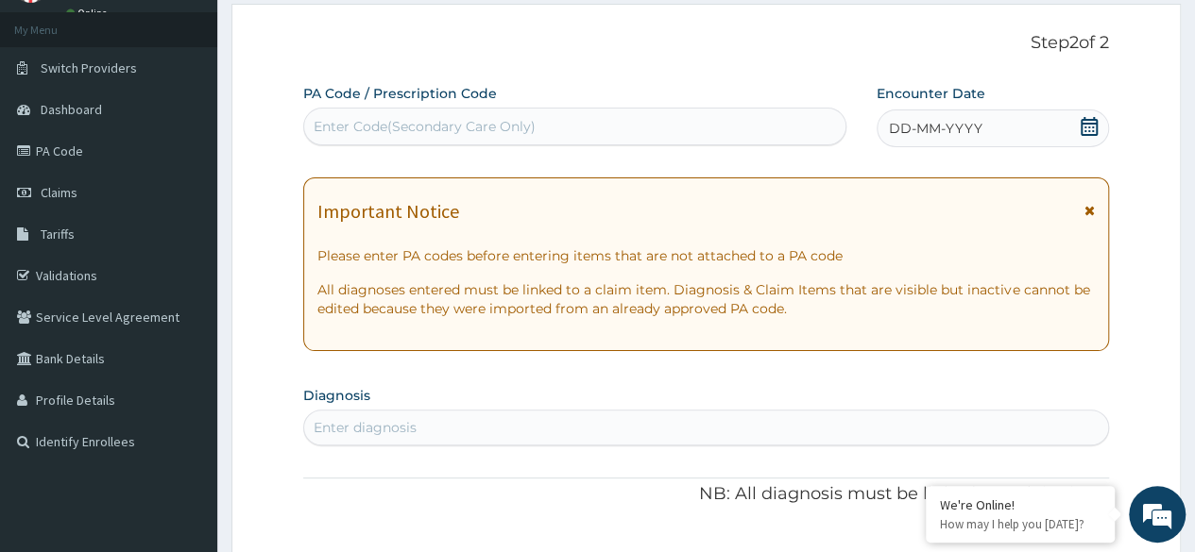
scroll to position [0, 0]
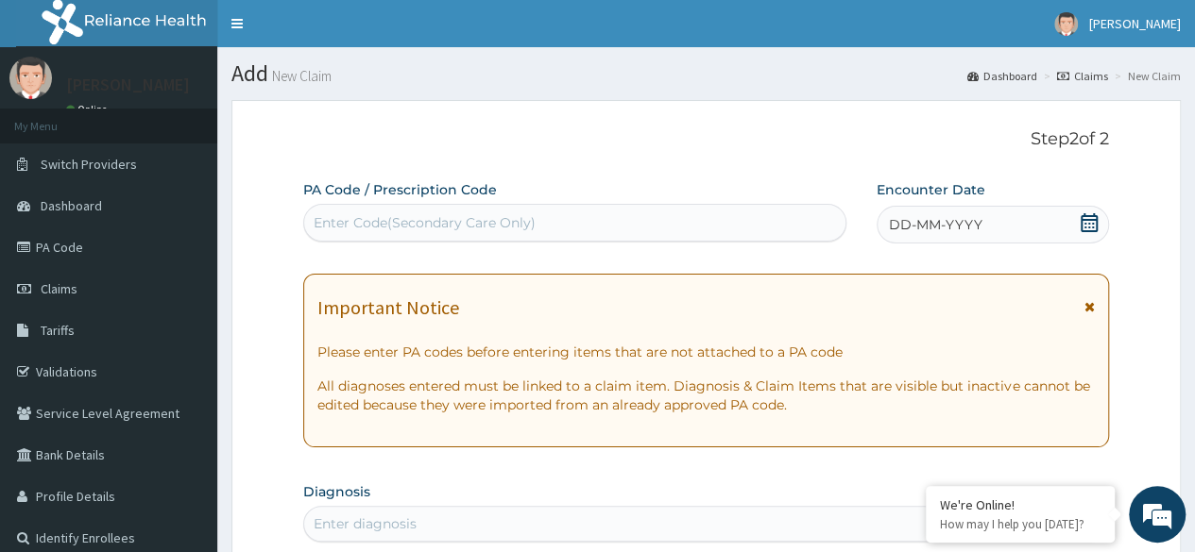
paste input "PA/B7F975"
type input "PA/B7F975"
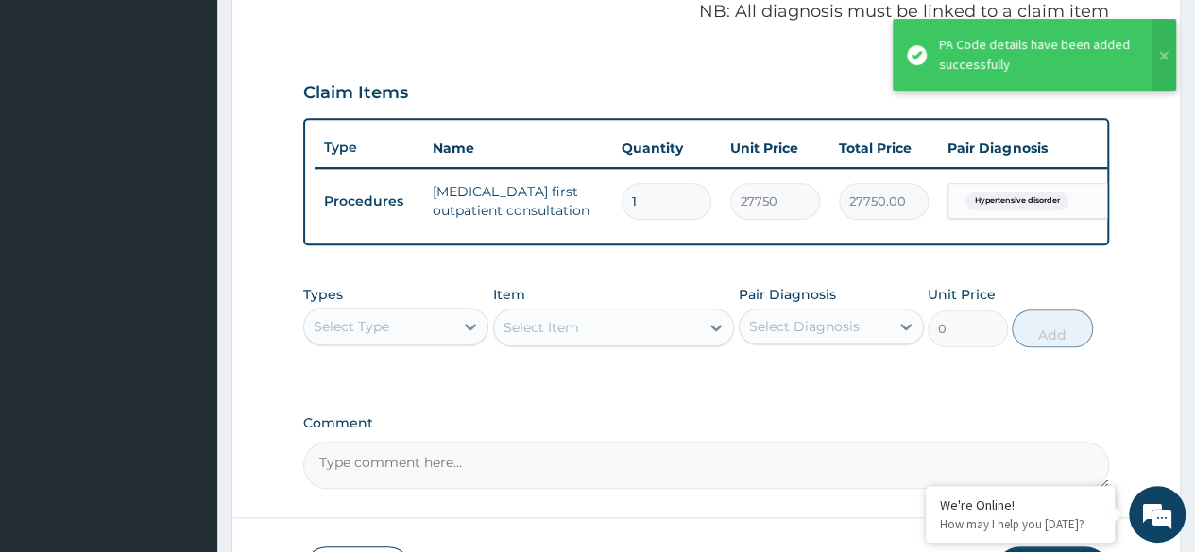
scroll to position [684, 0]
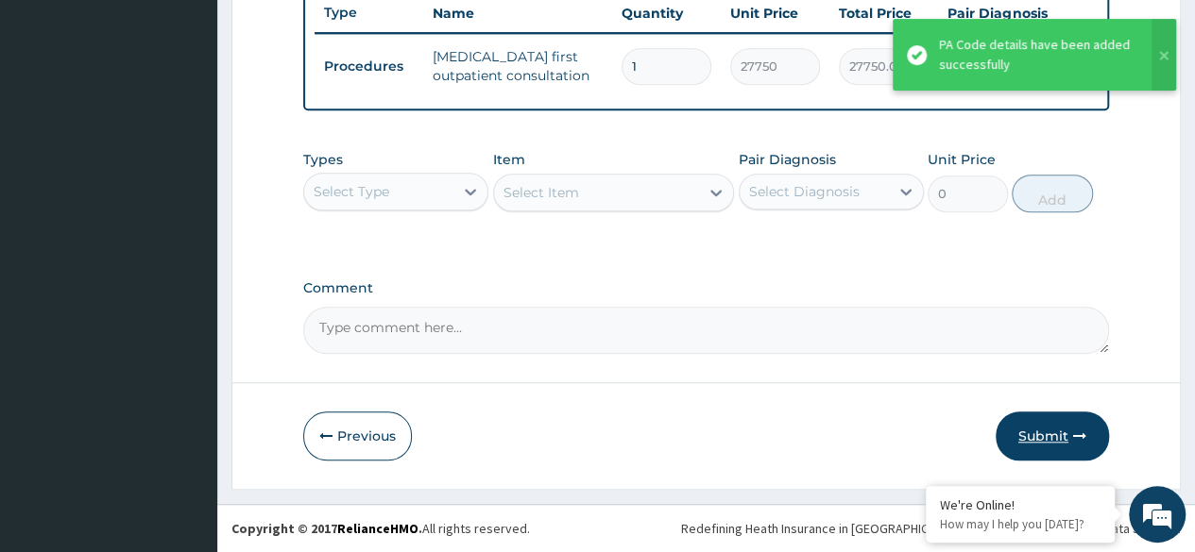
click at [1050, 424] on button "Submit" at bounding box center [1051, 436] width 113 height 49
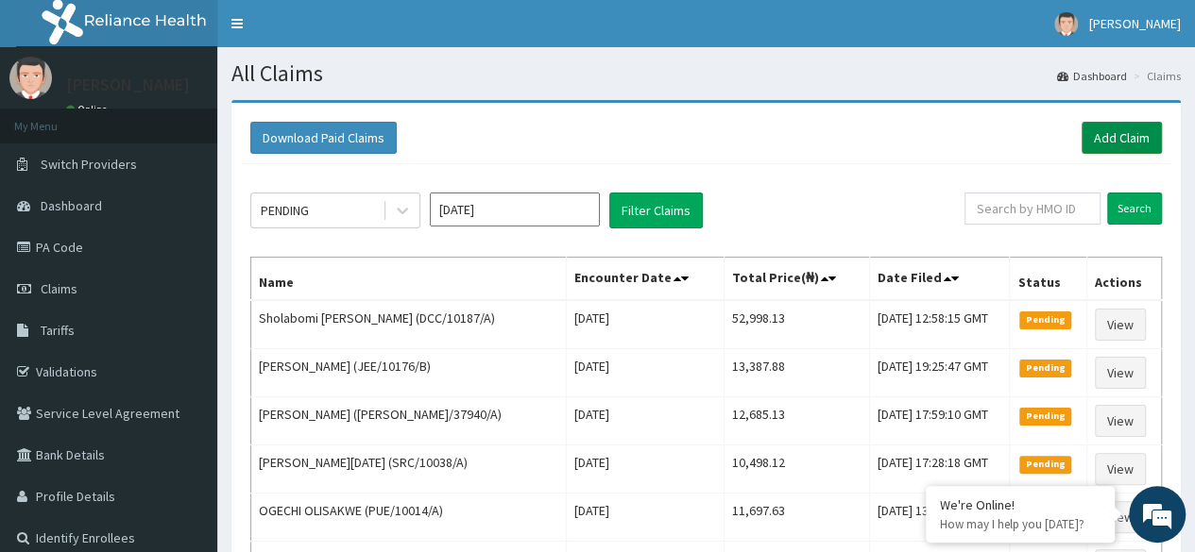
click at [1148, 130] on link "Add Claim" at bounding box center [1121, 138] width 80 height 32
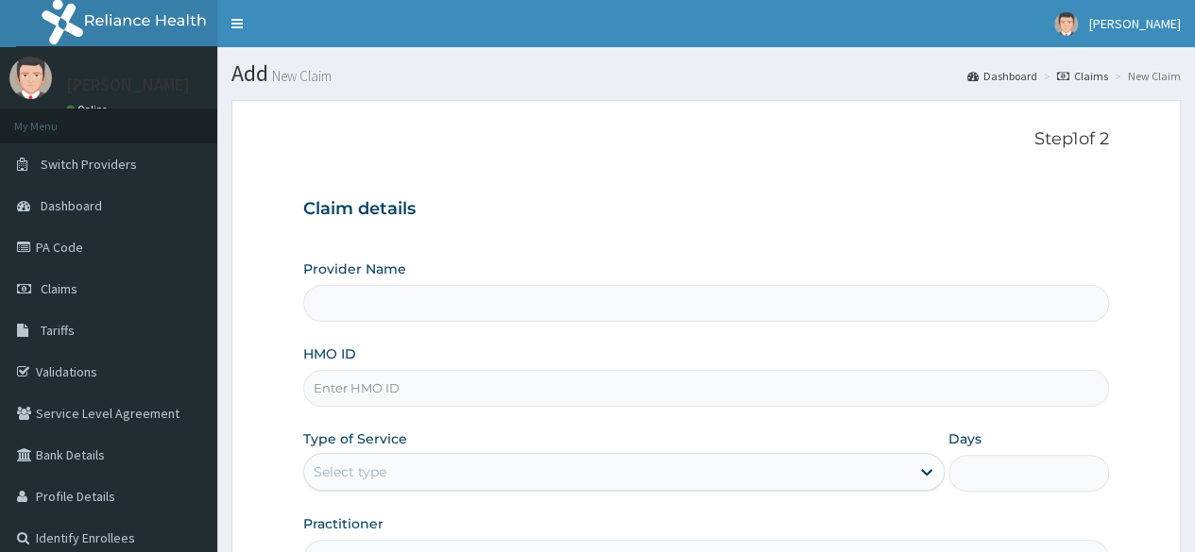
click at [528, 306] on input "Provider Name" at bounding box center [706, 303] width 806 height 37
click at [533, 382] on input "HMO ID" at bounding box center [706, 388] width 806 height 37
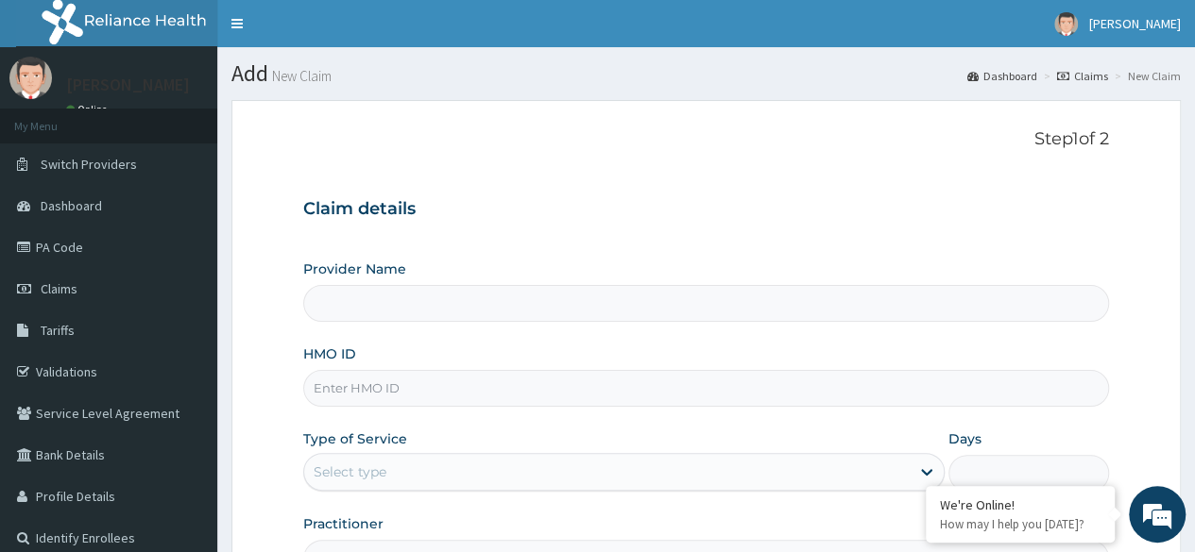
paste input "ACG/10205/A"
type input "ACG/10205/A"
type input "Reliance Family Clinics (RFC) - Lekki"
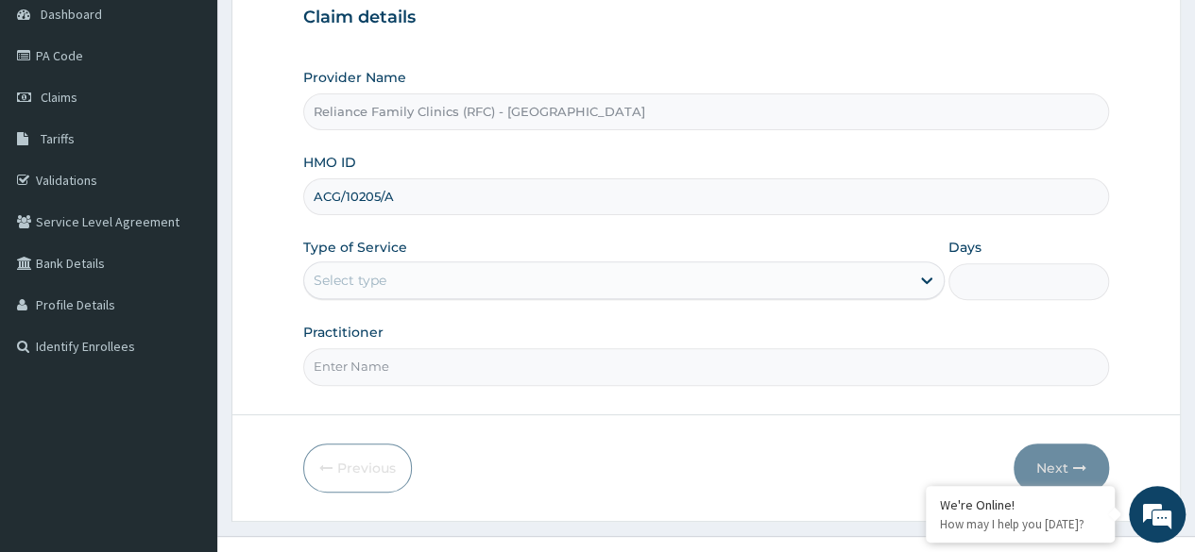
scroll to position [202, 0]
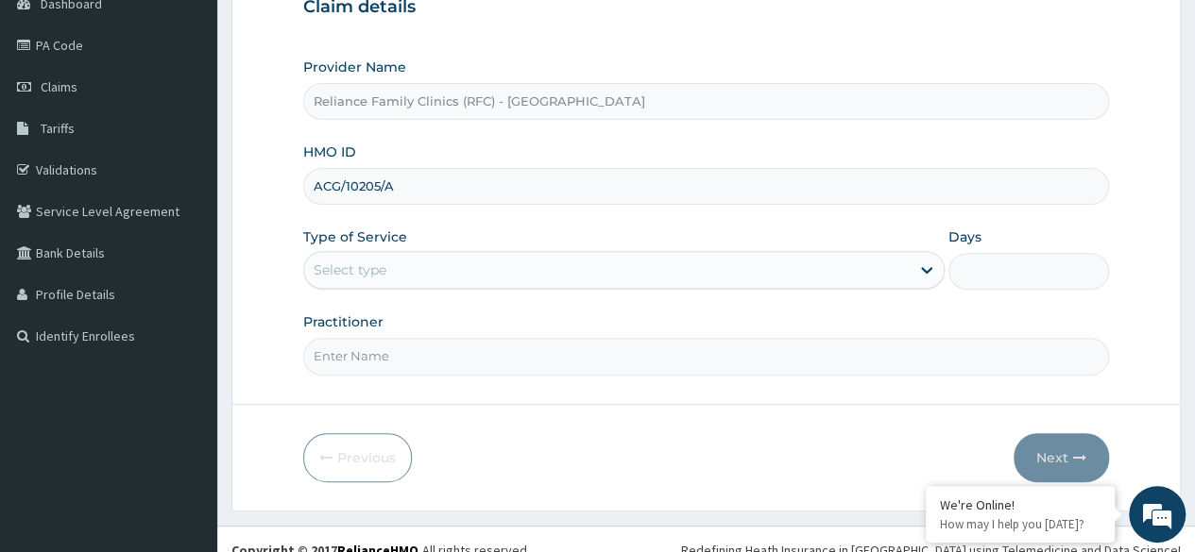
type input "ACG/10205/A"
click at [434, 246] on div "Type of Service Select type" at bounding box center [623, 259] width 641 height 62
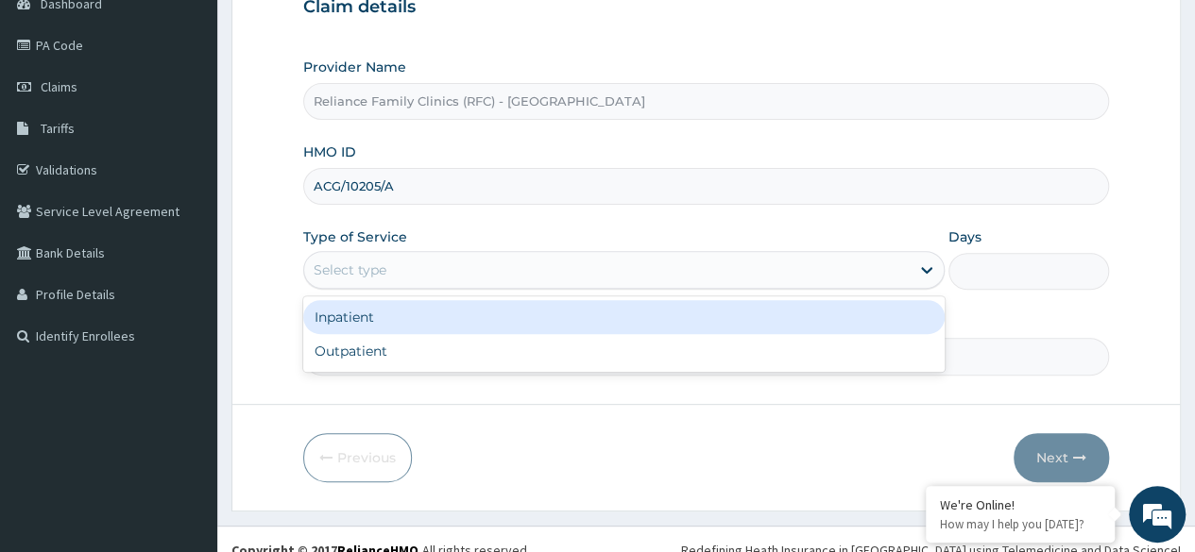
click at [423, 260] on div "Select type" at bounding box center [606, 270] width 605 height 30
click at [558, 330] on div "Inpatient" at bounding box center [623, 317] width 641 height 34
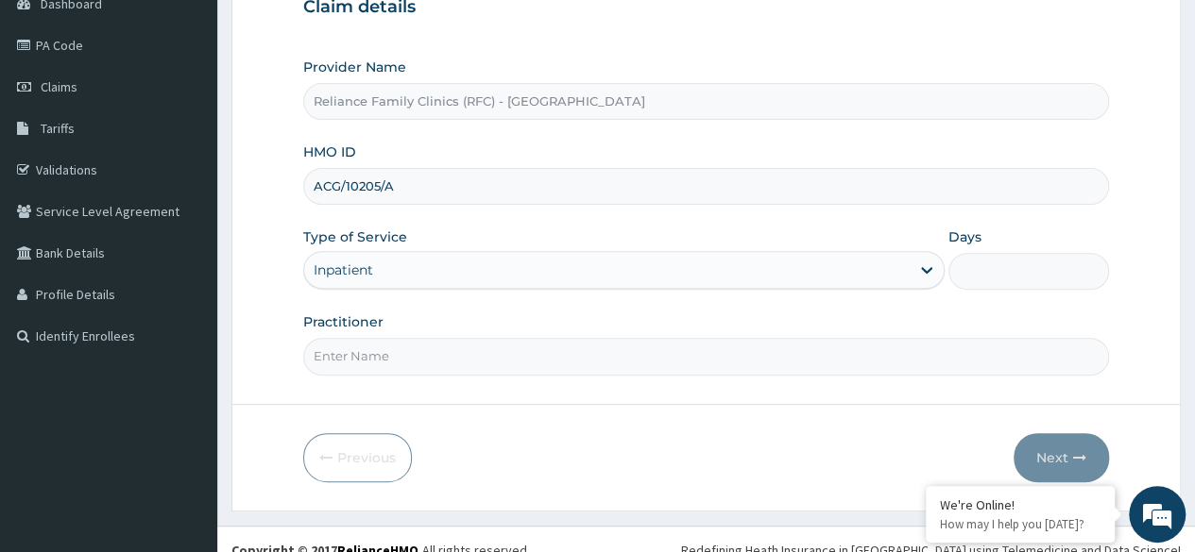
click at [521, 361] on input "Practitioner" at bounding box center [706, 356] width 806 height 37
type input "C"
type input "dermatologist"
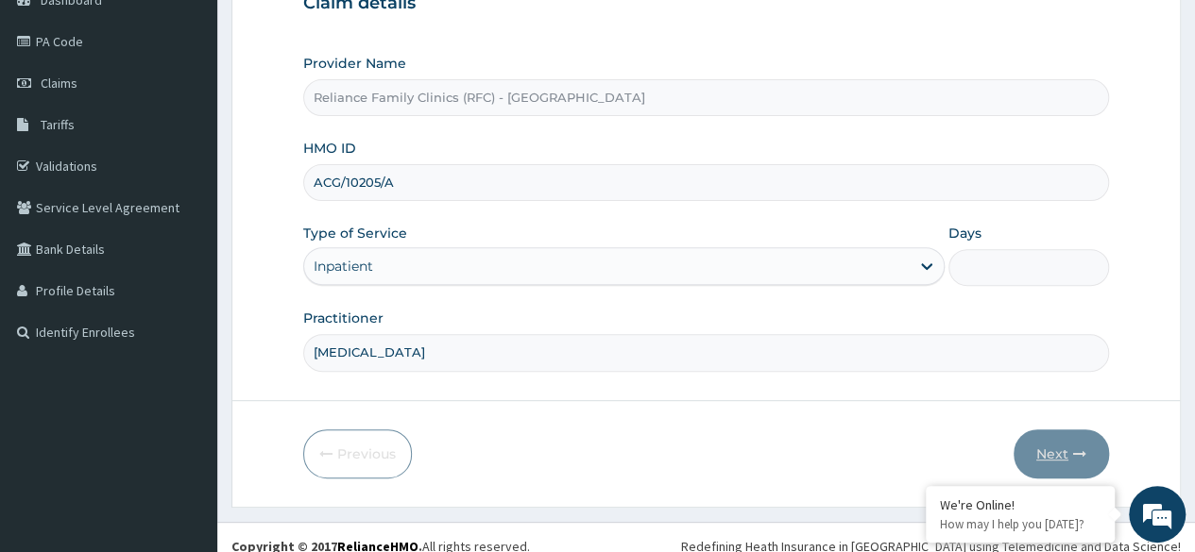
scroll to position [219, 0]
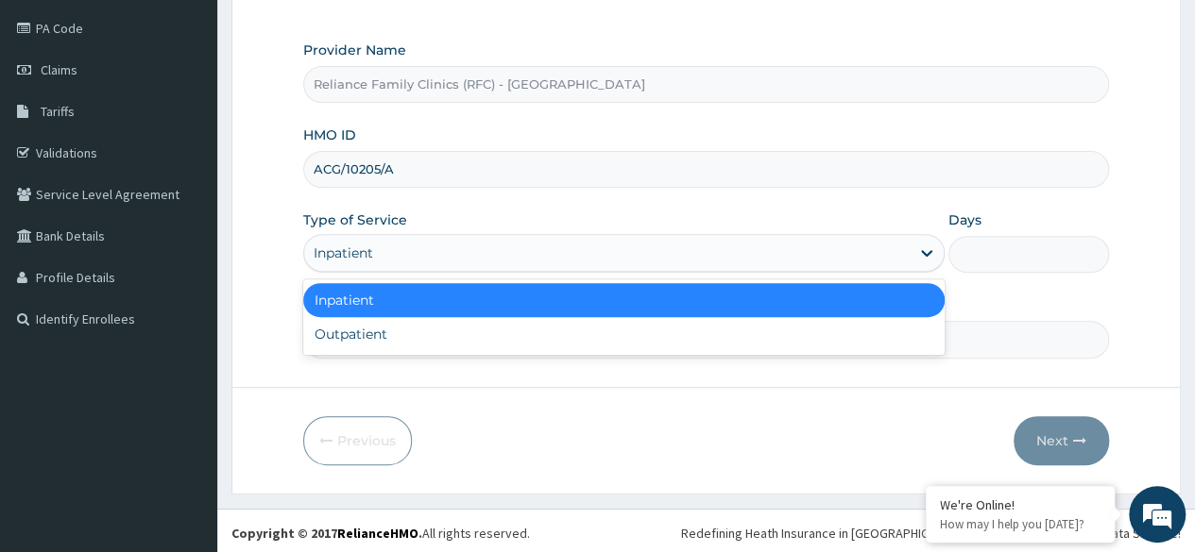
click at [584, 346] on div "Outpatient" at bounding box center [623, 334] width 641 height 34
type input "1"
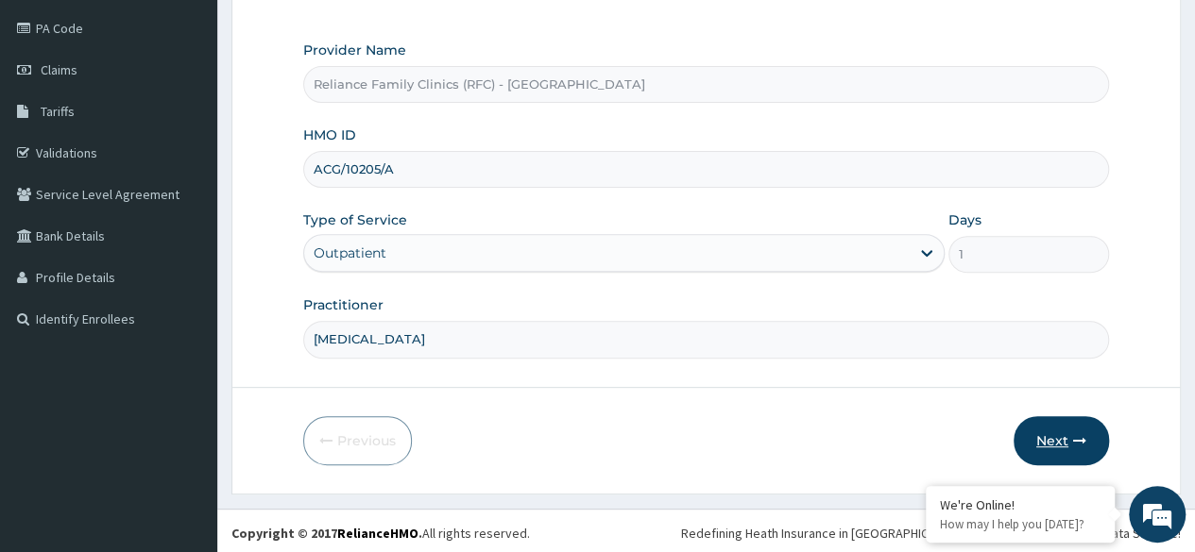
click at [1067, 445] on button "Next" at bounding box center [1060, 440] width 95 height 49
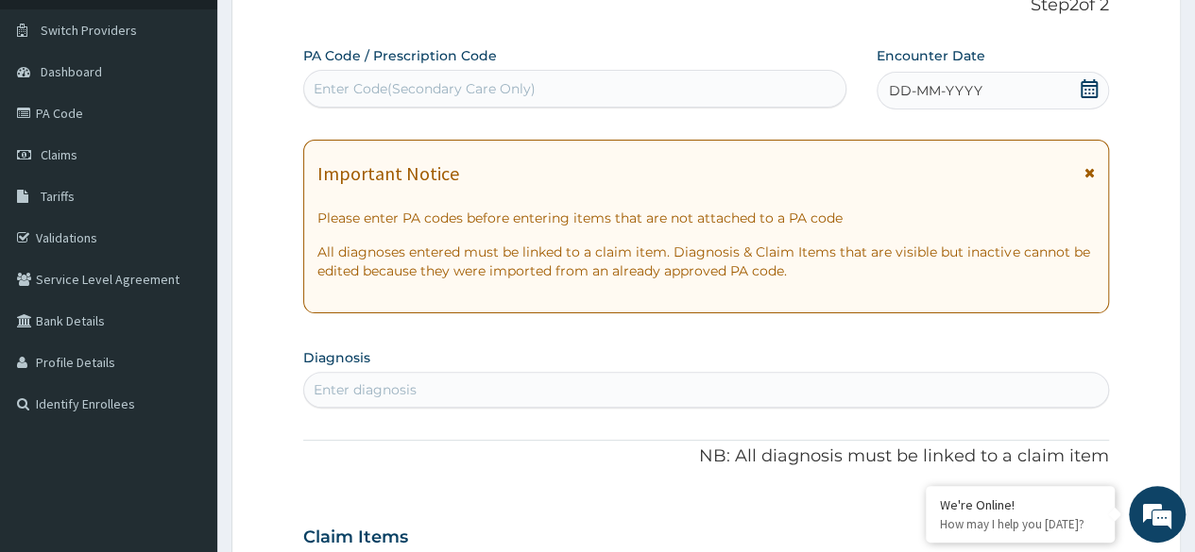
scroll to position [0, 0]
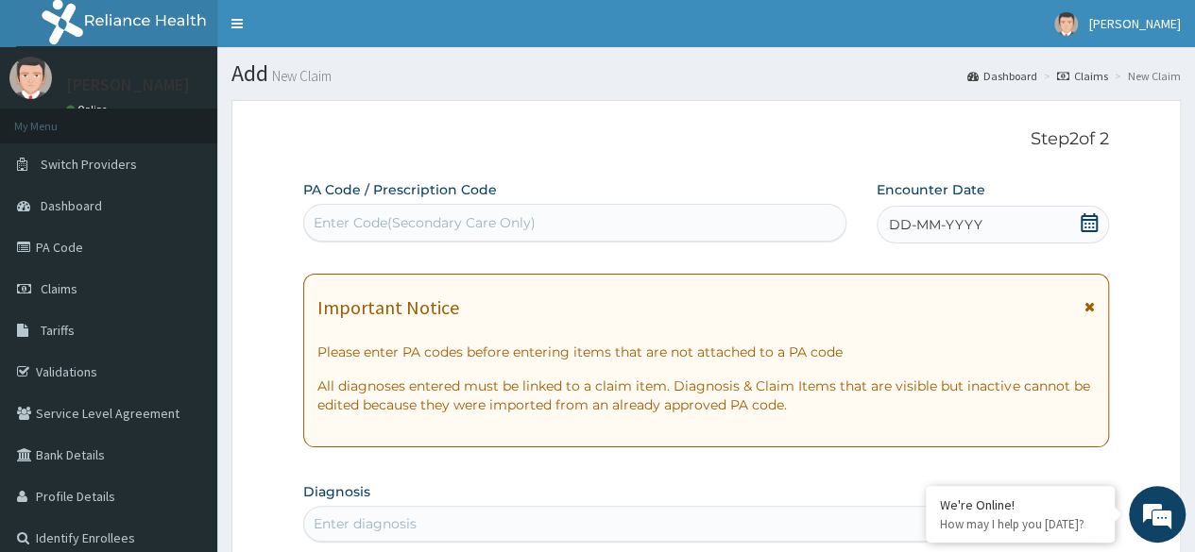
paste input "PA/BF00B3"
type input "PA/BF00B3"
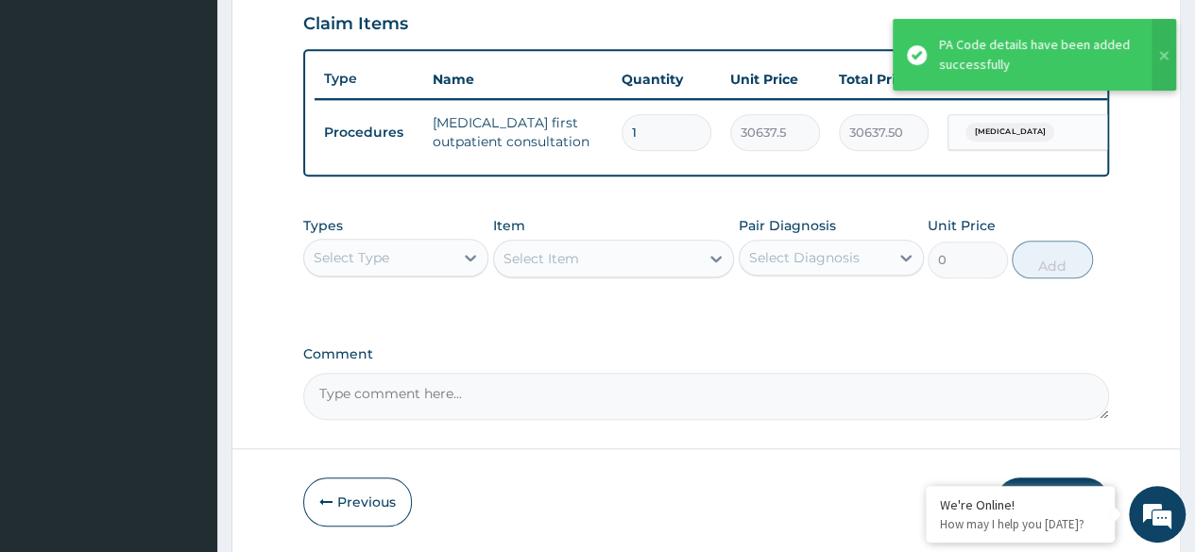
scroll to position [731, 0]
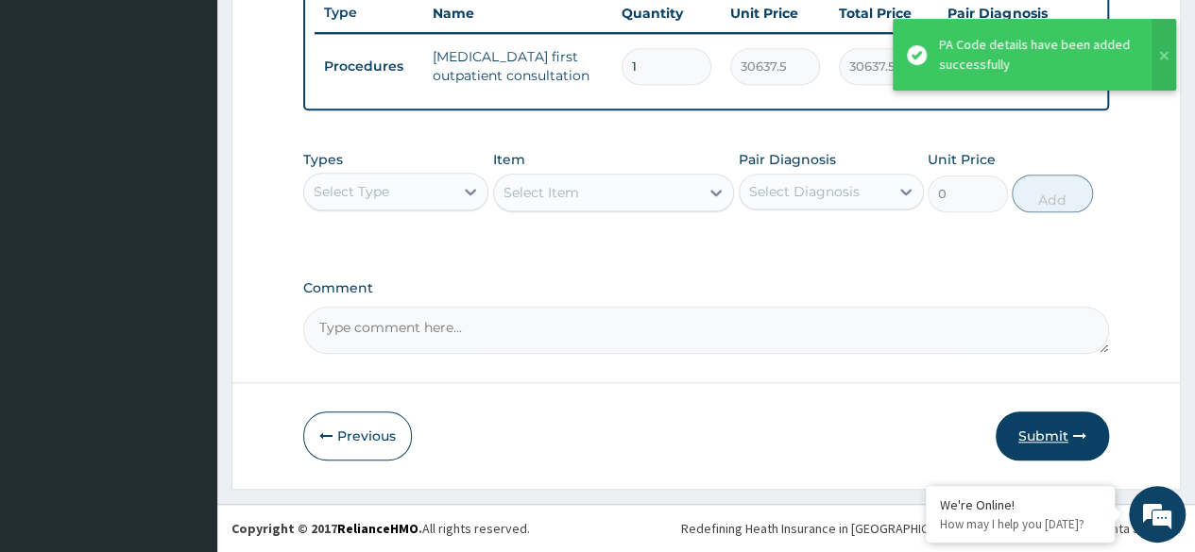
click at [1075, 436] on icon "button" at bounding box center [1079, 436] width 13 height 13
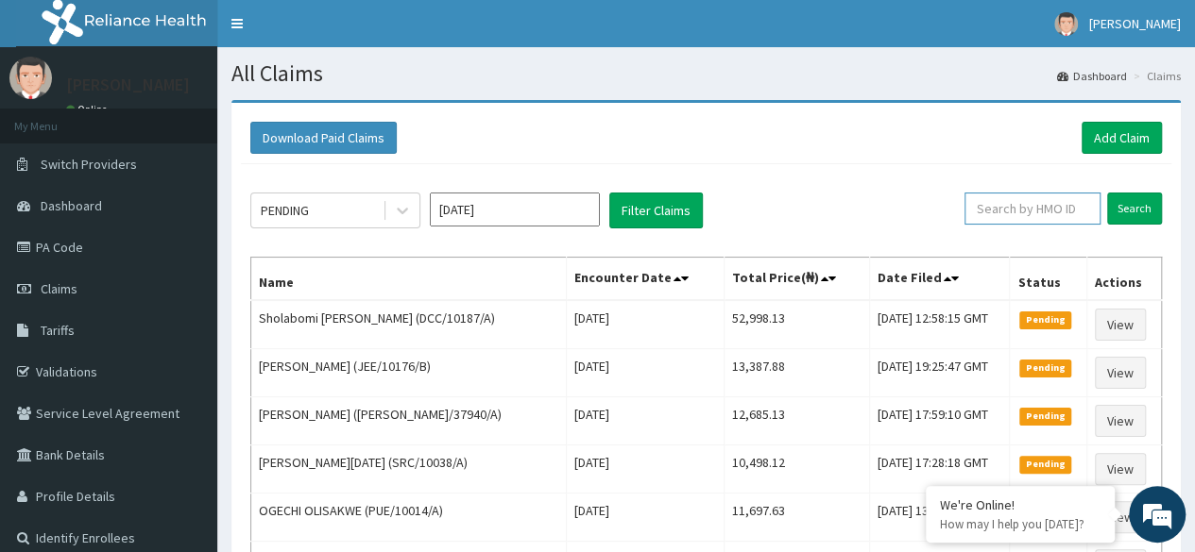
click at [1084, 210] on input "text" at bounding box center [1032, 209] width 136 height 32
paste input "ACG/10205/A"
type input "ACG/10205/A"
click at [1141, 196] on input "Search" at bounding box center [1134, 209] width 55 height 32
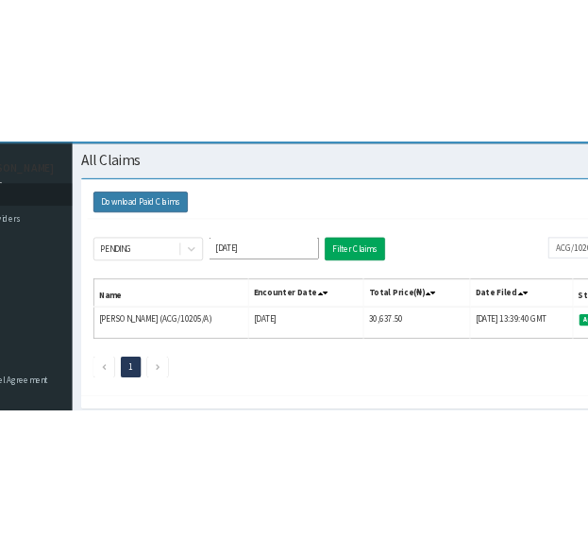
scroll to position [12, 0]
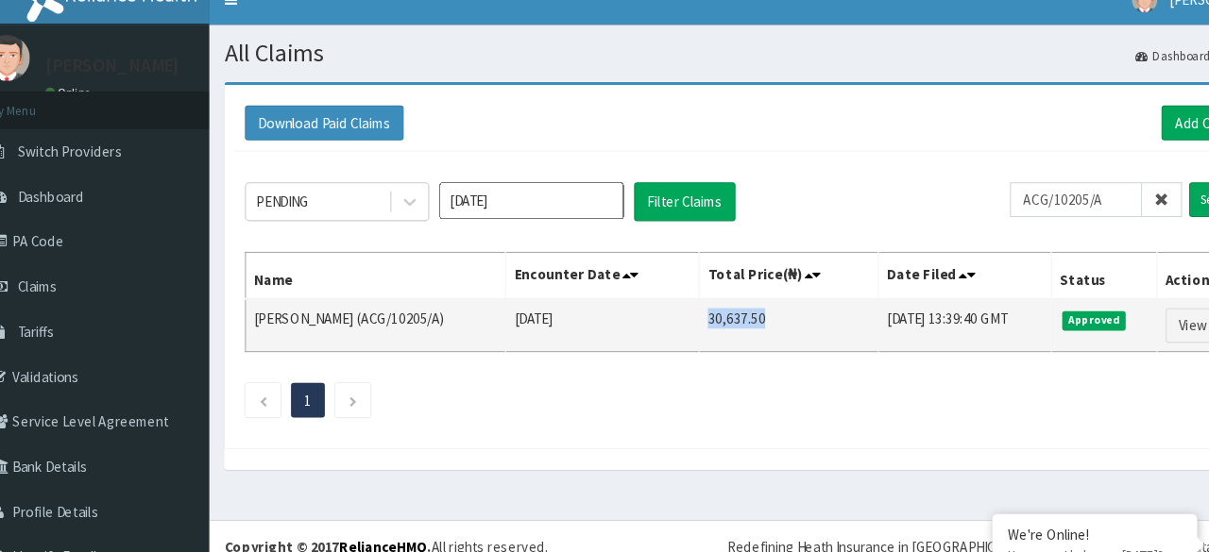
drag, startPoint x: 636, startPoint y: 306, endPoint x: 699, endPoint y: 307, distance: 62.3
click at [699, 307] on td "30,637.50" at bounding box center [752, 312] width 165 height 49
copy td "30,637.50"
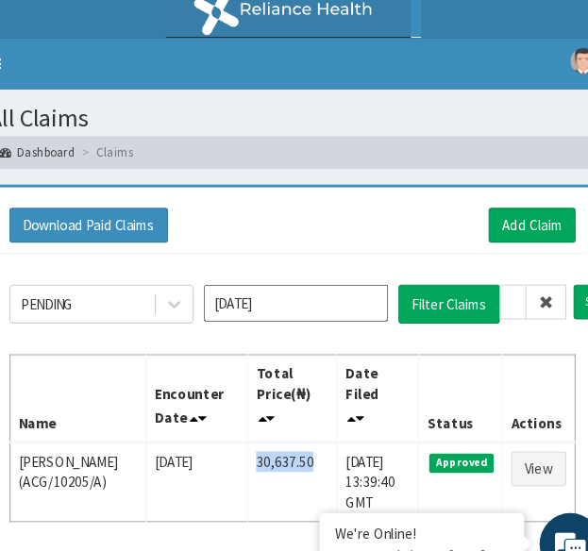
scroll to position [0, 0]
